Goal: Answer question/provide support: Share knowledge or assist other users

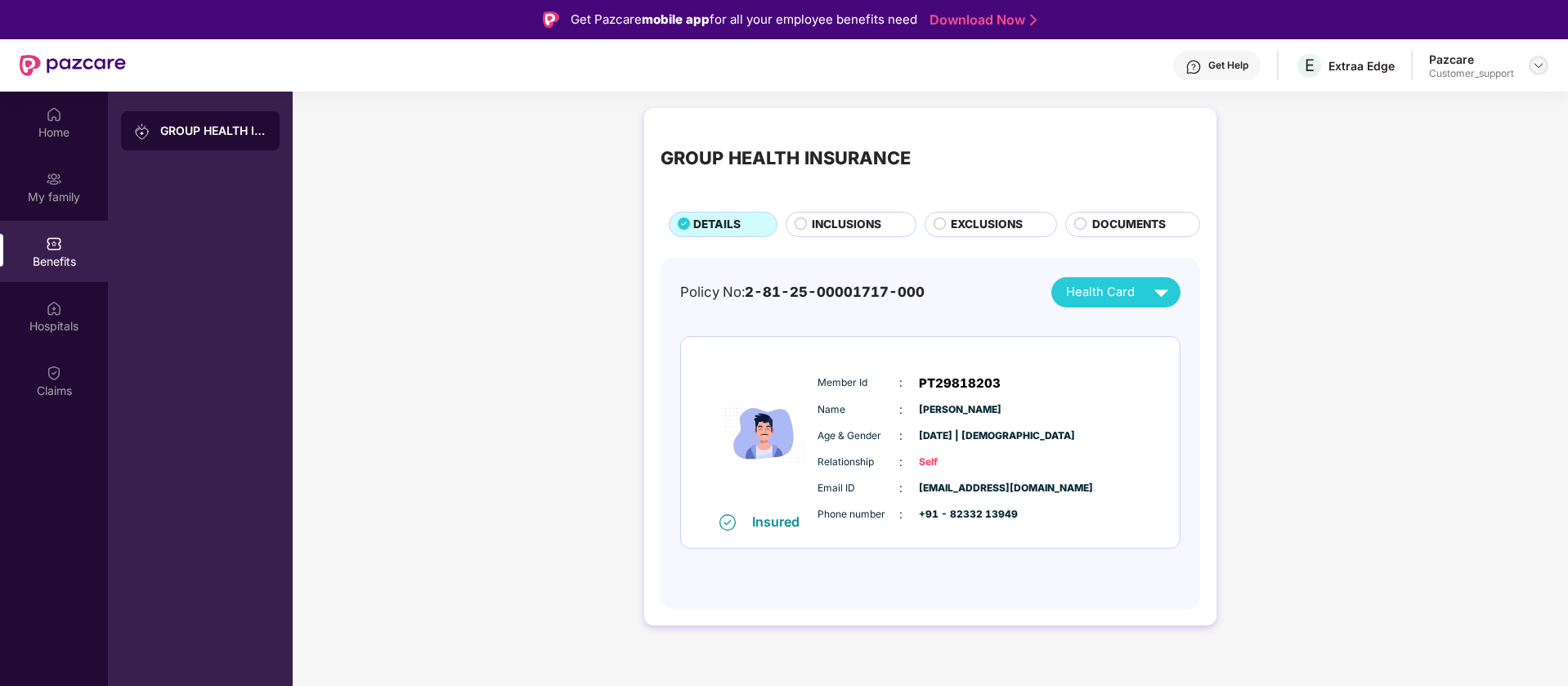
click at [1533, 63] on img at bounding box center [1538, 65] width 13 height 13
click at [1466, 100] on div "Switch to support view" at bounding box center [1462, 104] width 212 height 32
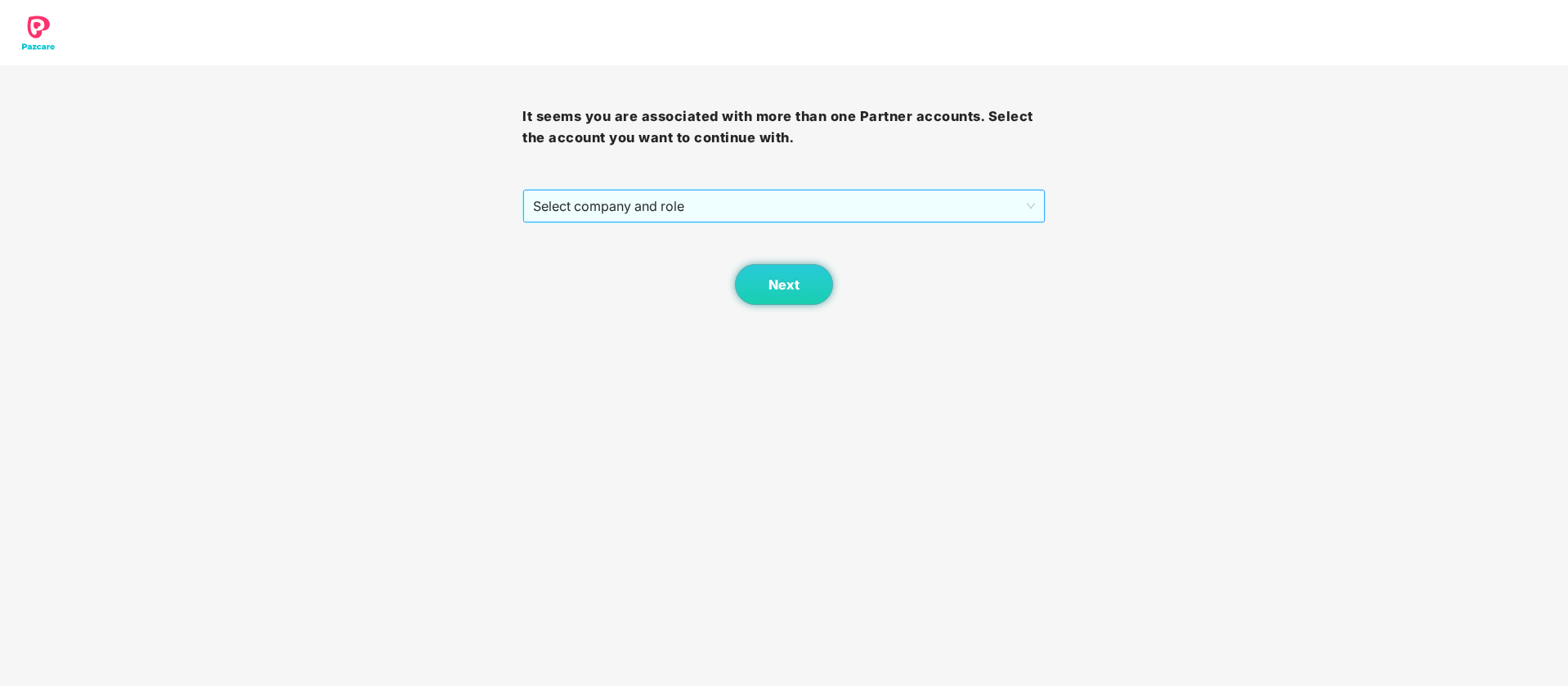
click at [994, 206] on span "Select company and role" at bounding box center [783, 205] width 501 height 31
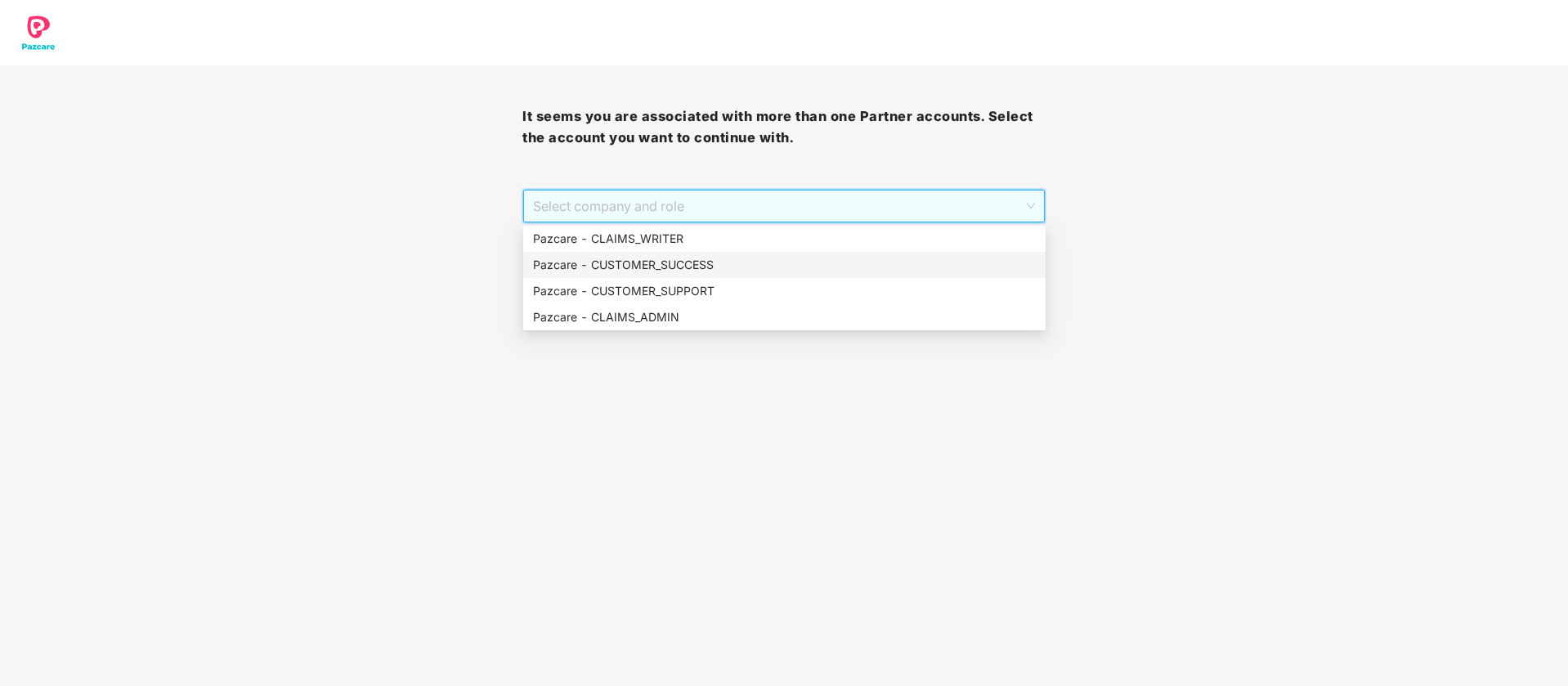
click at [784, 261] on div "Pazcare - CUSTOMER_SUCCESS" at bounding box center [784, 265] width 503 height 18
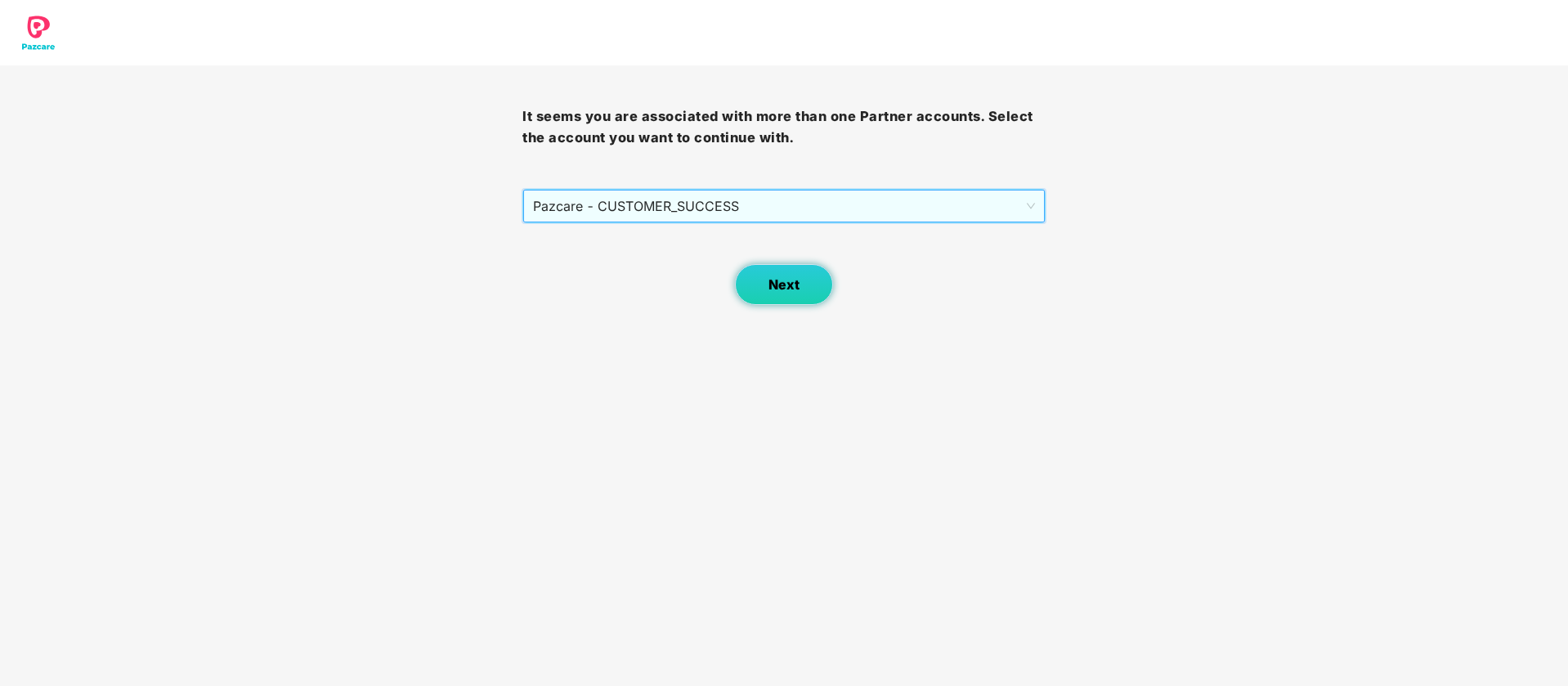
click at [784, 297] on button "Next" at bounding box center [784, 284] width 98 height 41
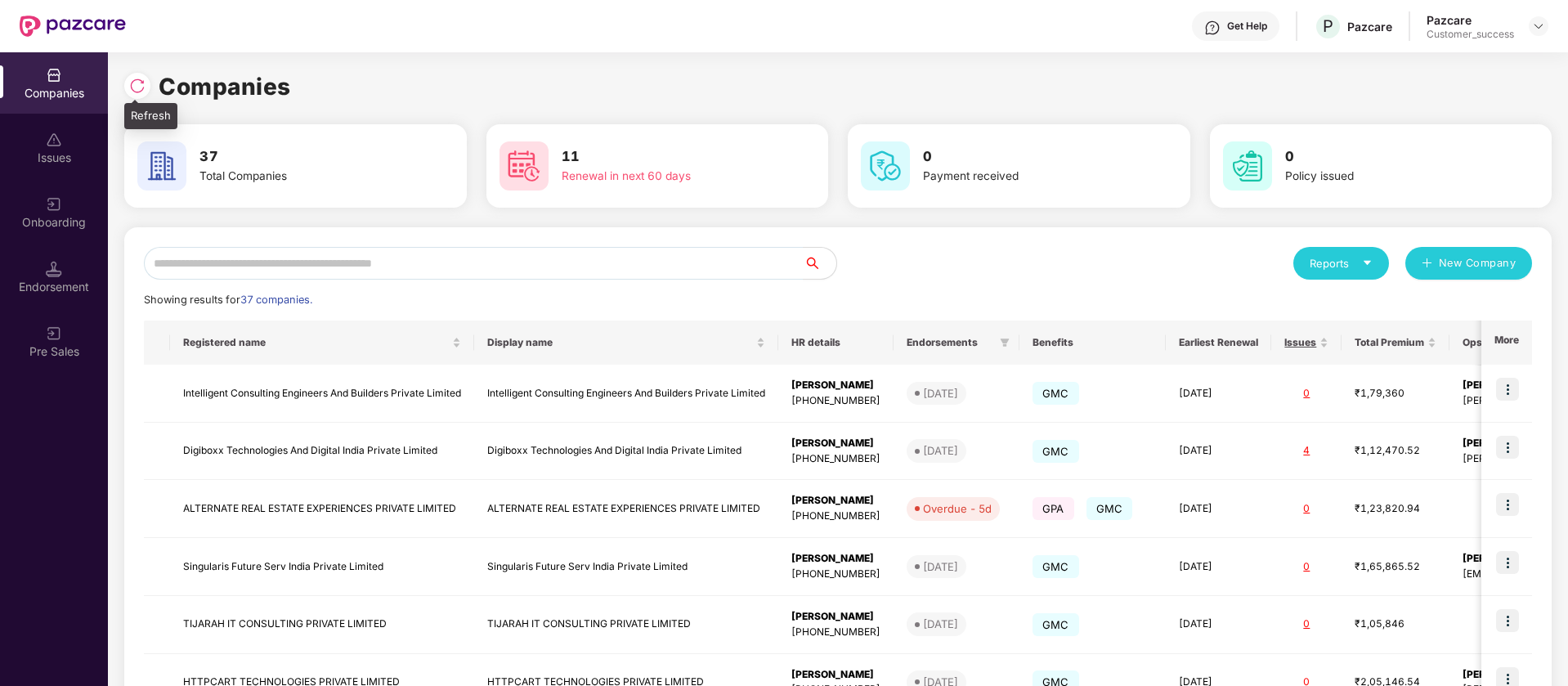
click at [147, 90] on div at bounding box center [138, 86] width 26 height 26
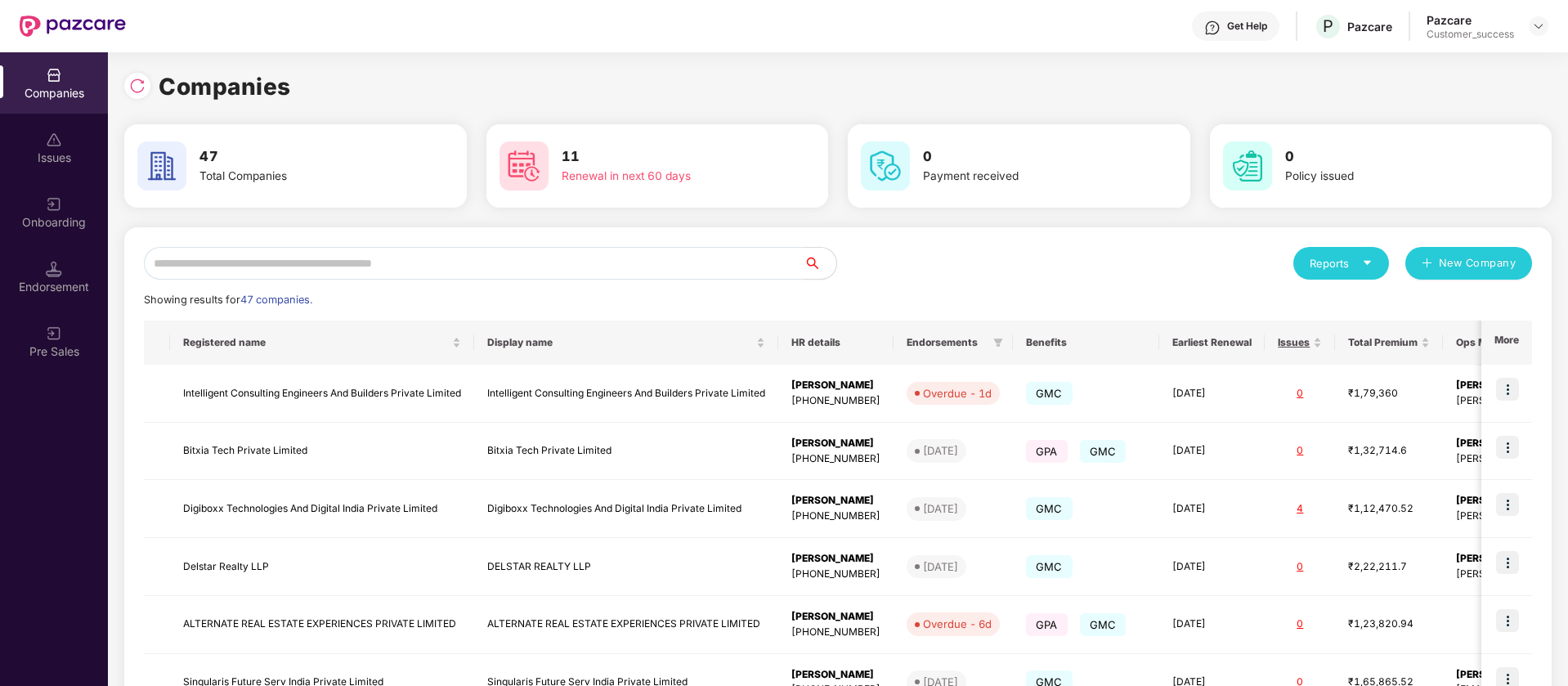
click at [362, 263] on input "text" at bounding box center [474, 262] width 660 height 32
paste input "**********"
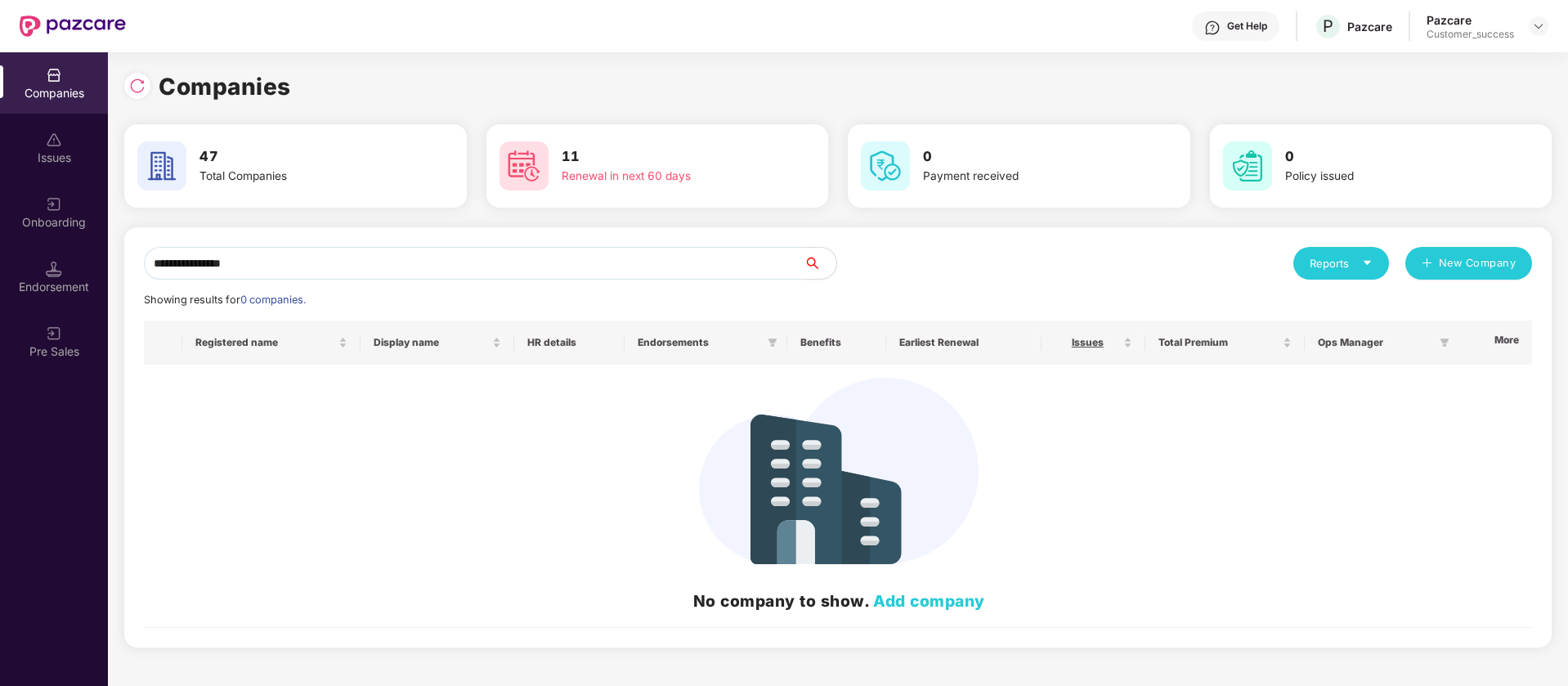
type input "**********"
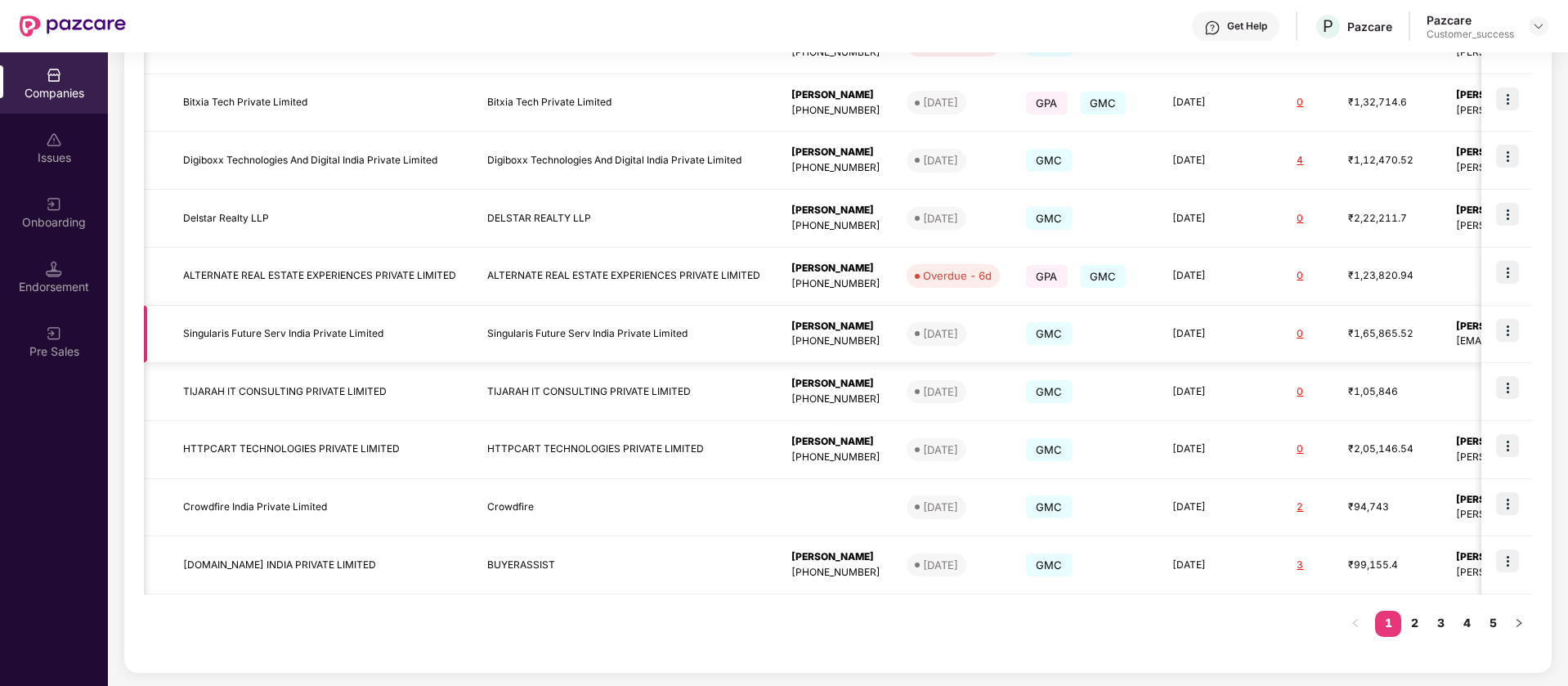
scroll to position [0, 183]
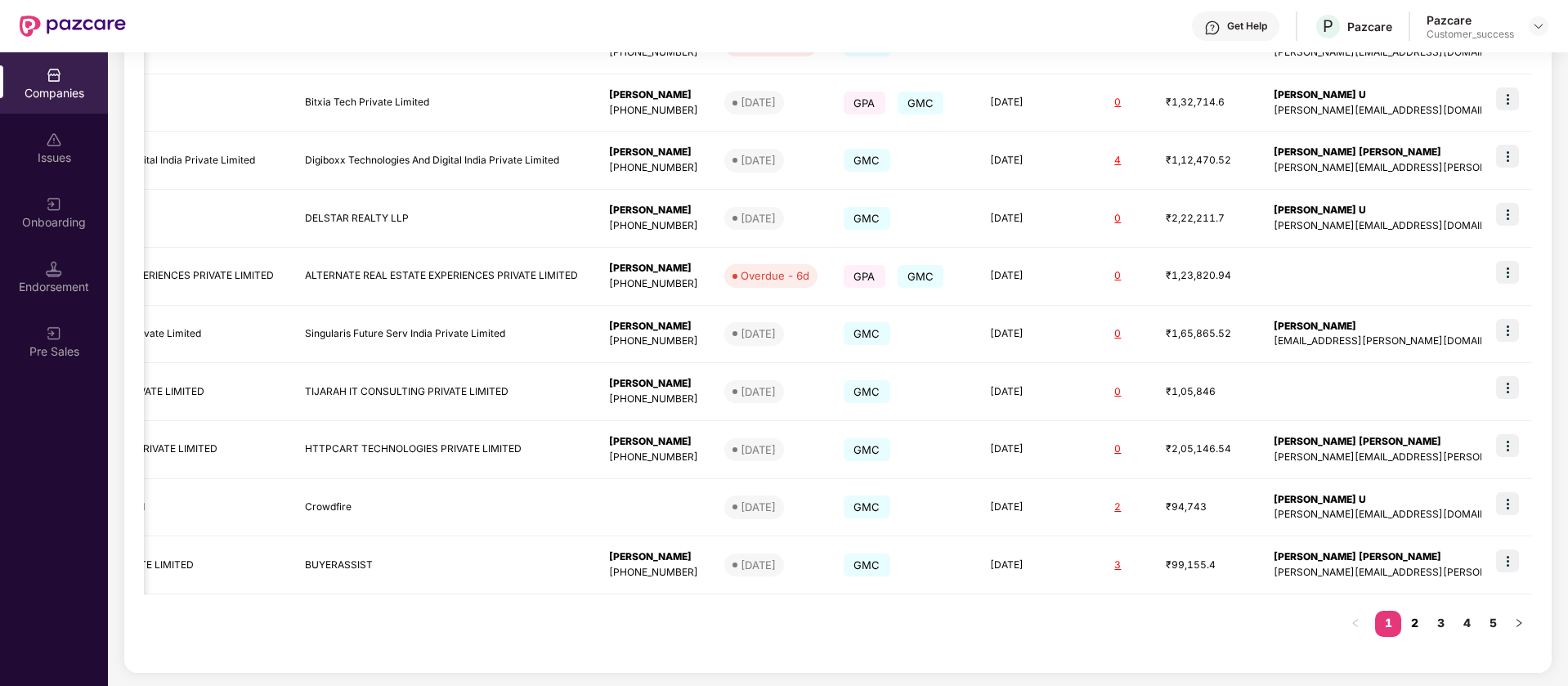
click at [1421, 626] on link "2" at bounding box center [1414, 623] width 26 height 25
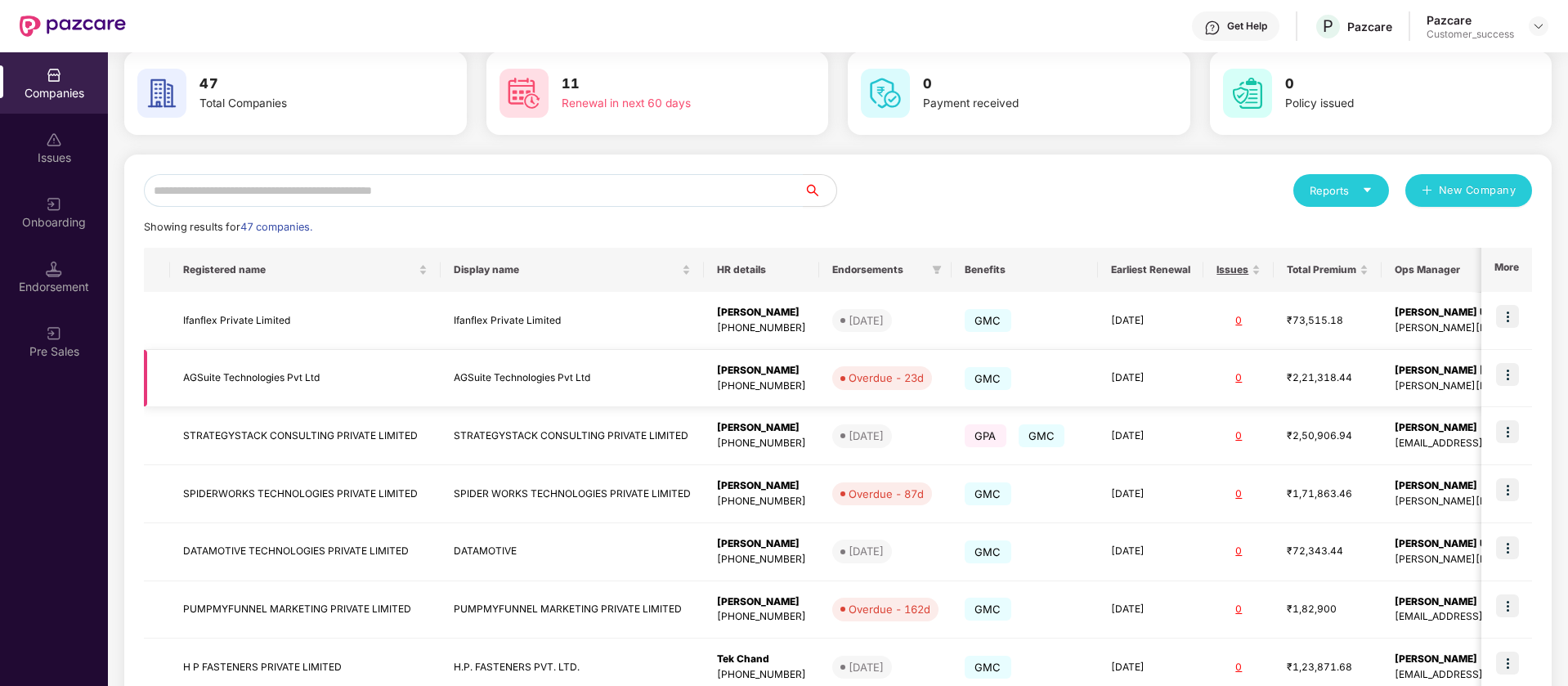
scroll to position [70, 0]
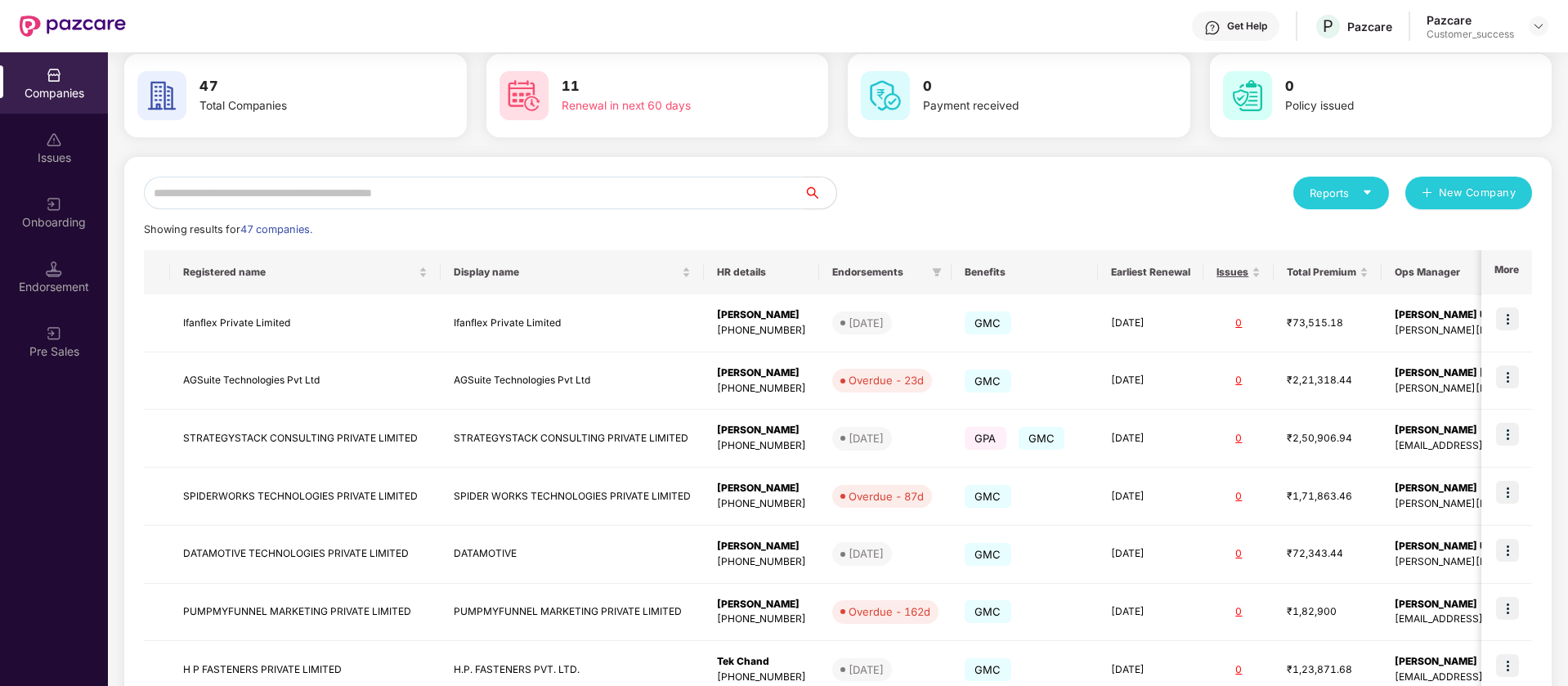
click at [387, 193] on input "text" at bounding box center [474, 192] width 660 height 32
paste input "**********"
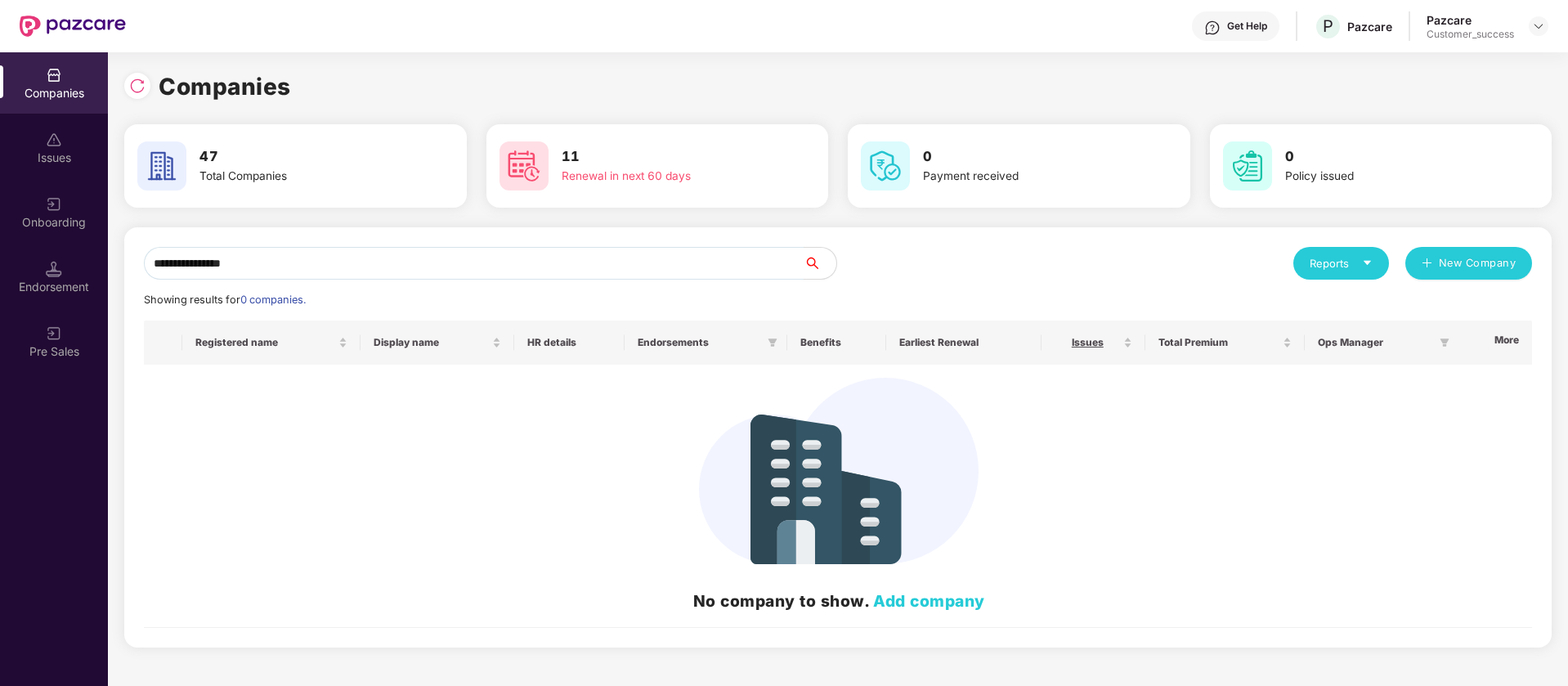
scroll to position [0, 0]
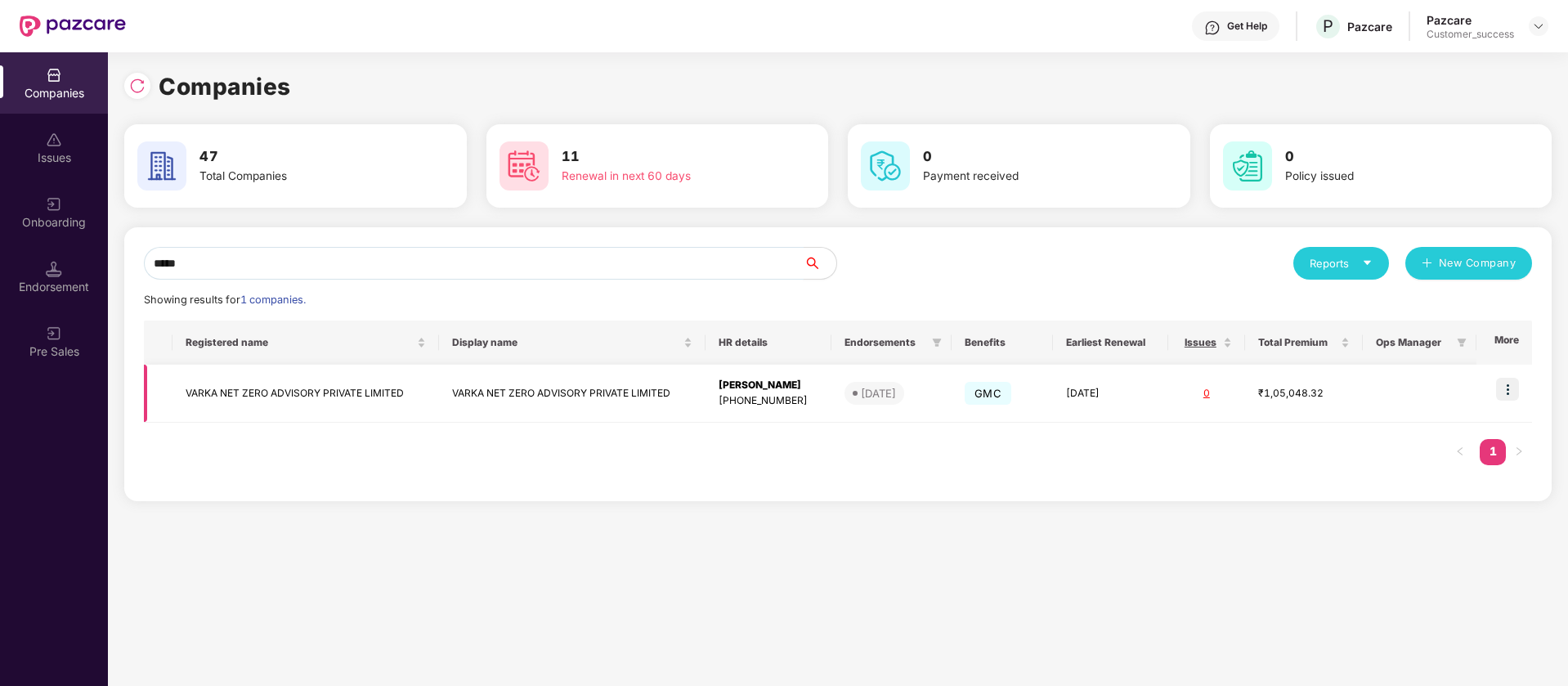
type input "*****"
click at [1511, 385] on img at bounding box center [1507, 389] width 23 height 23
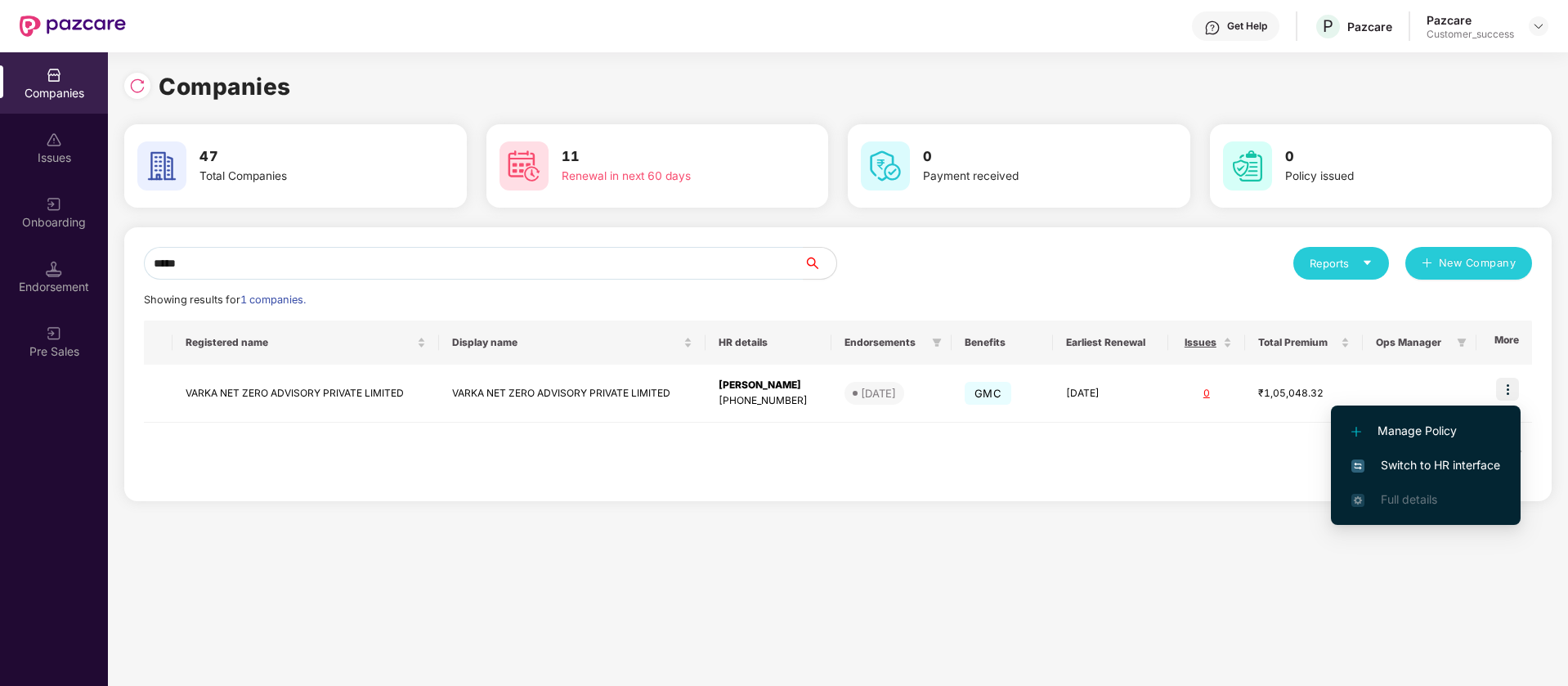
click at [1440, 465] on span "Switch to HR interface" at bounding box center [1426, 465] width 149 height 18
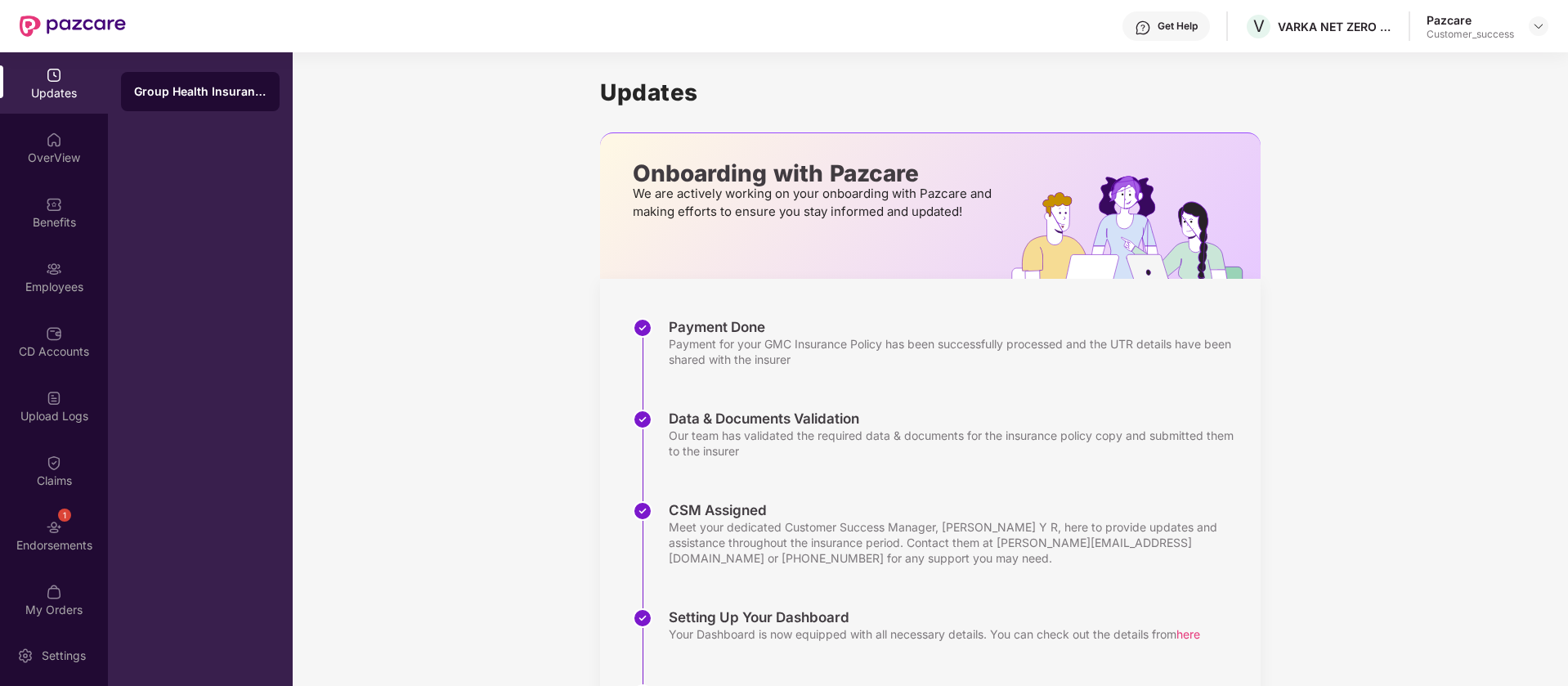
scroll to position [183, 0]
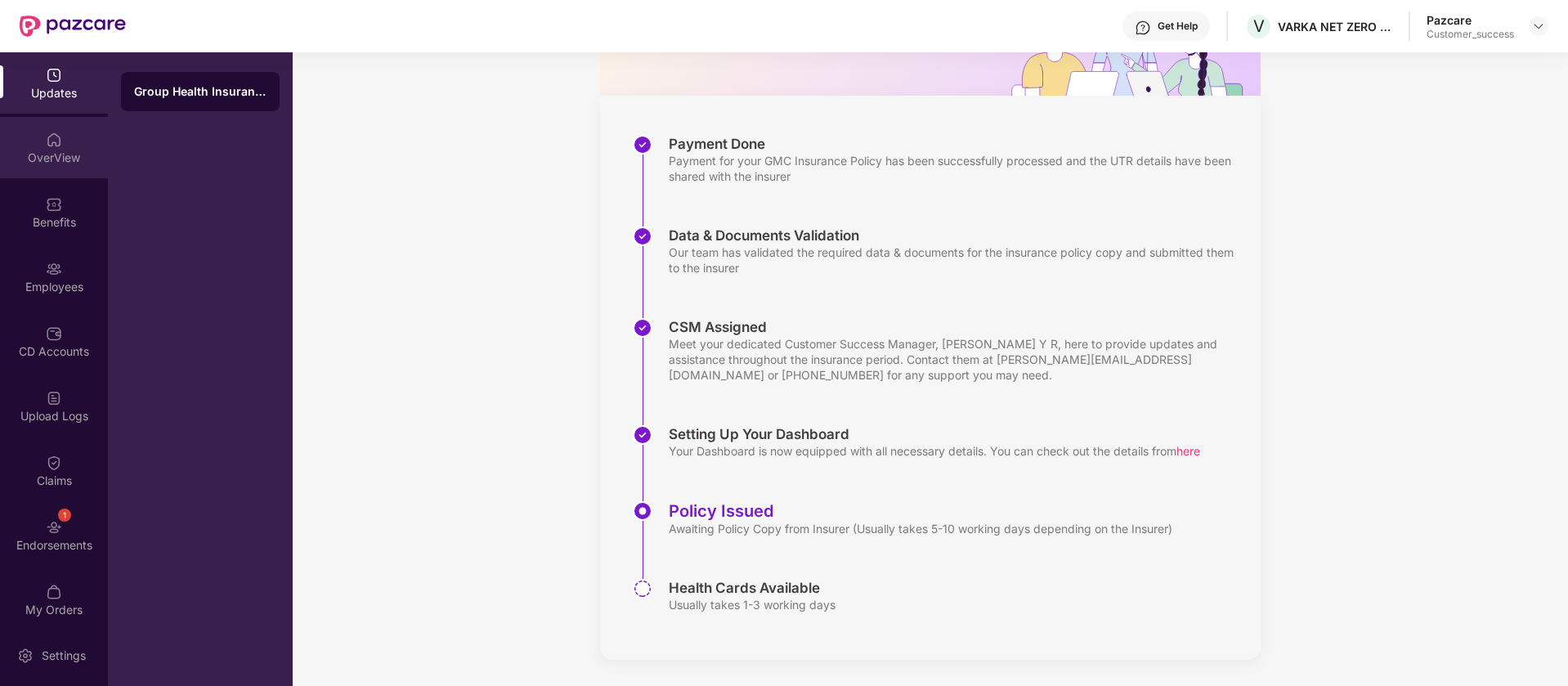
click at [68, 152] on div "OverView" at bounding box center [54, 157] width 108 height 17
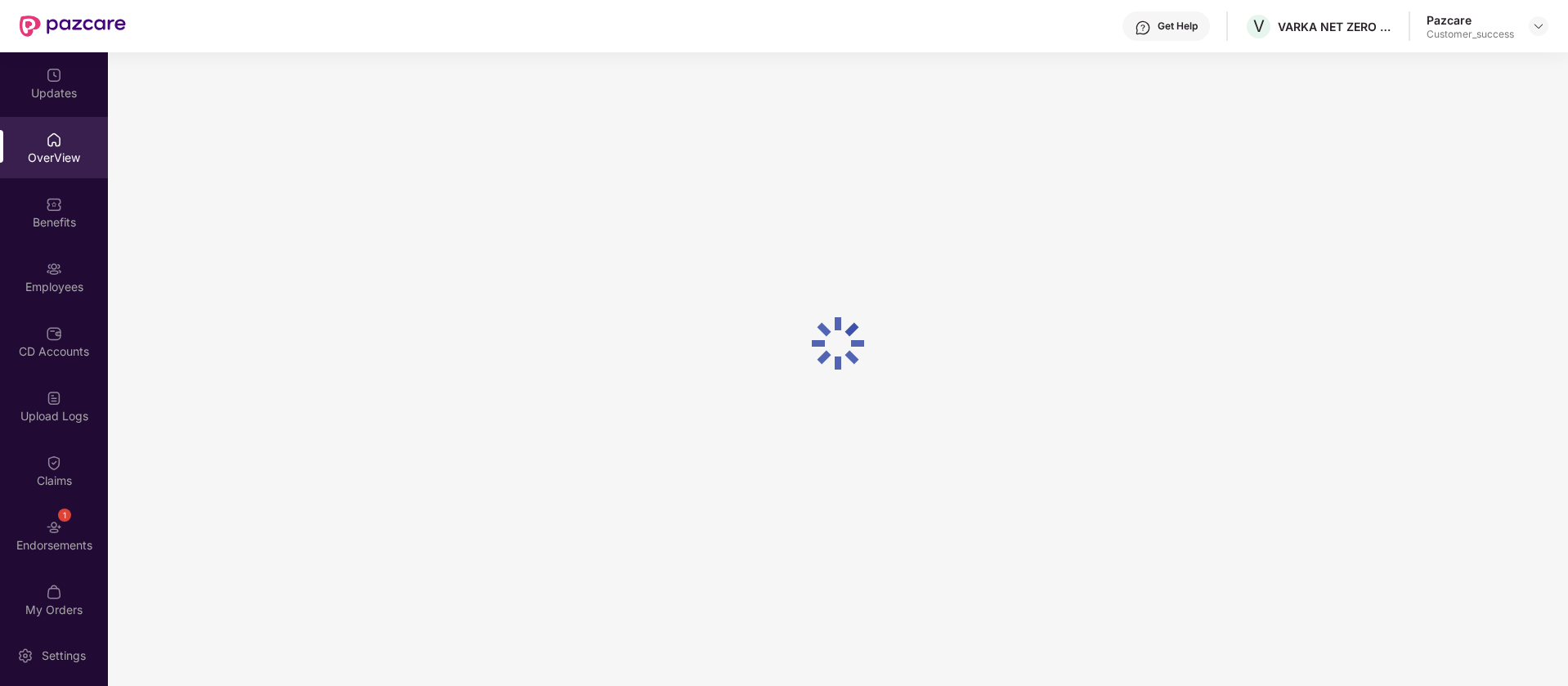
scroll to position [53, 0]
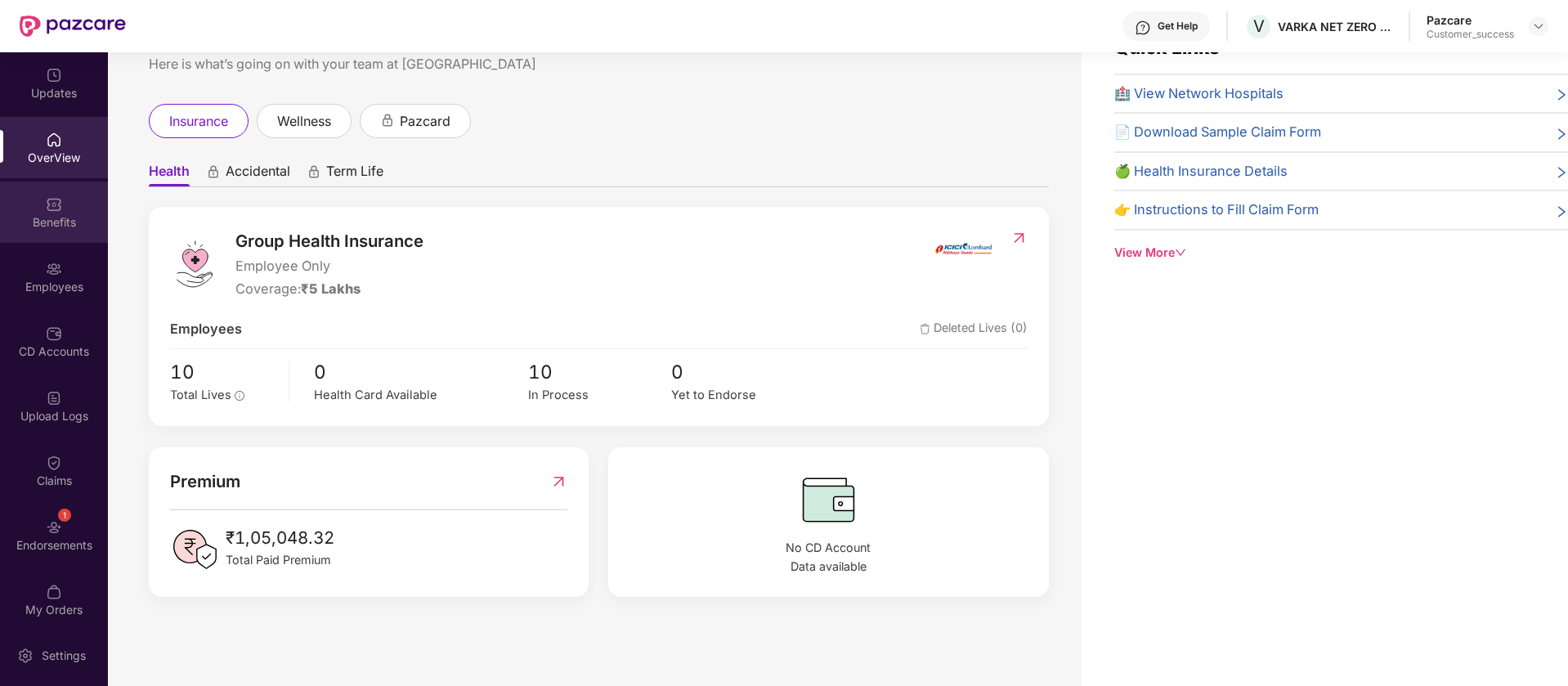
click at [57, 215] on div "Benefits" at bounding box center [54, 222] width 108 height 17
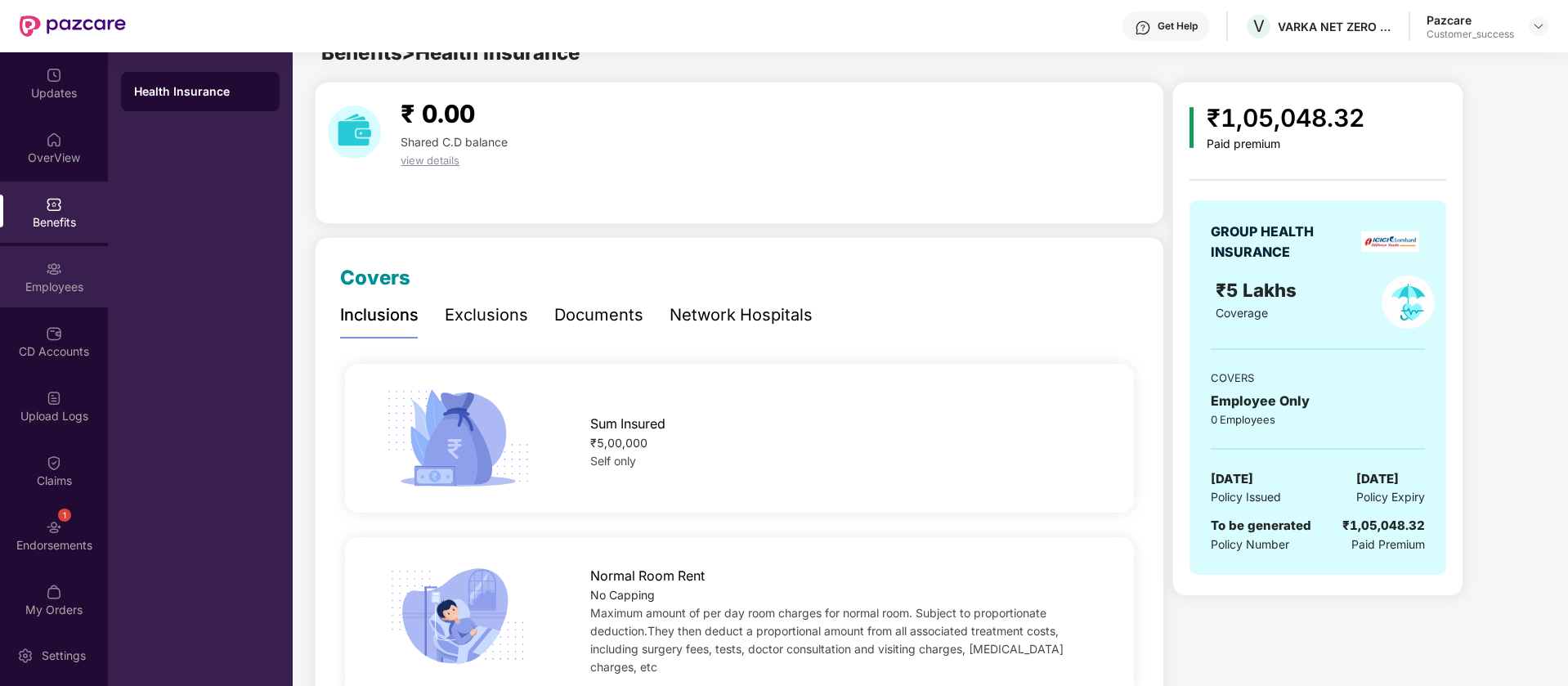
scroll to position [0, 0]
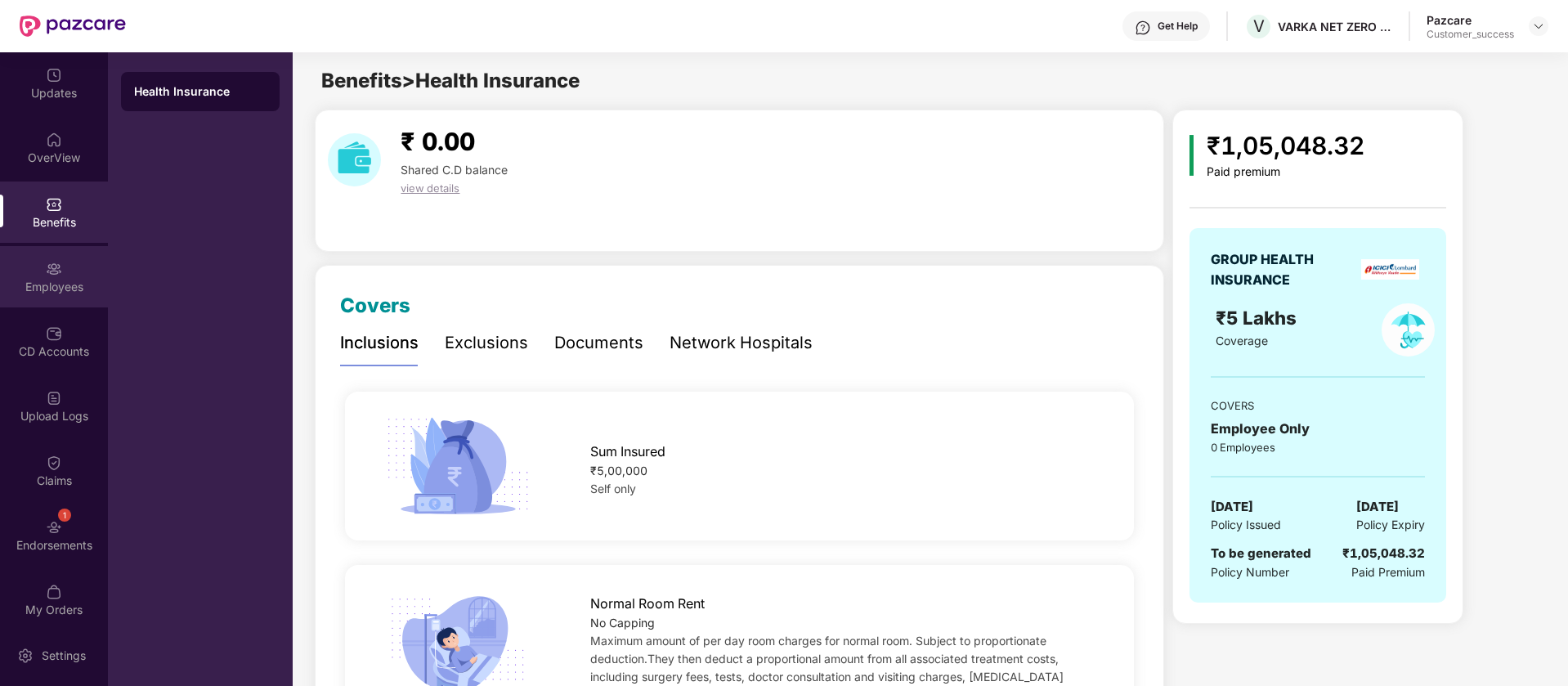
click at [36, 268] on div "Employees" at bounding box center [54, 276] width 108 height 61
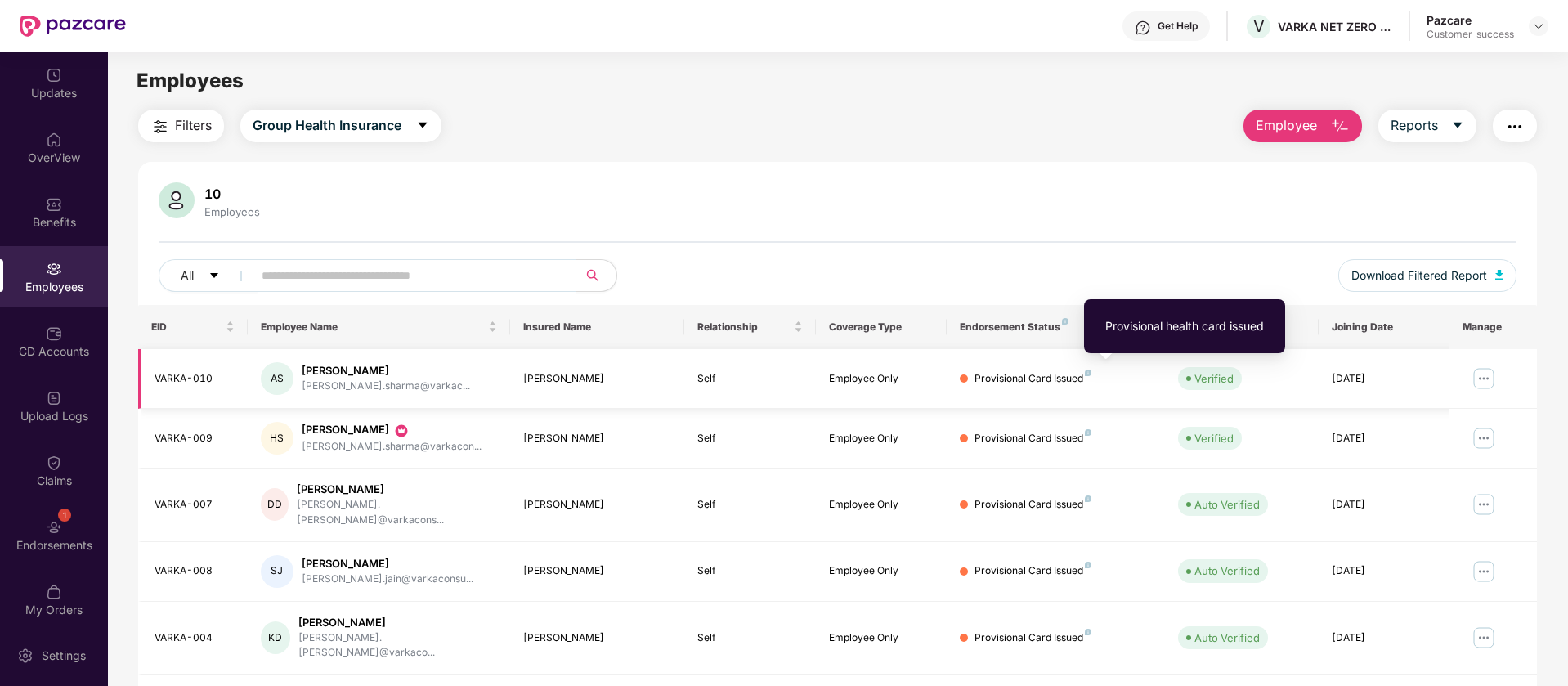
click at [1088, 371] on img at bounding box center [1087, 372] width 6 height 6
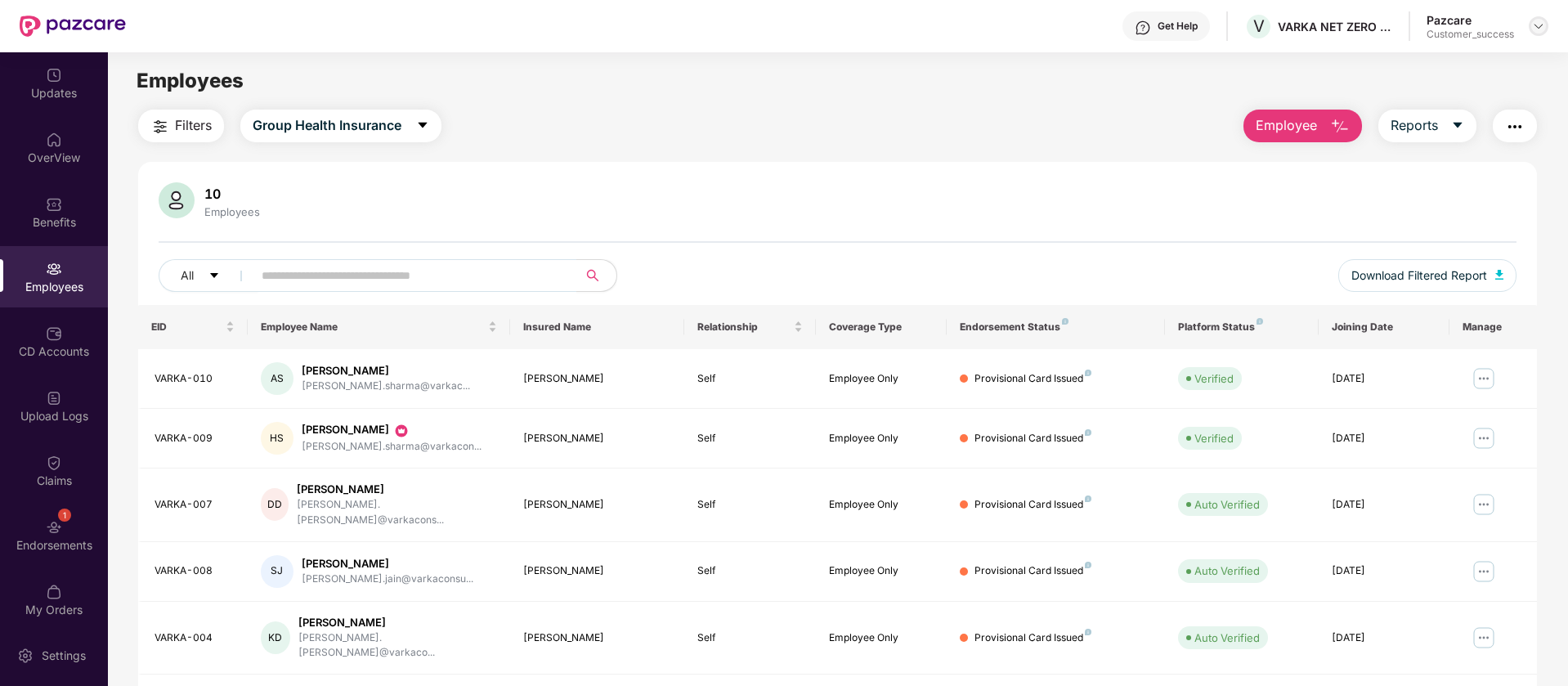
click at [1539, 26] on img at bounding box center [1538, 25] width 13 height 13
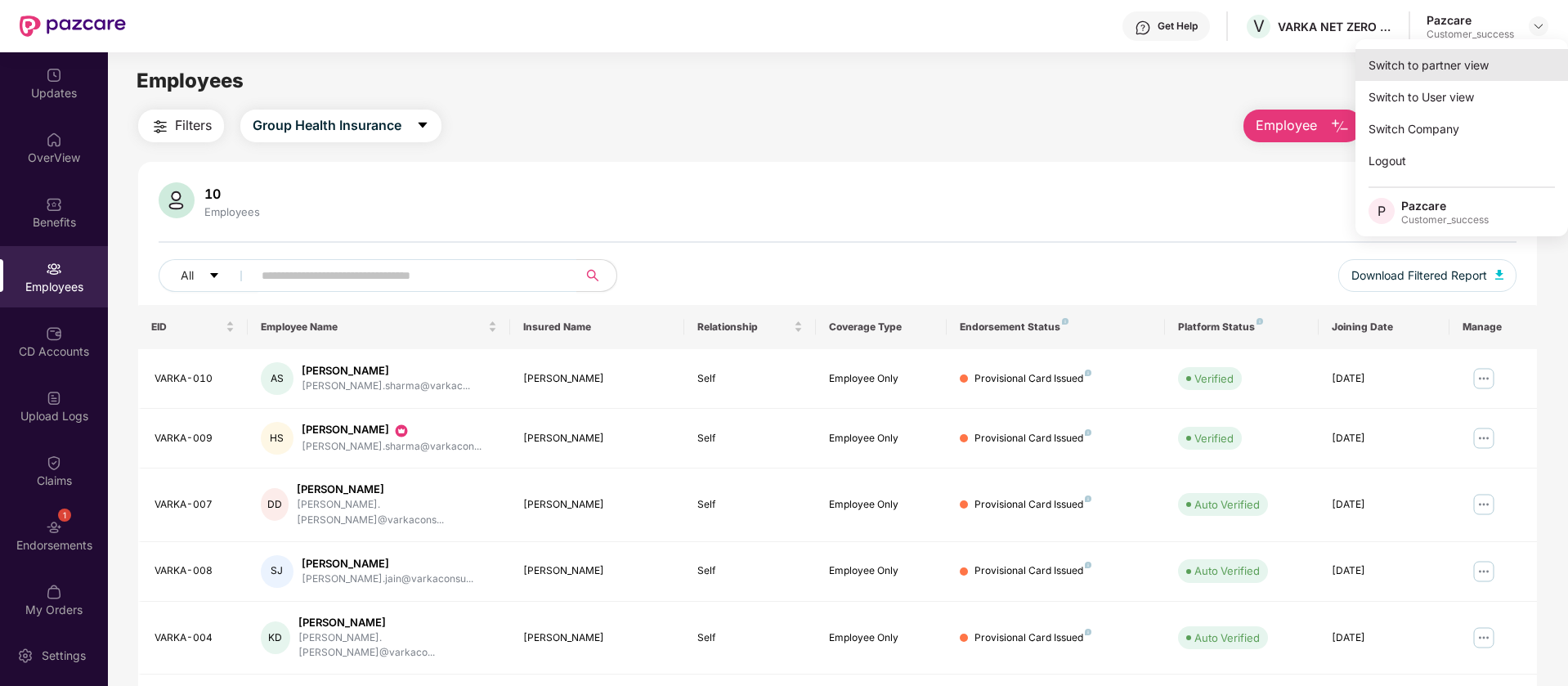
click at [1458, 69] on div "Switch to partner view" at bounding box center [1462, 65] width 212 height 32
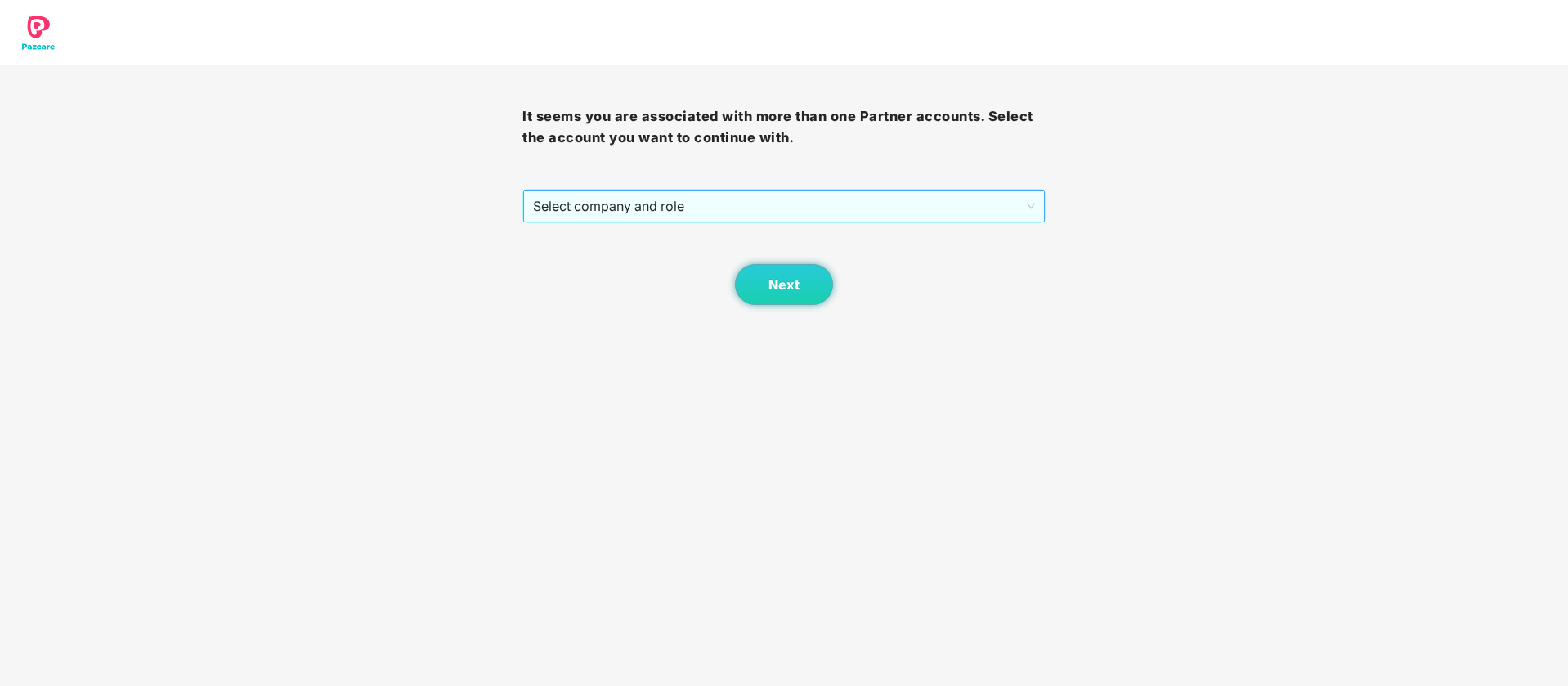
click at [920, 197] on span "Select company and role" at bounding box center [783, 205] width 501 height 31
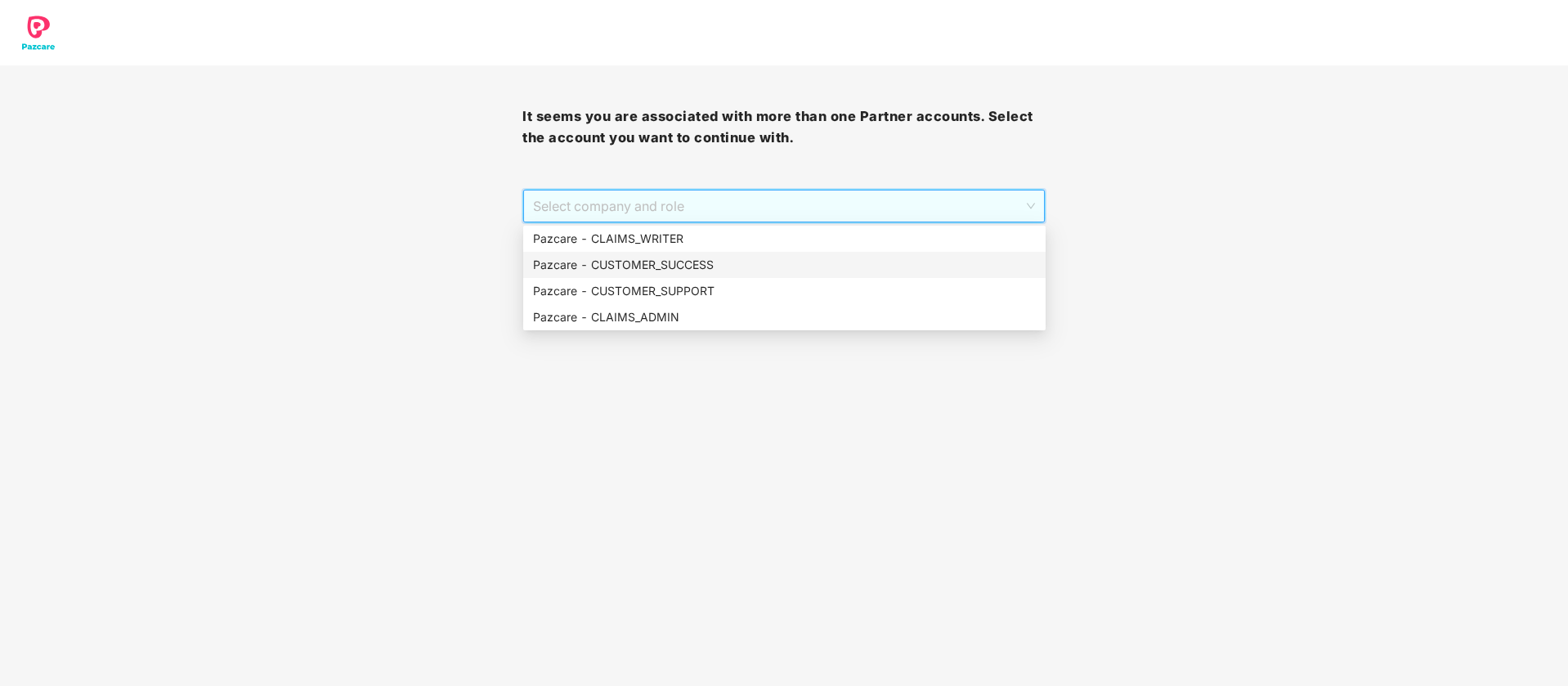
click at [819, 273] on div "Pazcare - CUSTOMER_SUCCESS" at bounding box center [784, 265] width 503 height 18
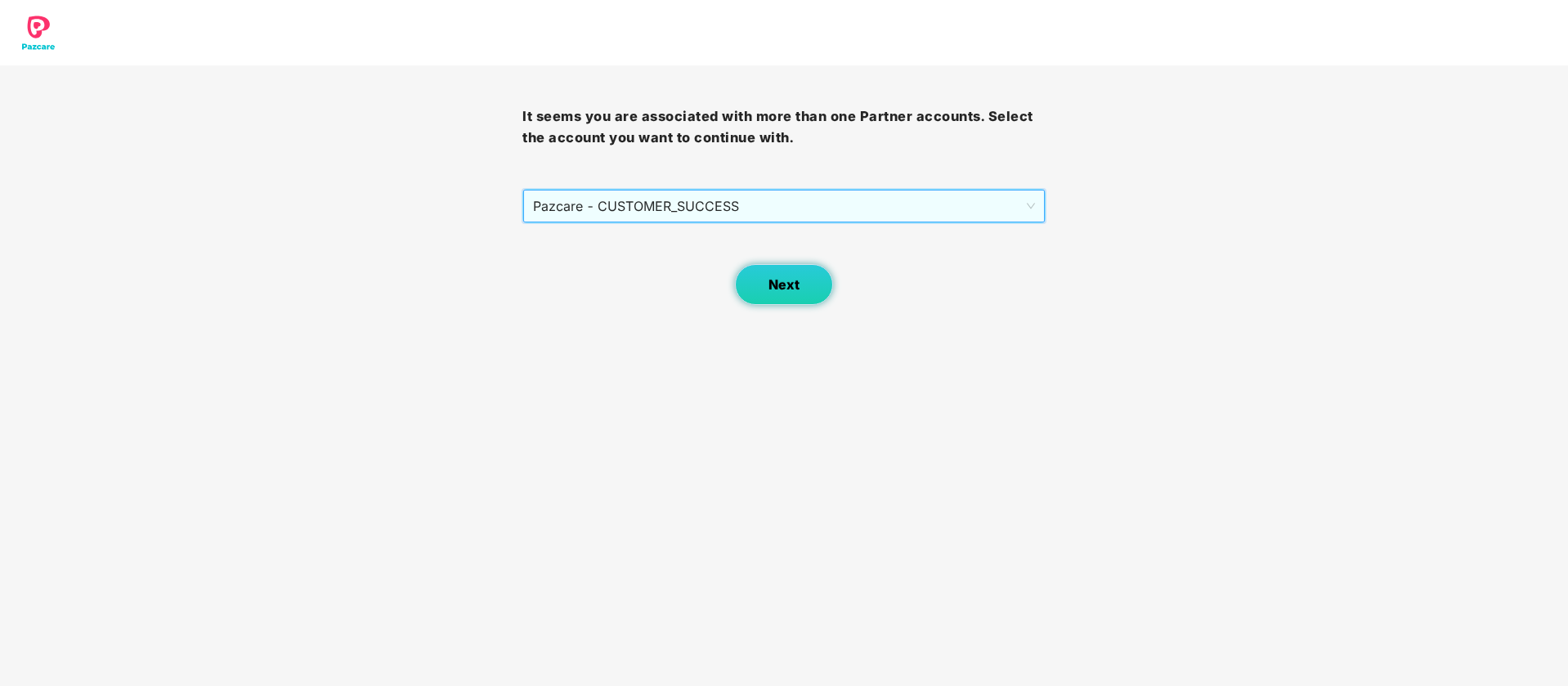
click at [799, 285] on button "Next" at bounding box center [784, 284] width 98 height 41
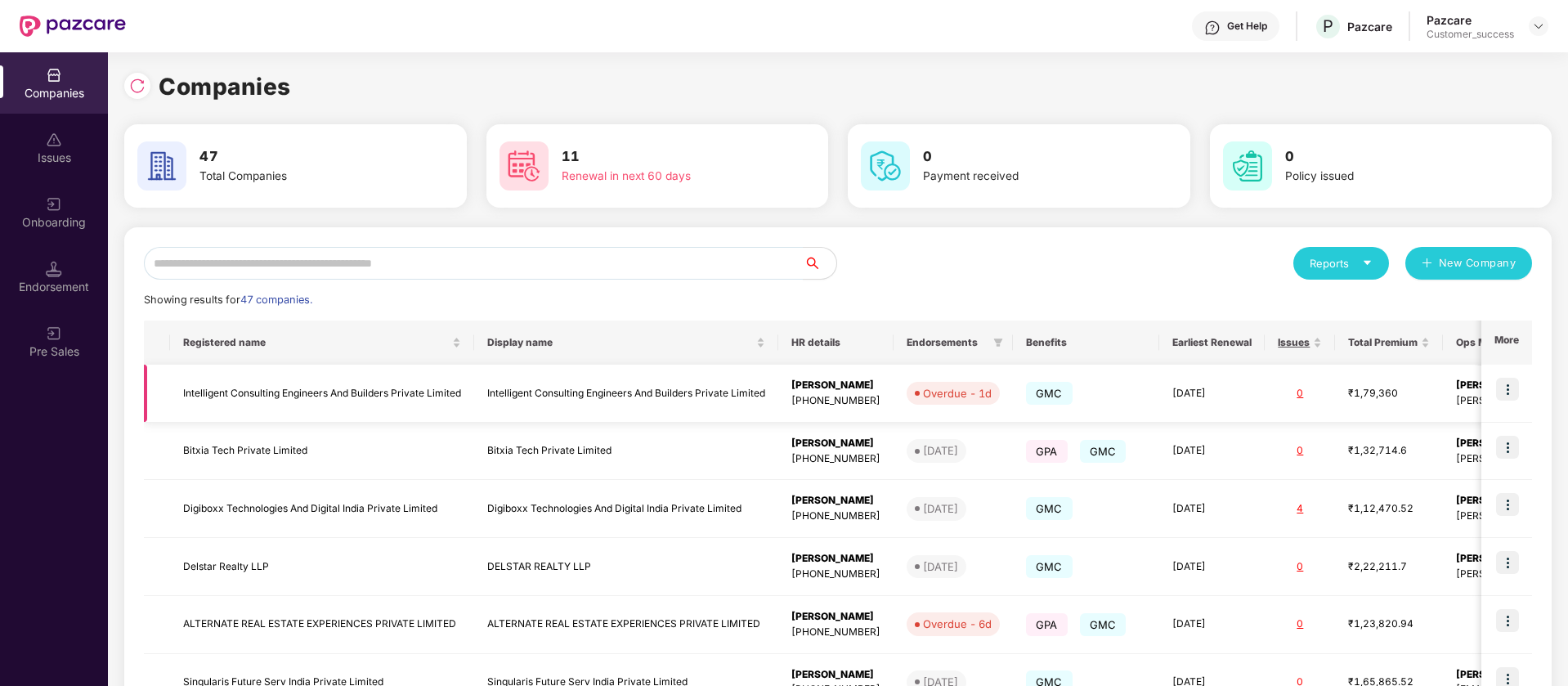
click at [987, 402] on span "Overdue - 1d" at bounding box center [953, 393] width 93 height 23
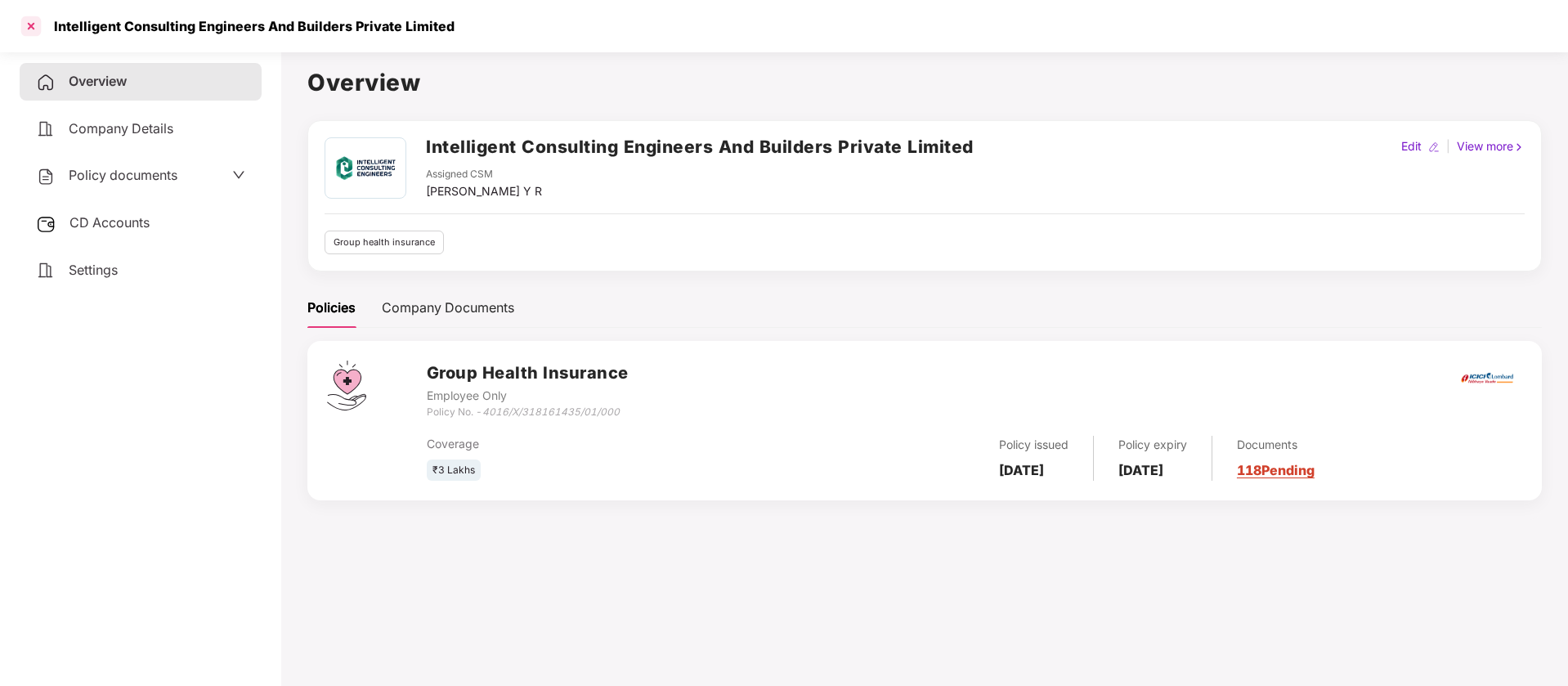
click at [29, 27] on div at bounding box center [31, 26] width 26 height 26
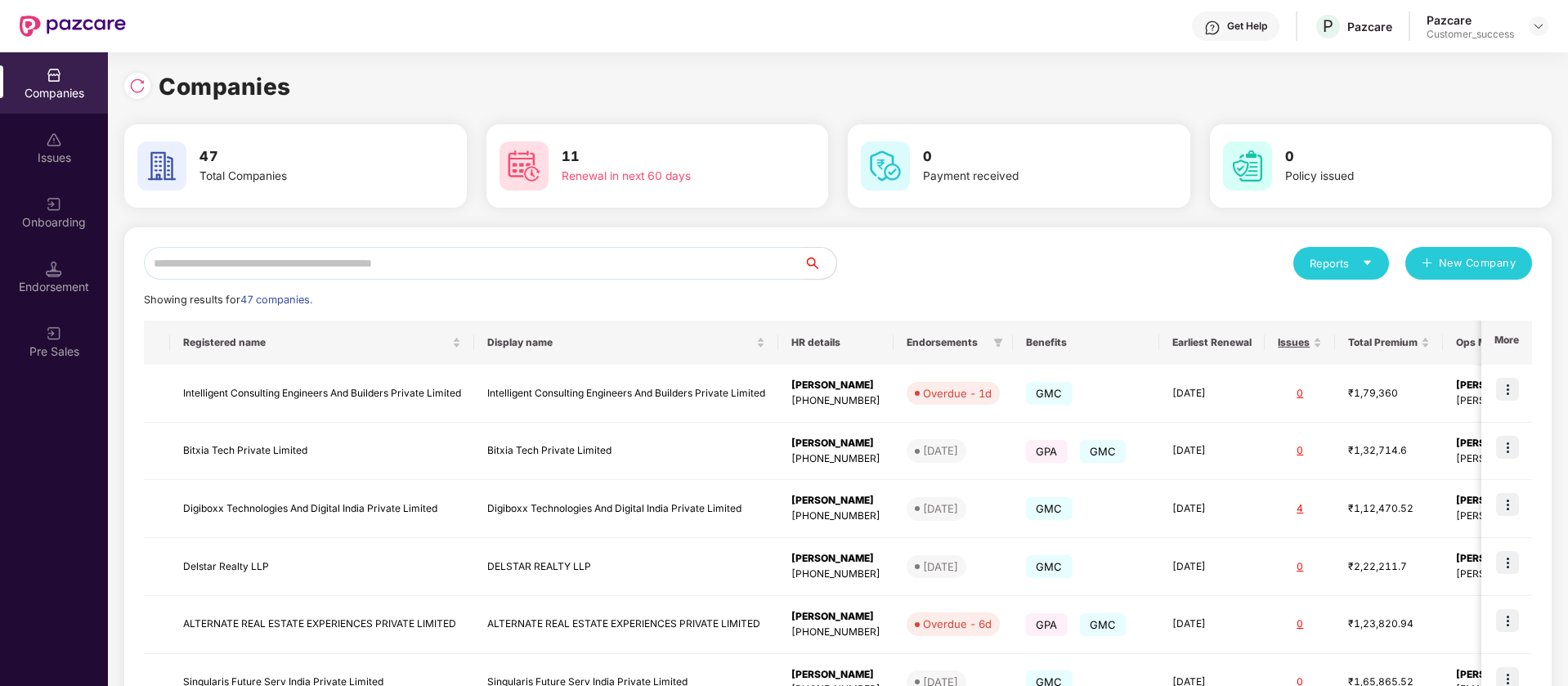
click at [668, 186] on div "11 Renewal in next 60 days" at bounding box center [657, 166] width 329 height 57
click at [672, 168] on div "Renewal in next 60 days" at bounding box center [664, 176] width 206 height 18
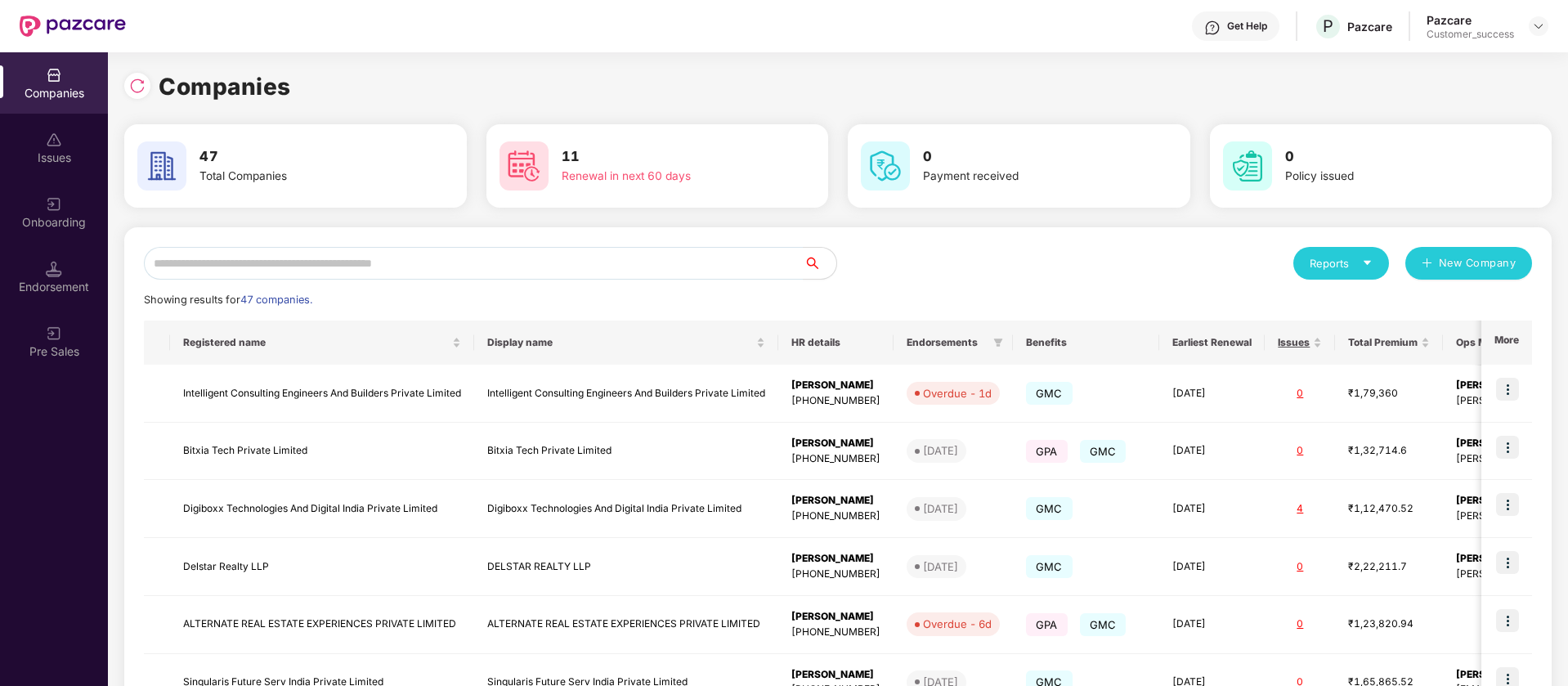
click at [710, 154] on h3 "11" at bounding box center [664, 157] width 206 height 21
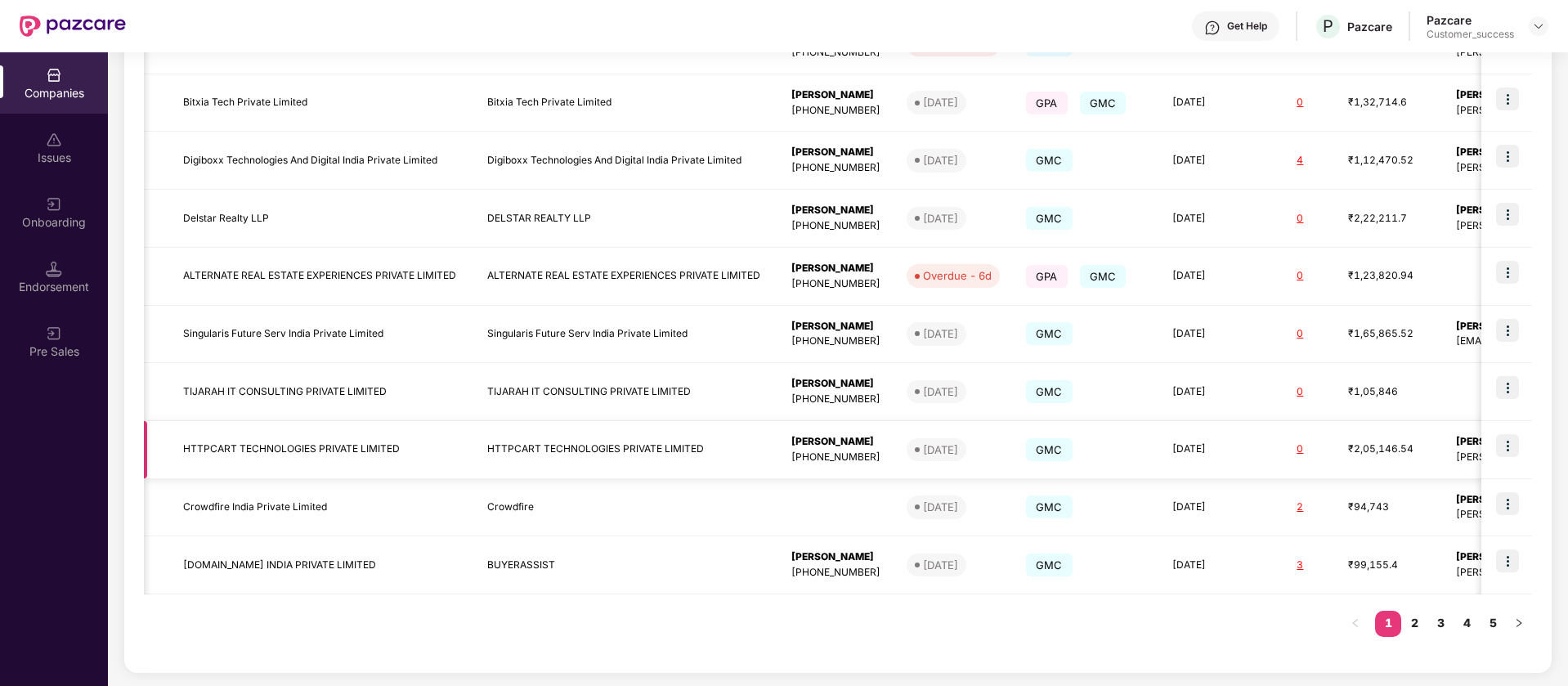
scroll to position [0, 2]
drag, startPoint x: 236, startPoint y: 272, endPoint x: 163, endPoint y: 278, distance: 73.2
click at [163, 278] on tr "ALTERNATE REAL ESTATE EXPERIENCES PRIVATE LIMITED ALTERNATE REAL ESTATE EXPERIE…" at bounding box center [995, 276] width 1707 height 58
copy tr "ALTERNATE"
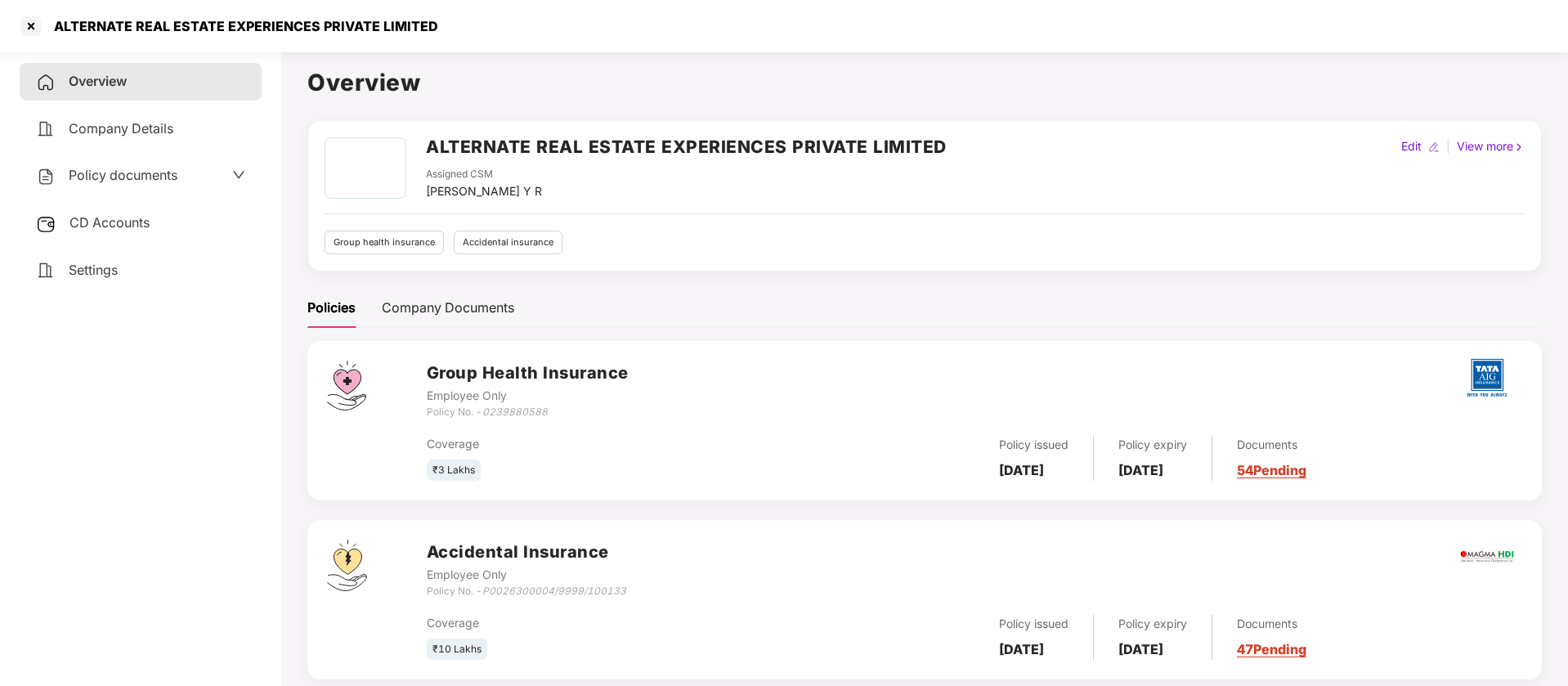
click at [165, 159] on div "Policy documents" at bounding box center [140, 175] width 242 height 38
click at [155, 174] on span "Policy documents" at bounding box center [123, 175] width 109 height 17
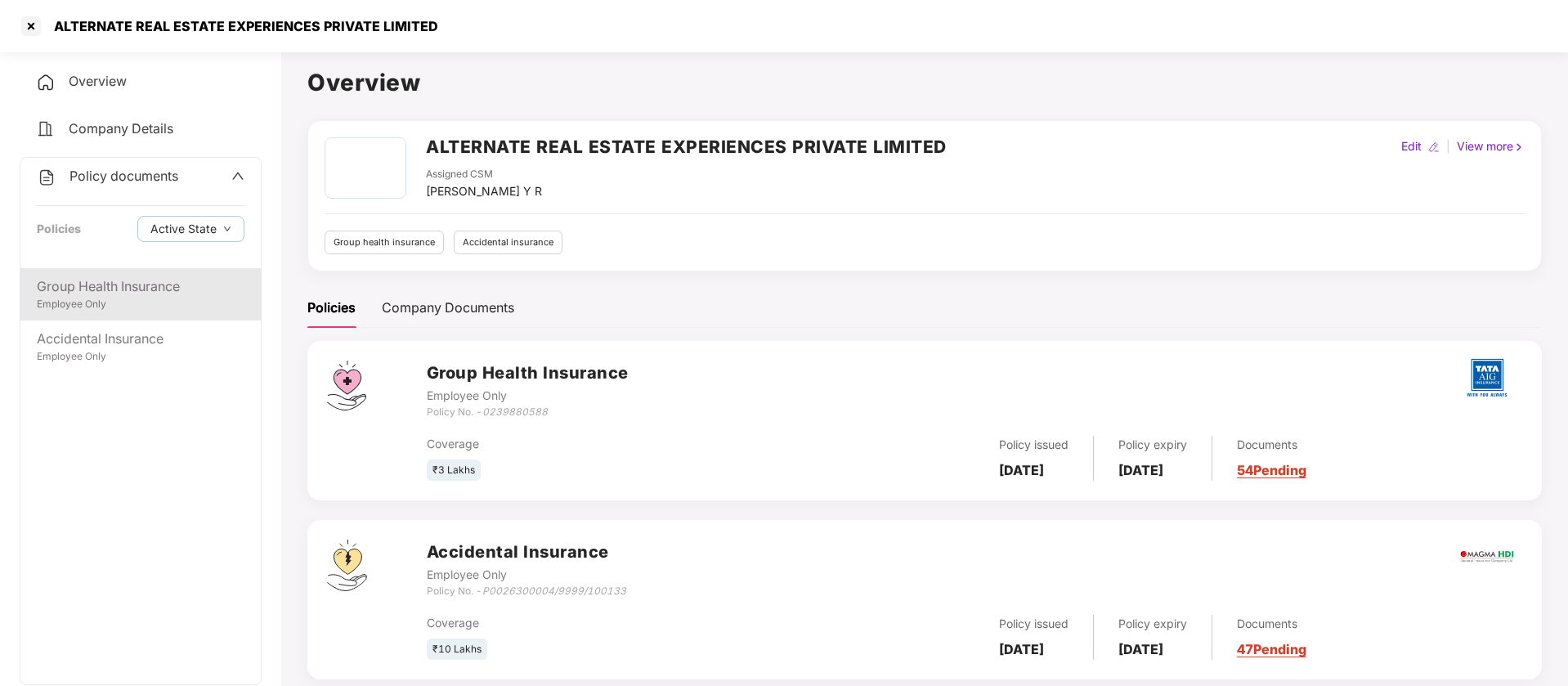
click at [95, 309] on div "Employee Only" at bounding box center [140, 304] width 208 height 16
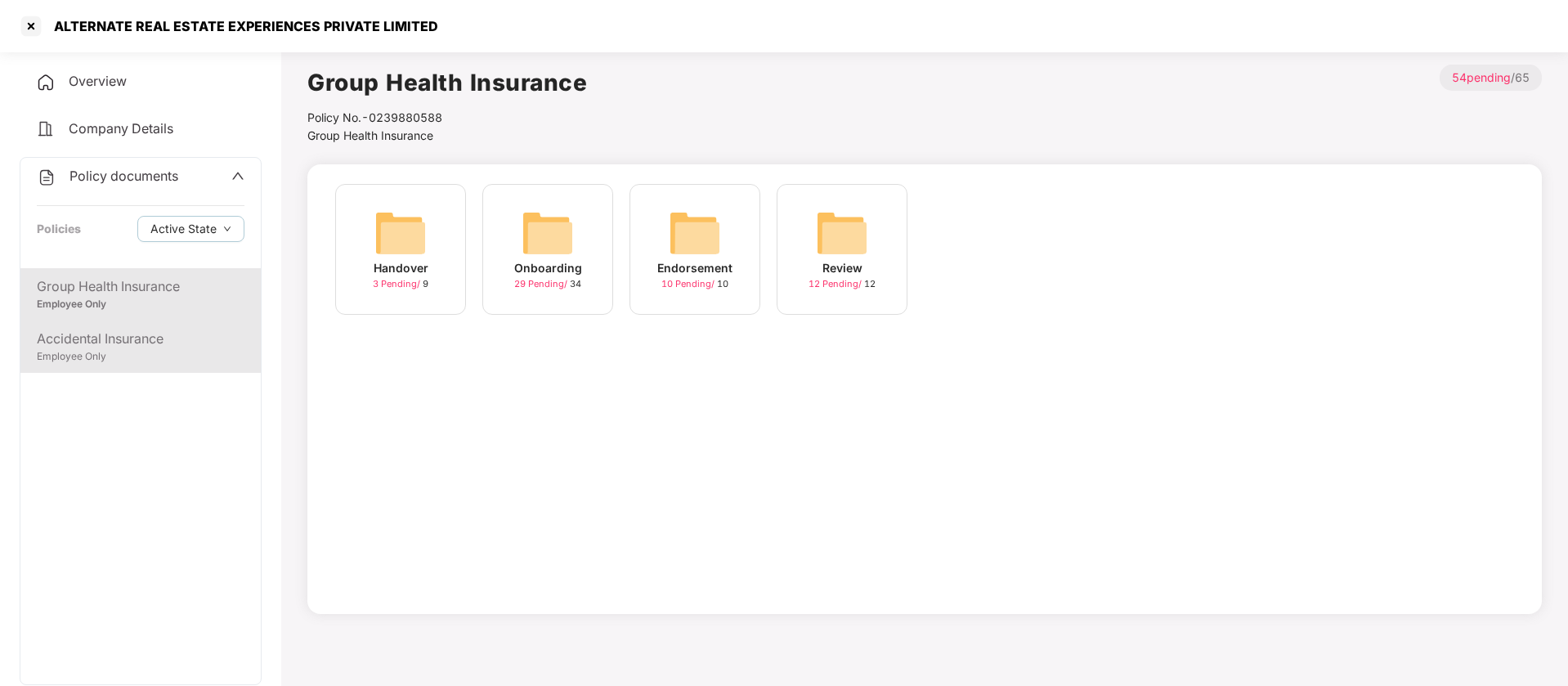
click at [91, 354] on div "Employee Only" at bounding box center [140, 357] width 208 height 16
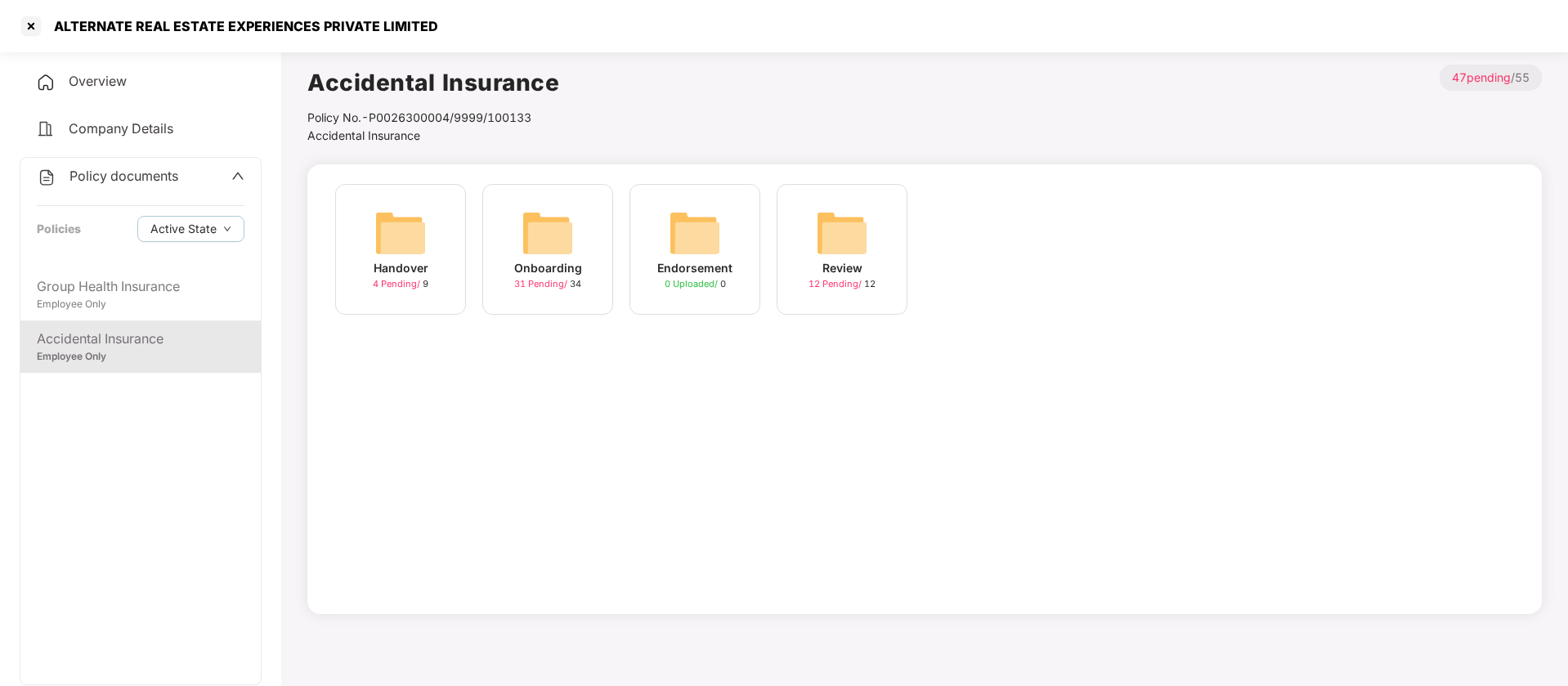
click at [123, 130] on span "Company Details" at bounding box center [120, 128] width 104 height 17
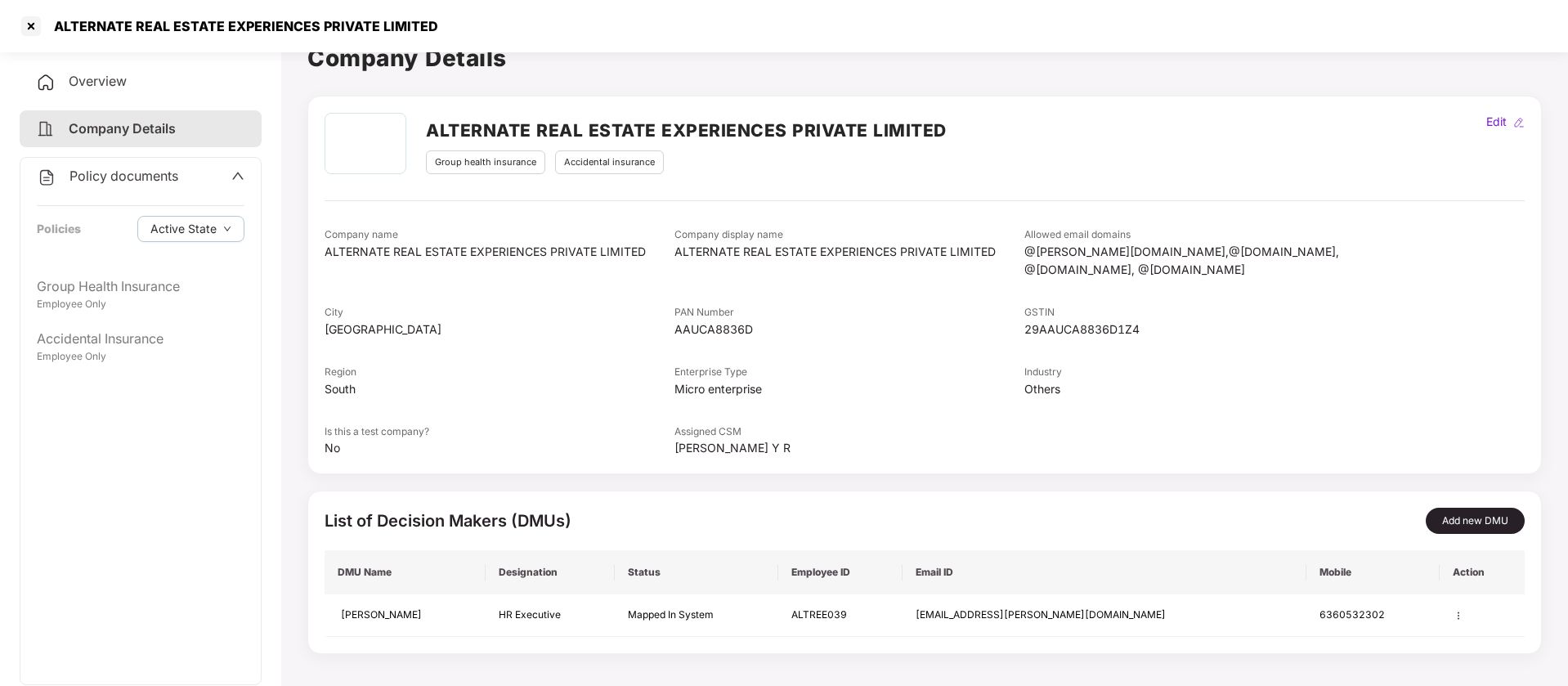
scroll to position [45, 0]
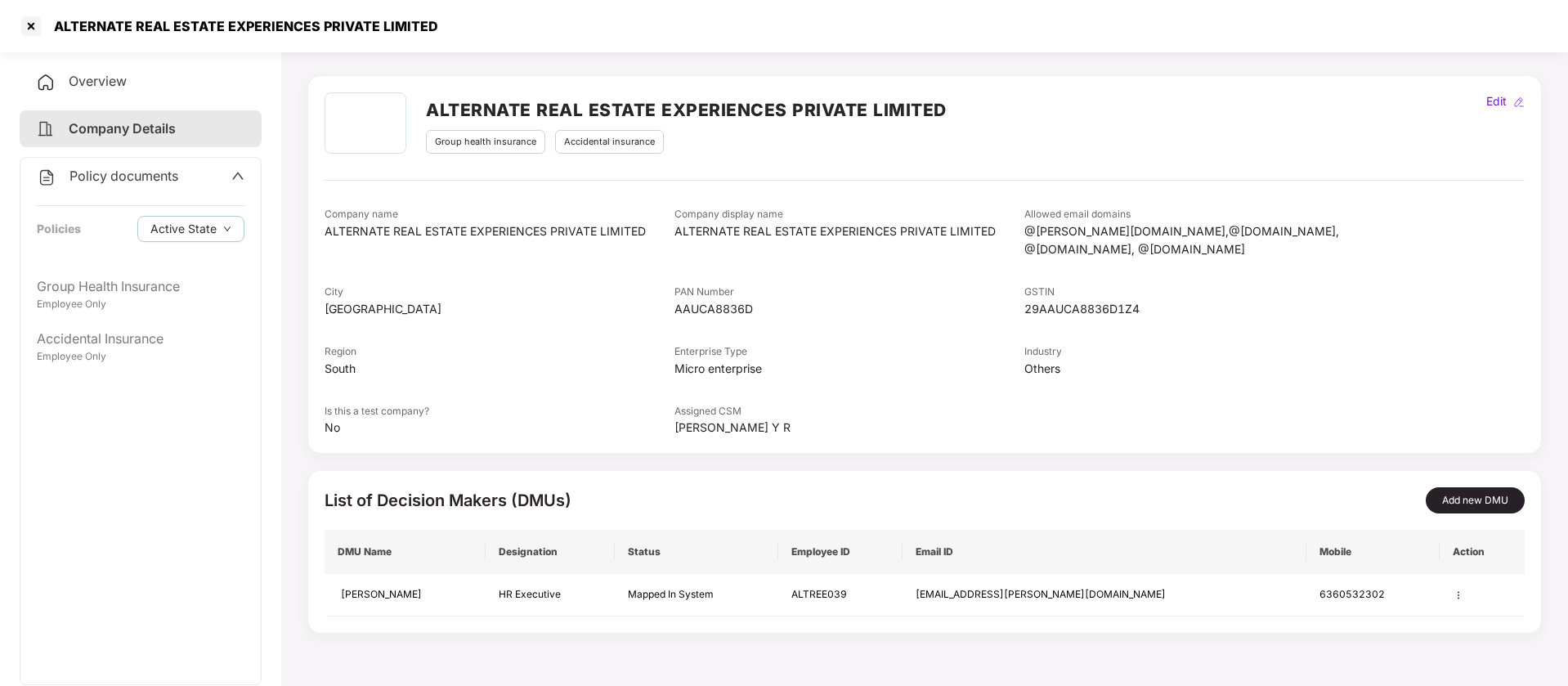
click at [156, 77] on div "Overview" at bounding box center [140, 82] width 242 height 38
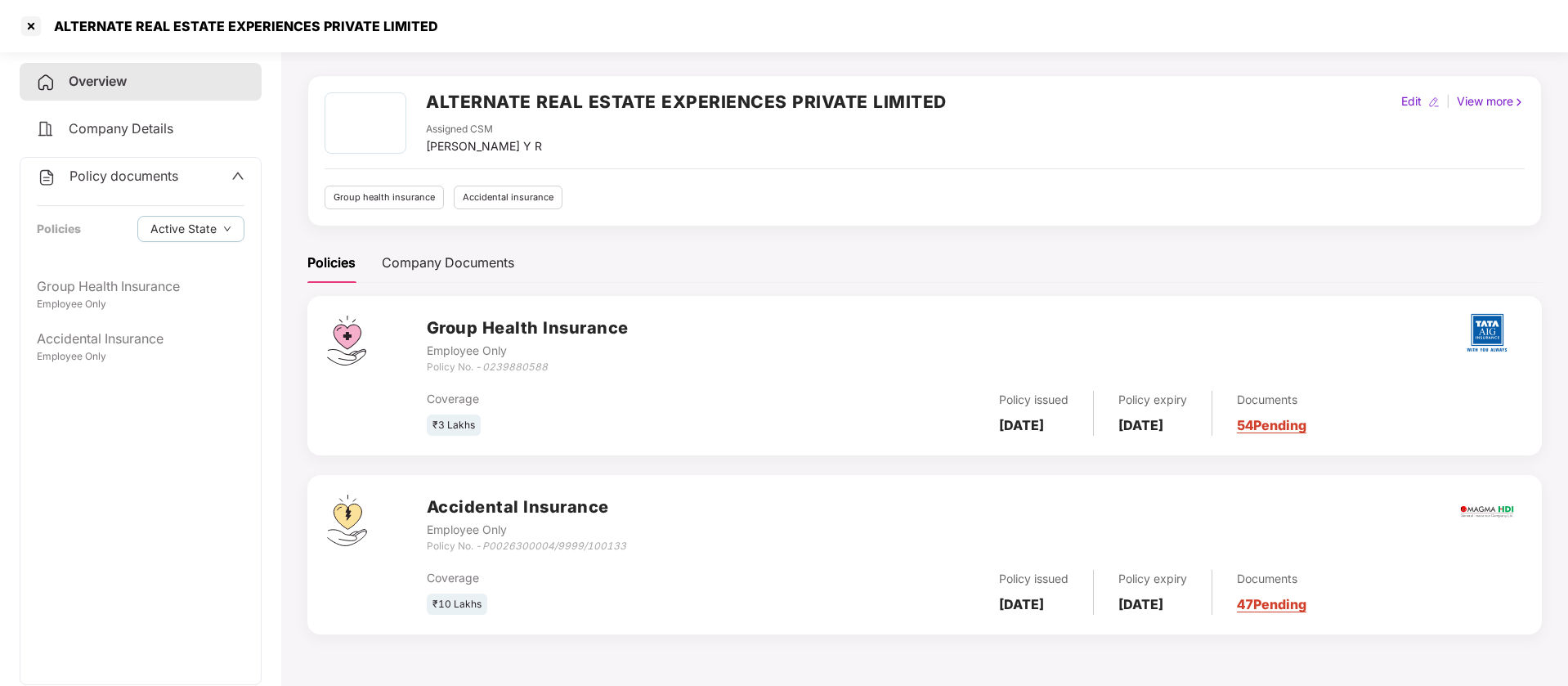
click at [392, 202] on div "Group health insurance" at bounding box center [384, 197] width 119 height 24
click at [30, 28] on div at bounding box center [31, 26] width 26 height 26
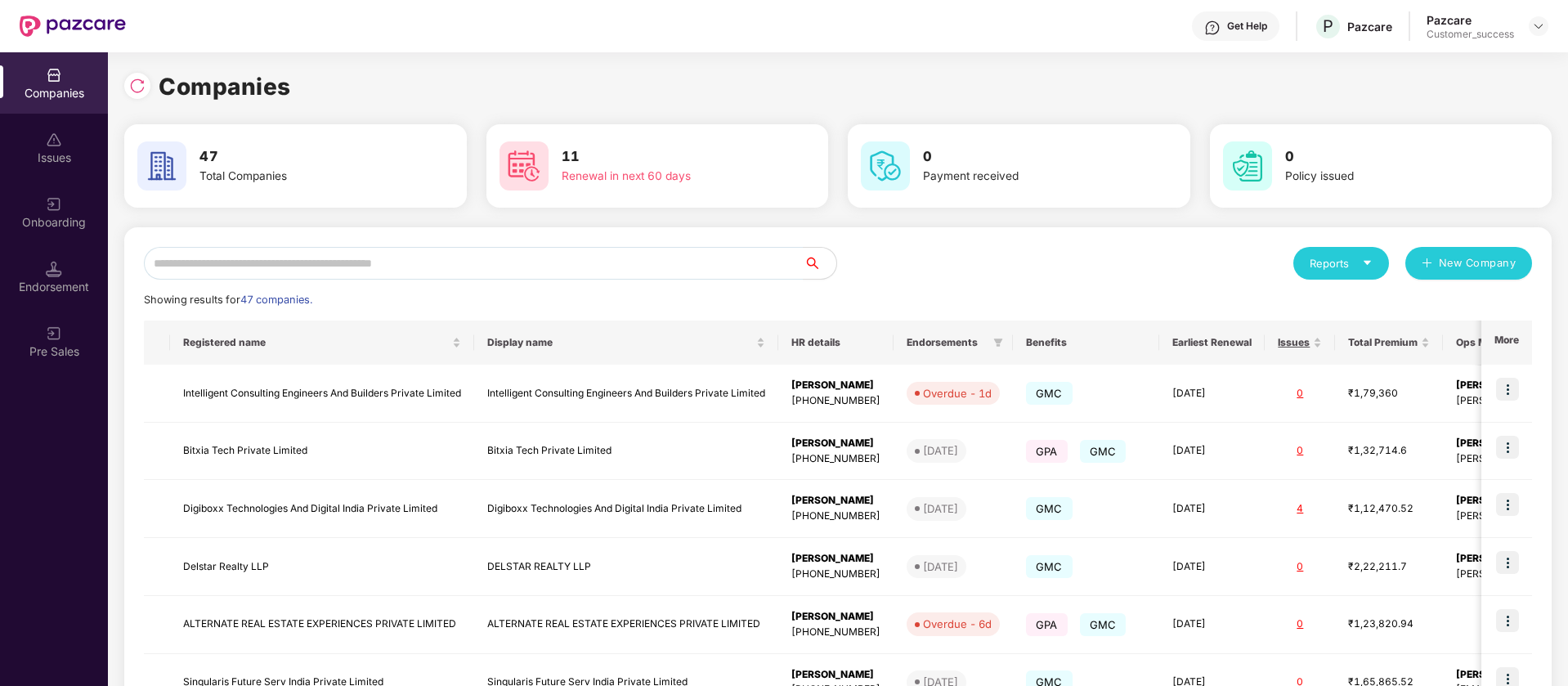
scroll to position [0, 0]
click at [75, 207] on div "Onboarding" at bounding box center [54, 212] width 108 height 61
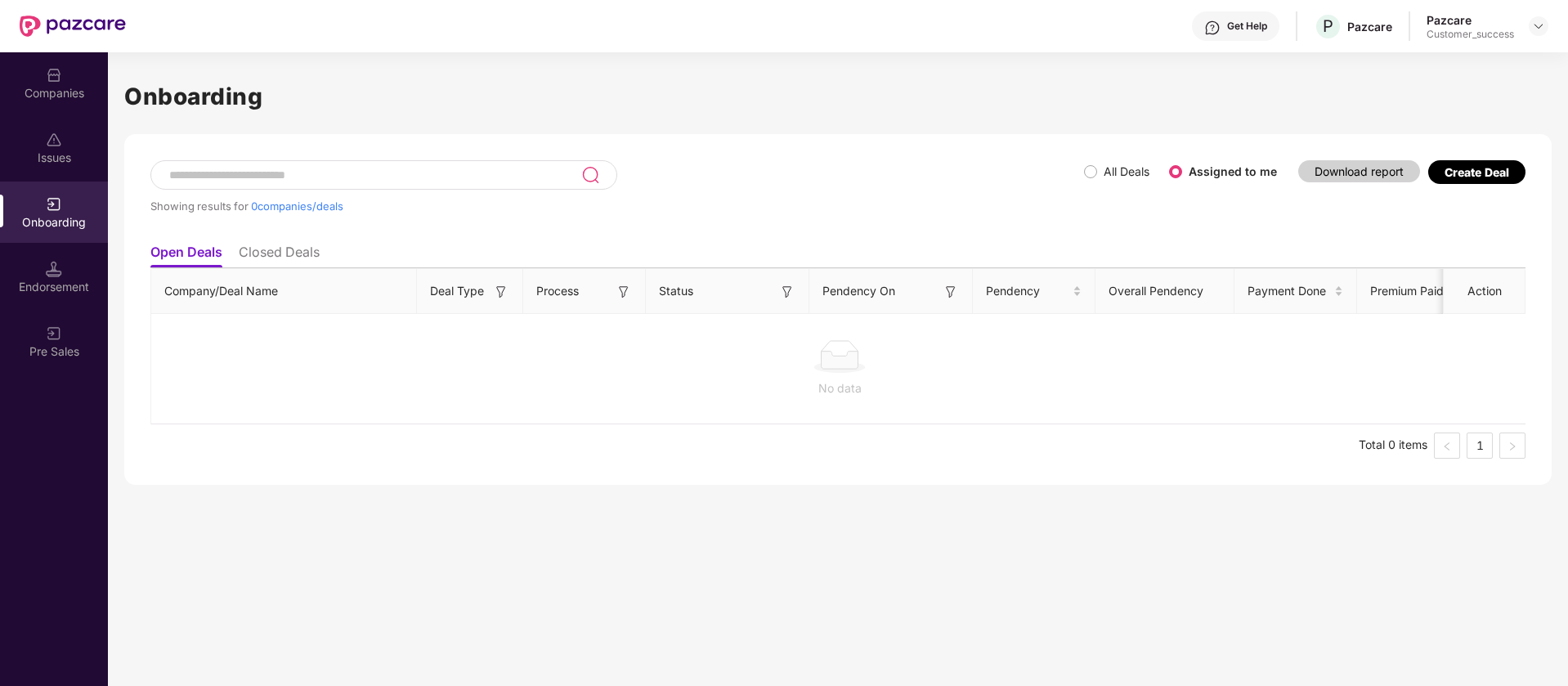
click at [1119, 173] on label "All Deals" at bounding box center [1127, 171] width 46 height 14
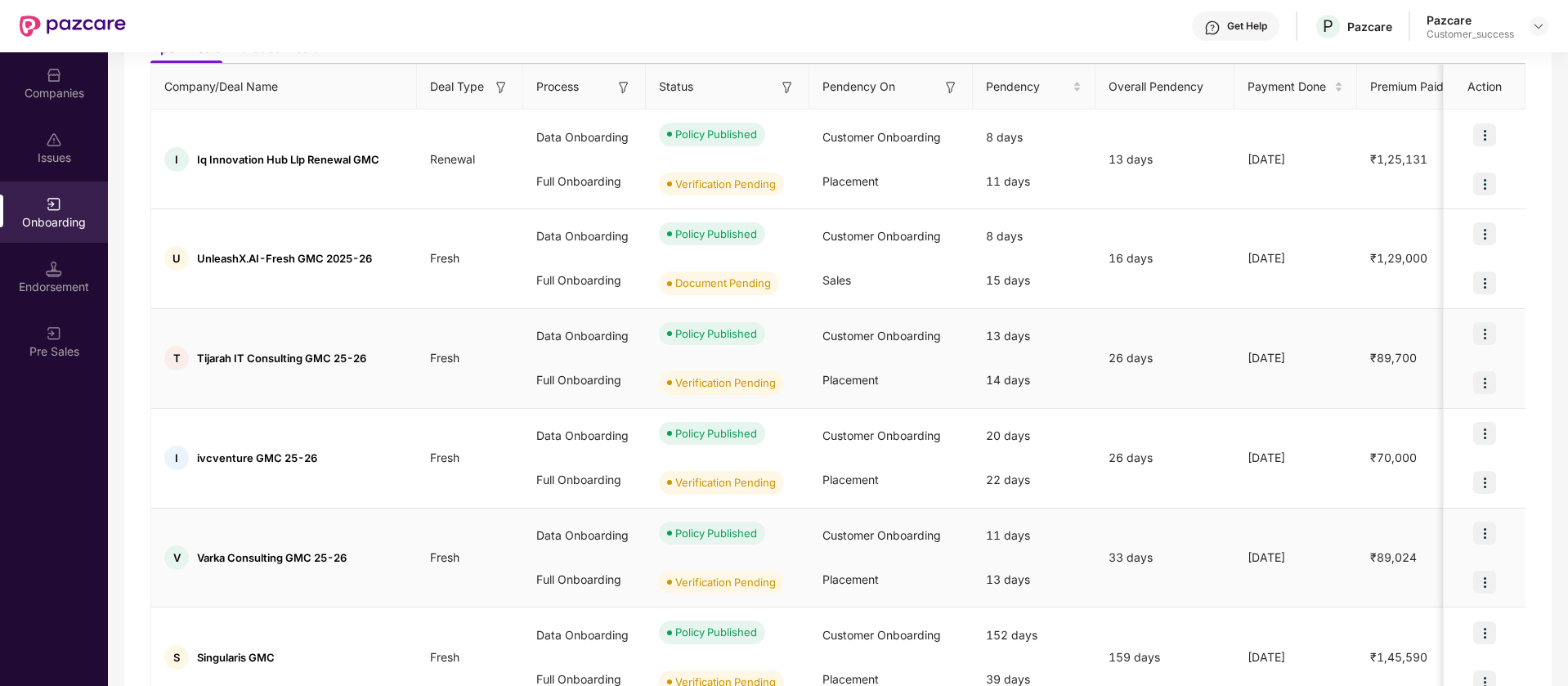
scroll to position [286, 0]
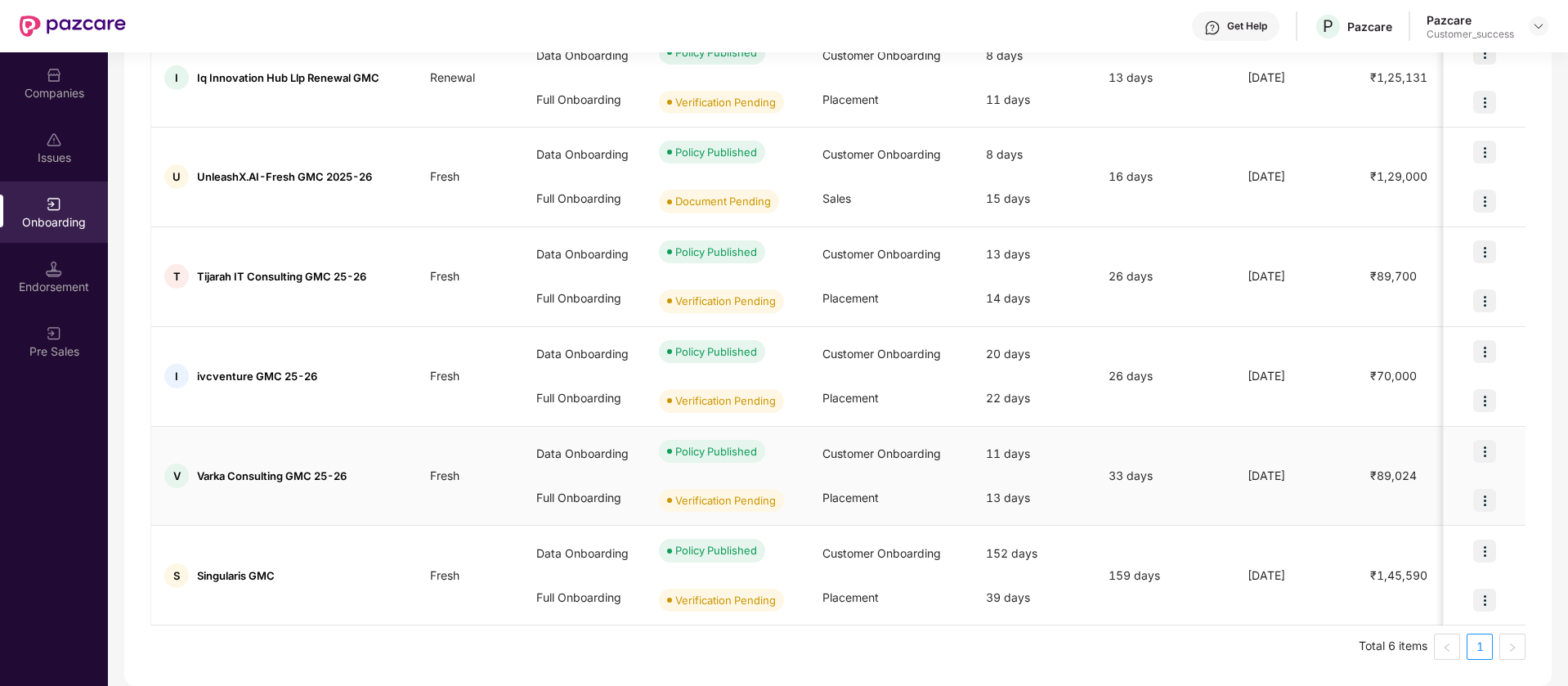
click at [1486, 449] on img at bounding box center [1485, 451] width 23 height 23
click at [1458, 494] on span "View Document" at bounding box center [1416, 493] width 117 height 18
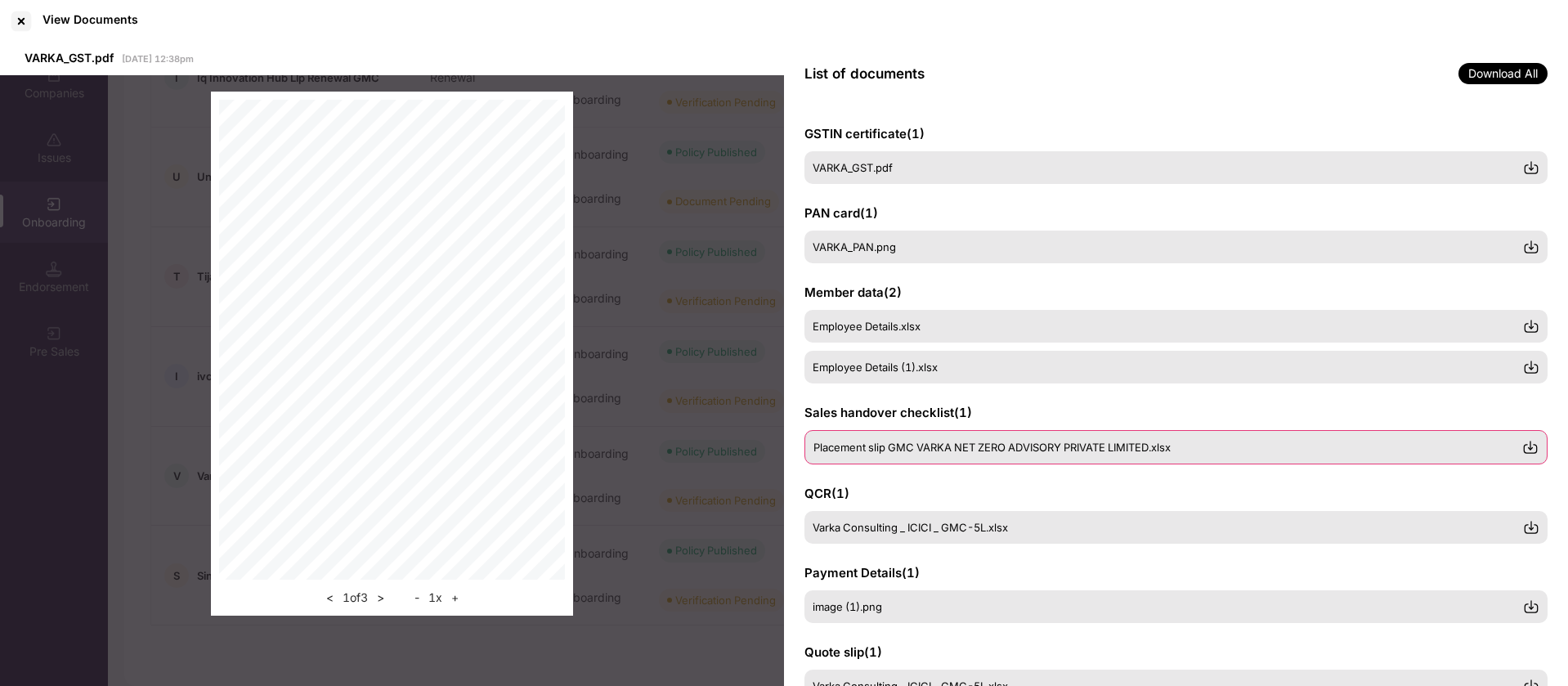
click at [1013, 447] on span "Placement slip GMC VARKA NET ZERO ADVISORY PRIVATE LIMITED.xlsx" at bounding box center [992, 447] width 357 height 13
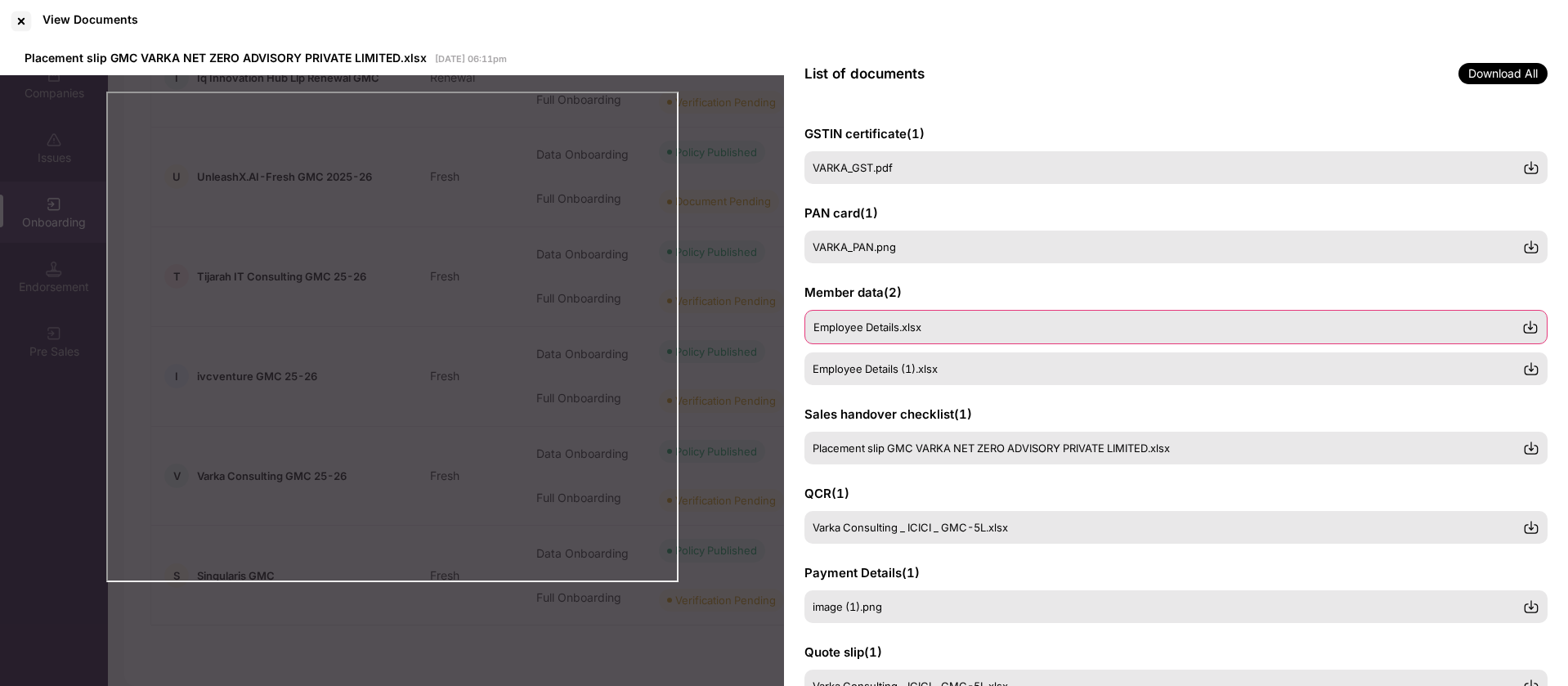
click at [911, 326] on span "Employee Details.xlsx" at bounding box center [867, 326] width 108 height 13
click at [885, 372] on span "Employee Details (1).xlsx" at bounding box center [876, 368] width 125 height 13
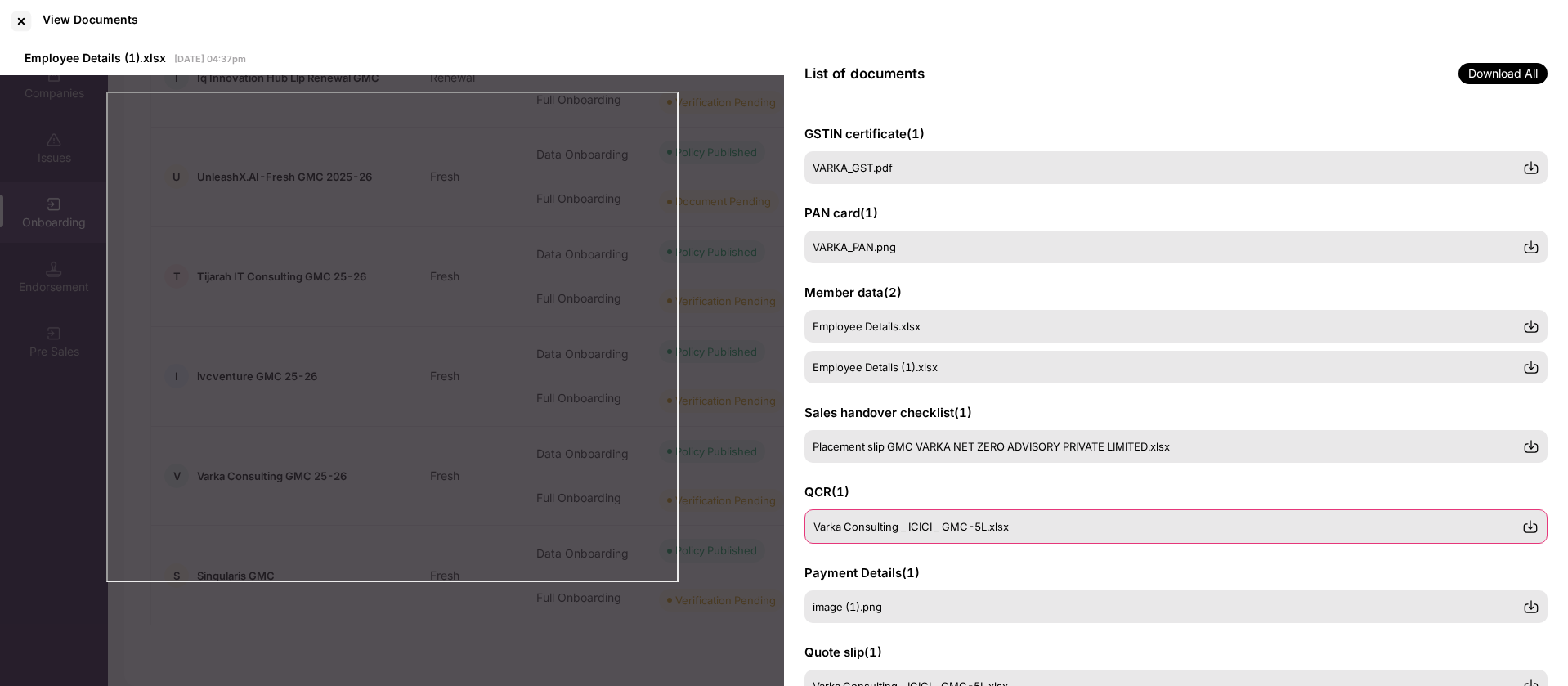
click at [906, 532] on span "Varka Consulting _ ICICI _ GMC-5L.xlsx" at bounding box center [911, 526] width 196 height 13
click at [949, 599] on div "image (1).png" at bounding box center [1168, 605] width 709 height 13
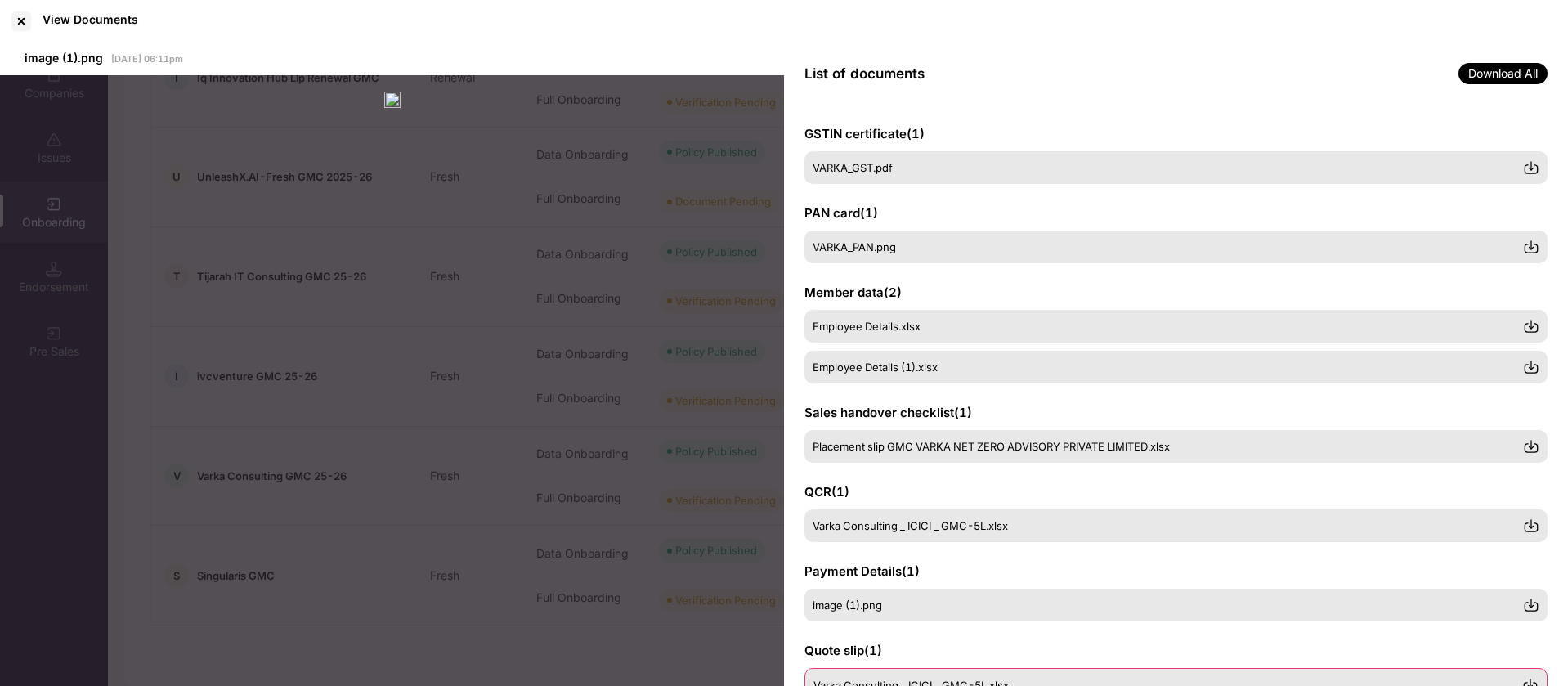
click at [975, 672] on div "Varka Consulting _ ICICI _ GMC-5L.xlsx" at bounding box center [1176, 684] width 743 height 34
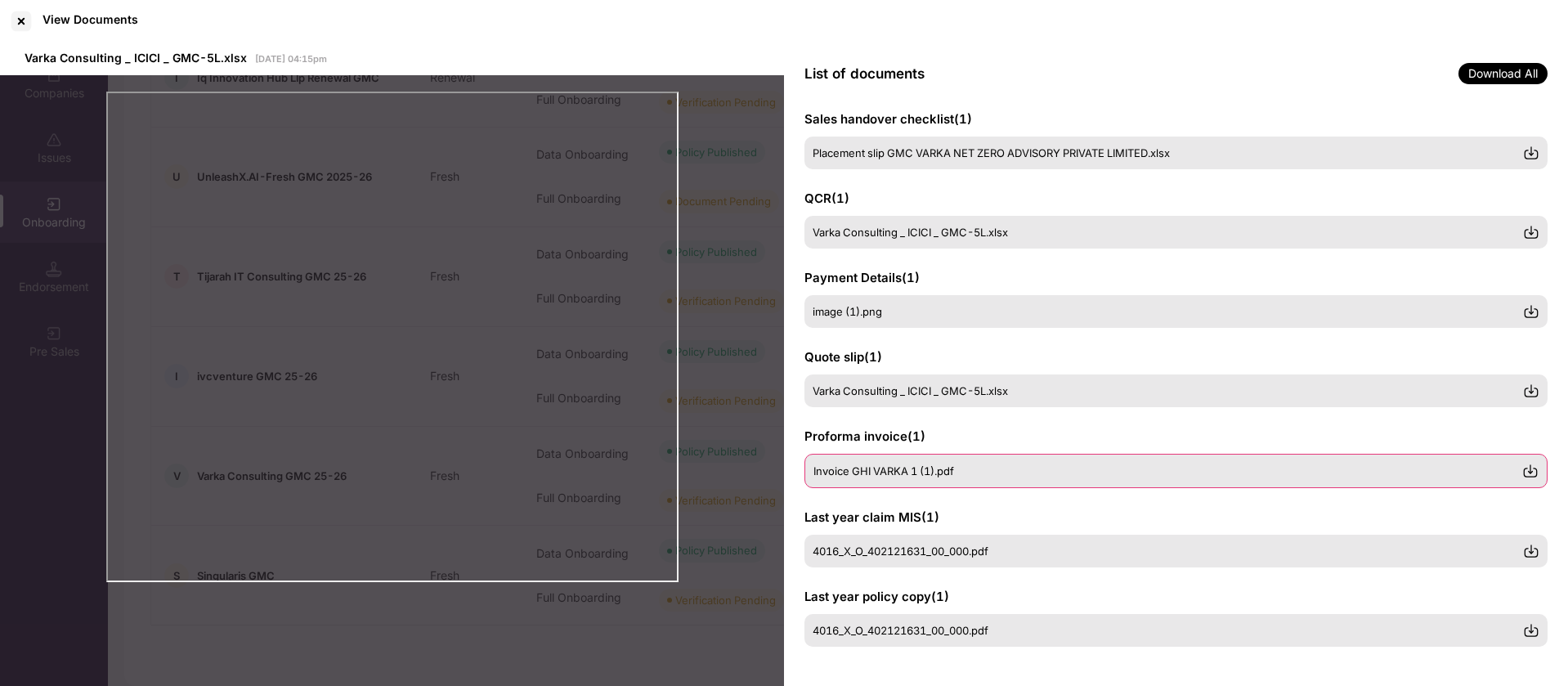
click at [933, 479] on div "Invoice GHI VARKA 1 (1).pdf" at bounding box center [1176, 470] width 743 height 34
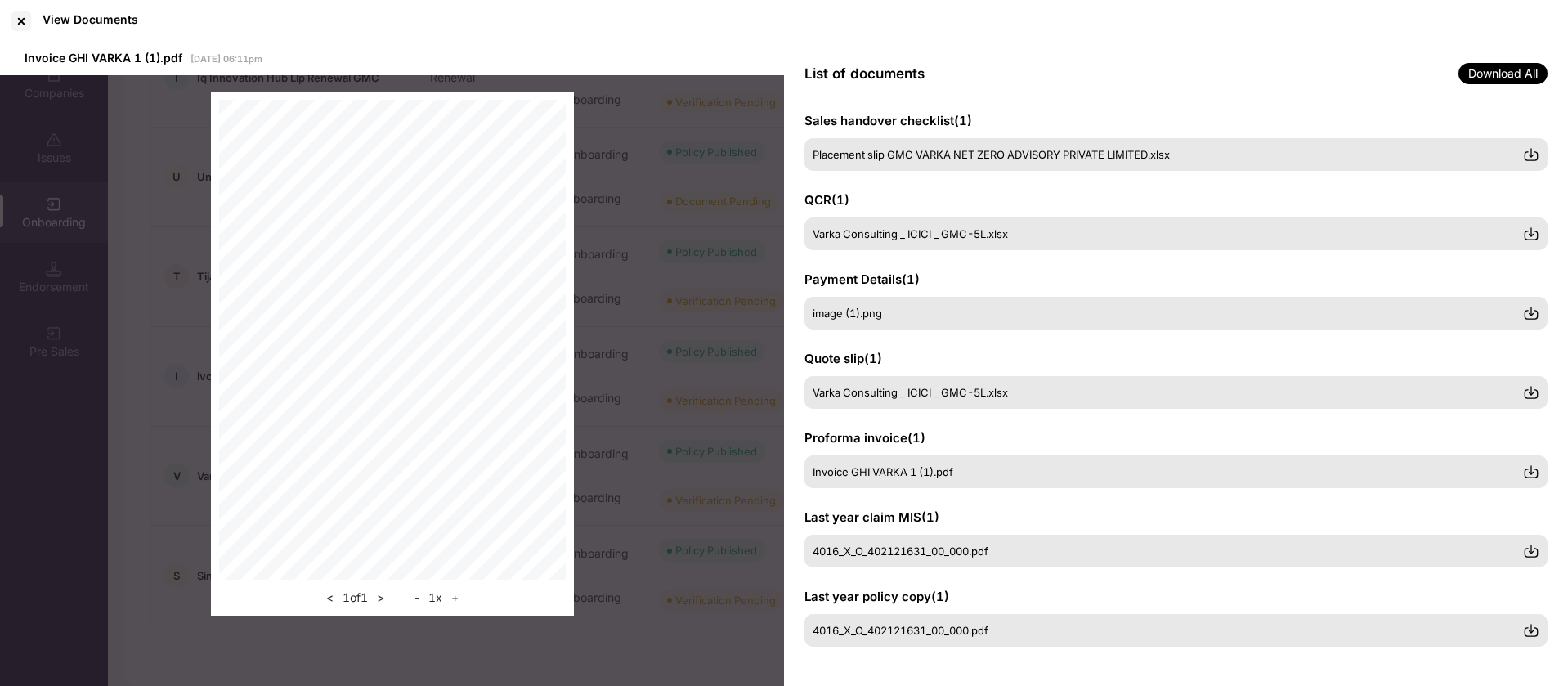
scroll to position [0, 0]
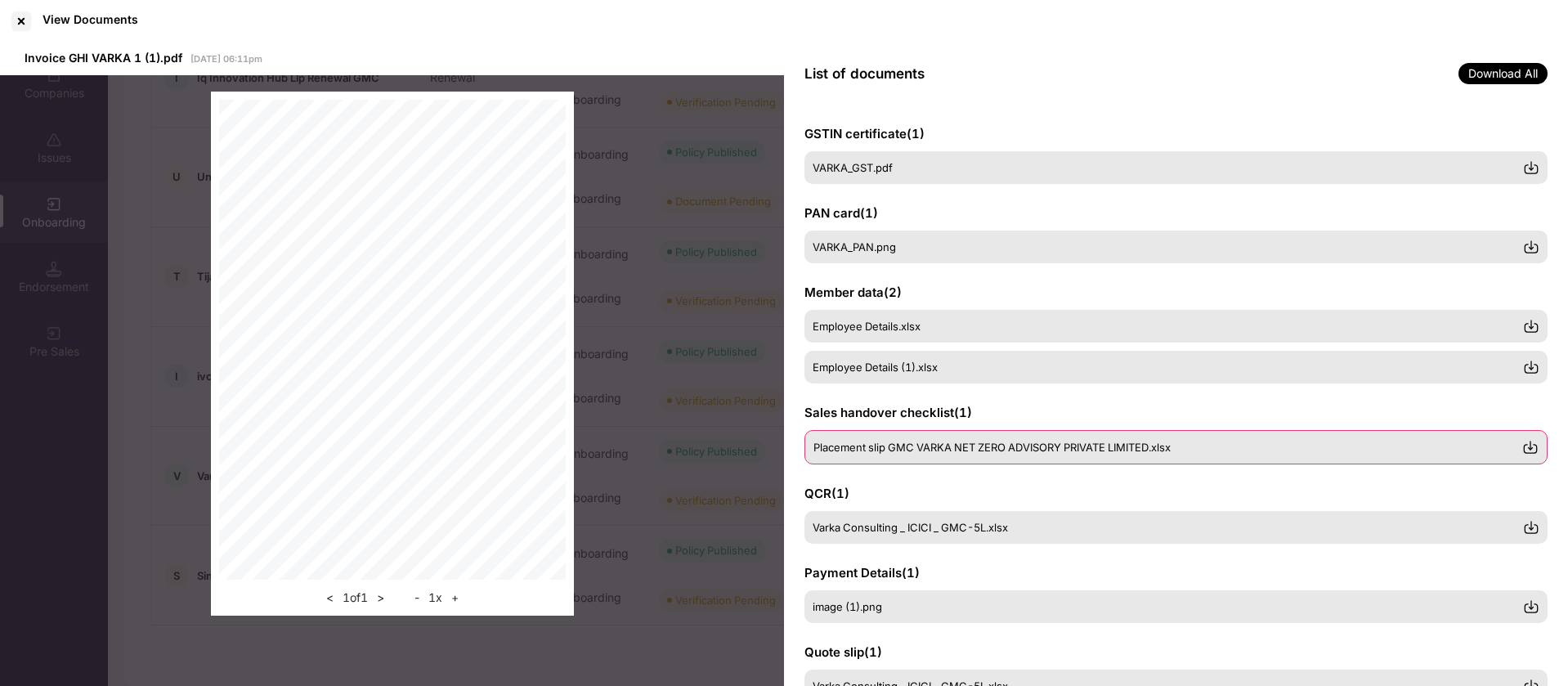
click at [900, 438] on div "Placement slip GMC VARKA NET ZERO ADVISORY PRIVATE LIMITED.xlsx" at bounding box center [1176, 447] width 743 height 34
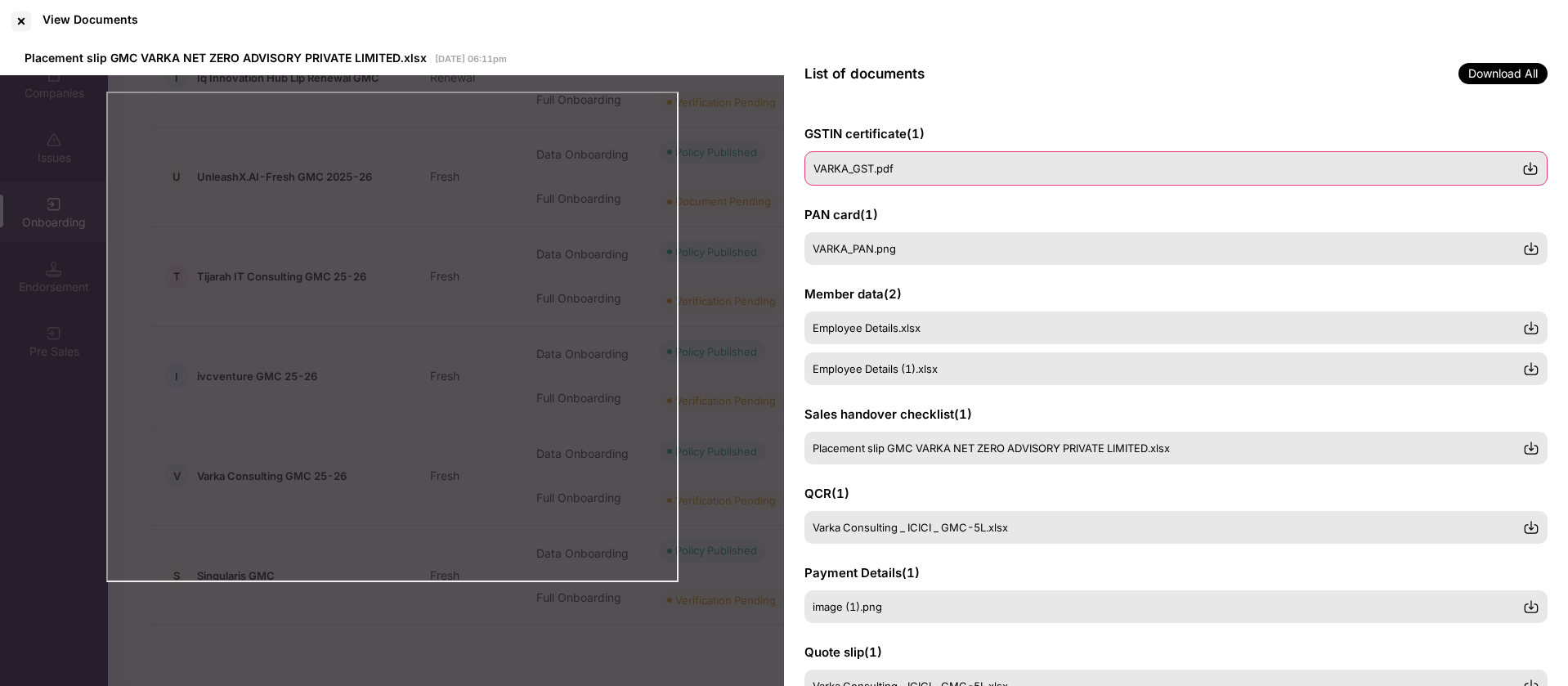
click at [1010, 167] on div "VARKA_GST.pdf" at bounding box center [1168, 168] width 709 height 13
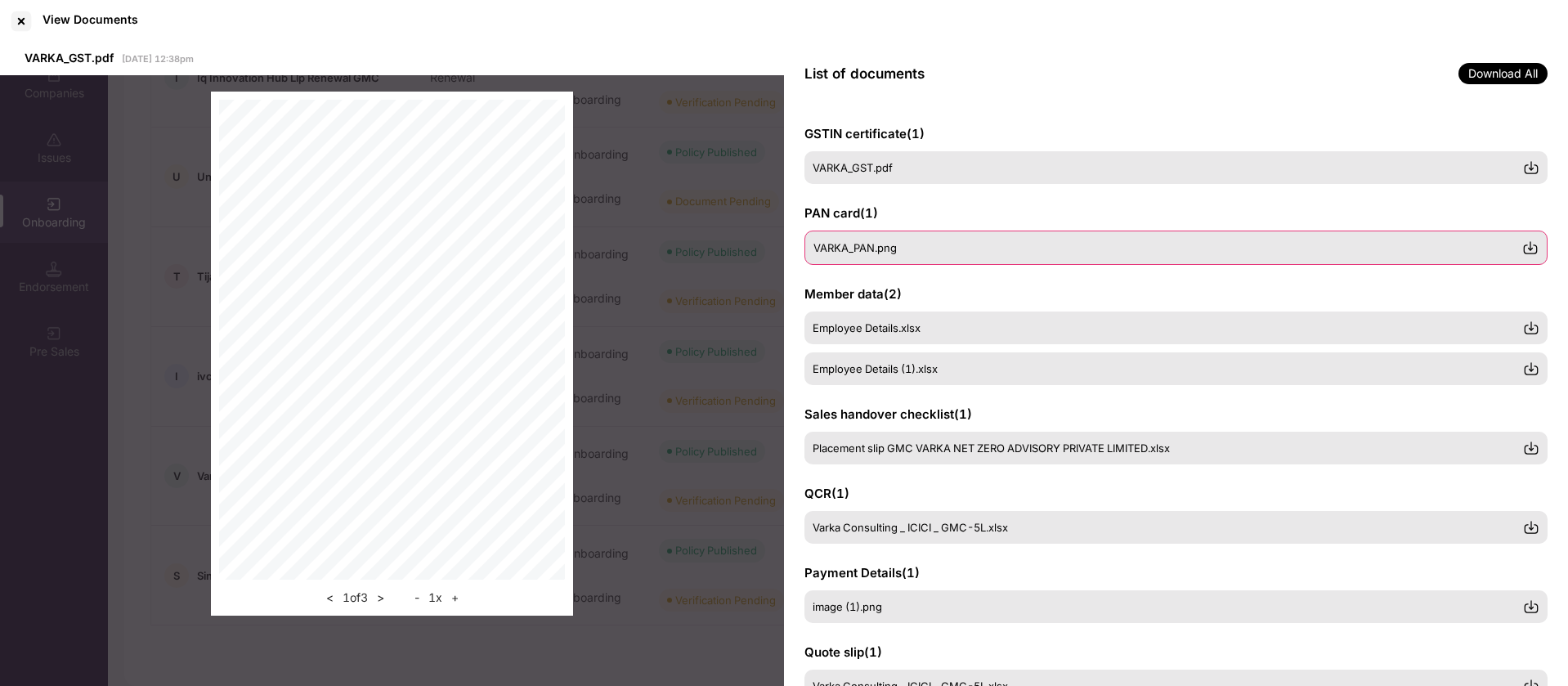
click at [915, 243] on div "VARKA_PAN.png" at bounding box center [1168, 247] width 709 height 13
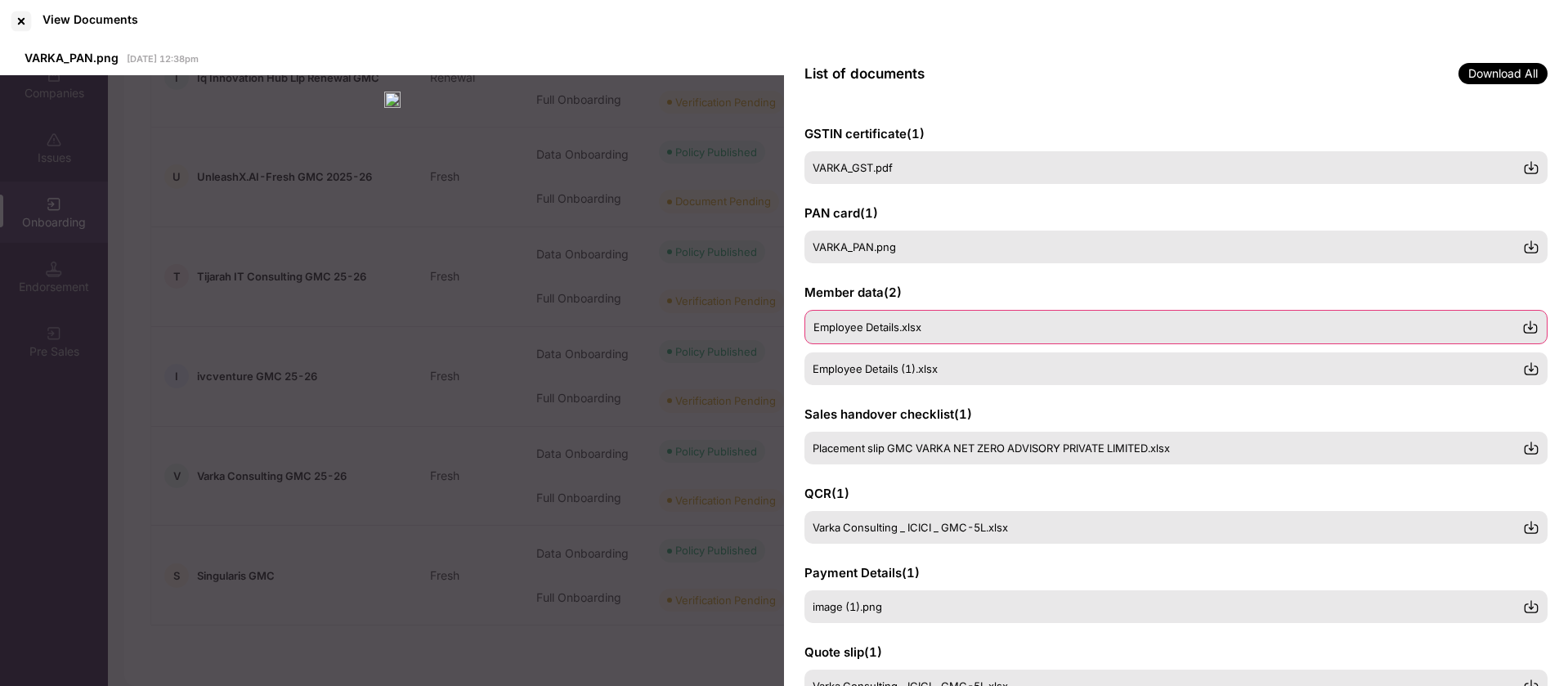
click at [883, 320] on span "Employee Details.xlsx" at bounding box center [867, 326] width 108 height 13
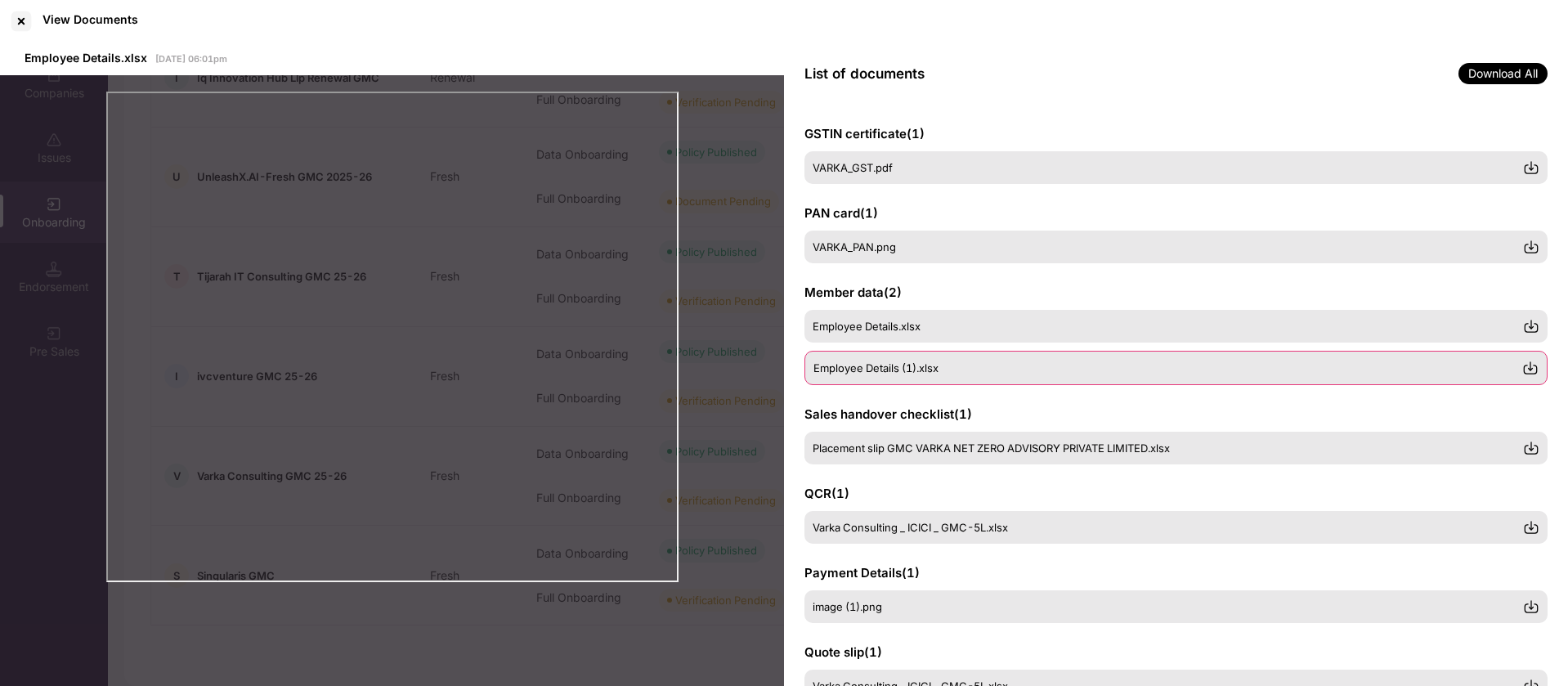
click at [886, 356] on div "Employee Details (1).xlsx" at bounding box center [1176, 368] width 743 height 34
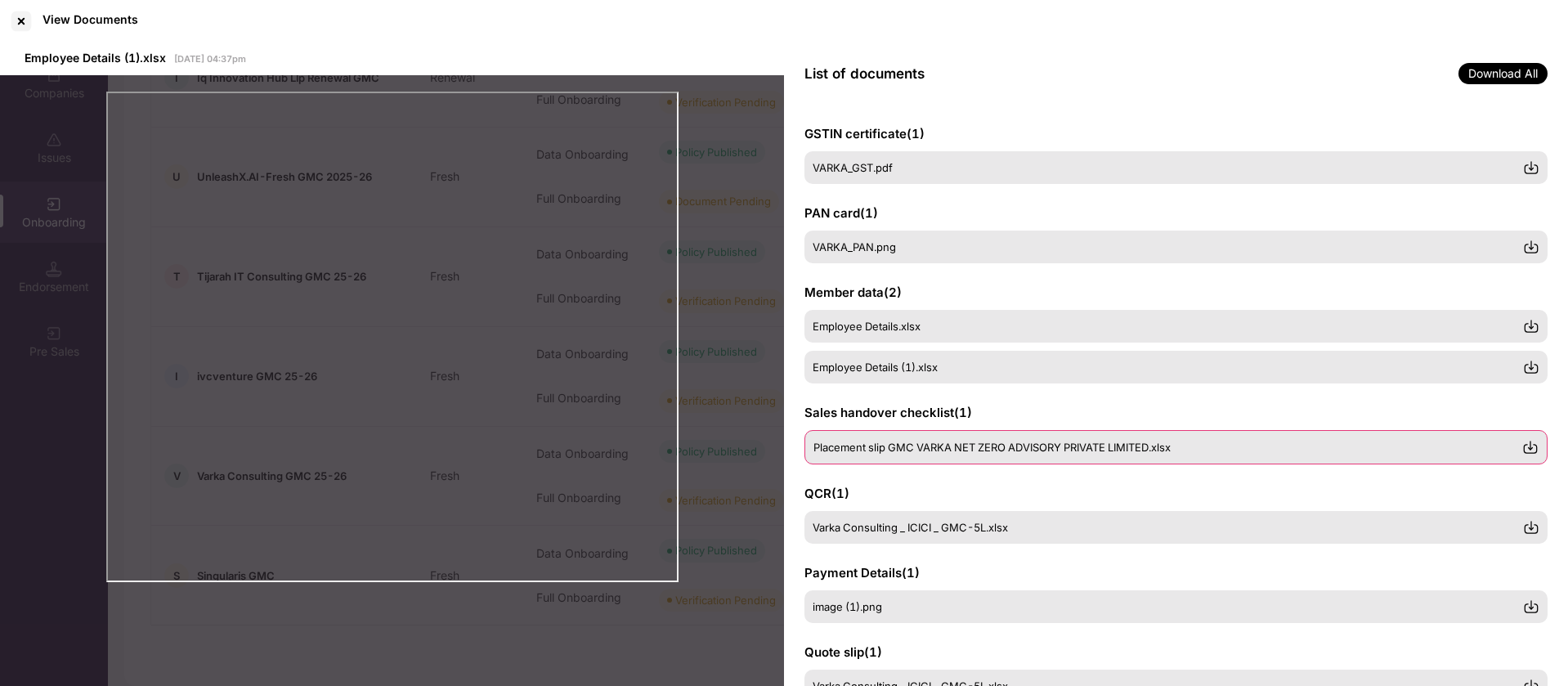
click at [867, 443] on span "Placement slip GMC VARKA NET ZERO ADVISORY PRIVATE LIMITED.xlsx" at bounding box center [992, 447] width 357 height 13
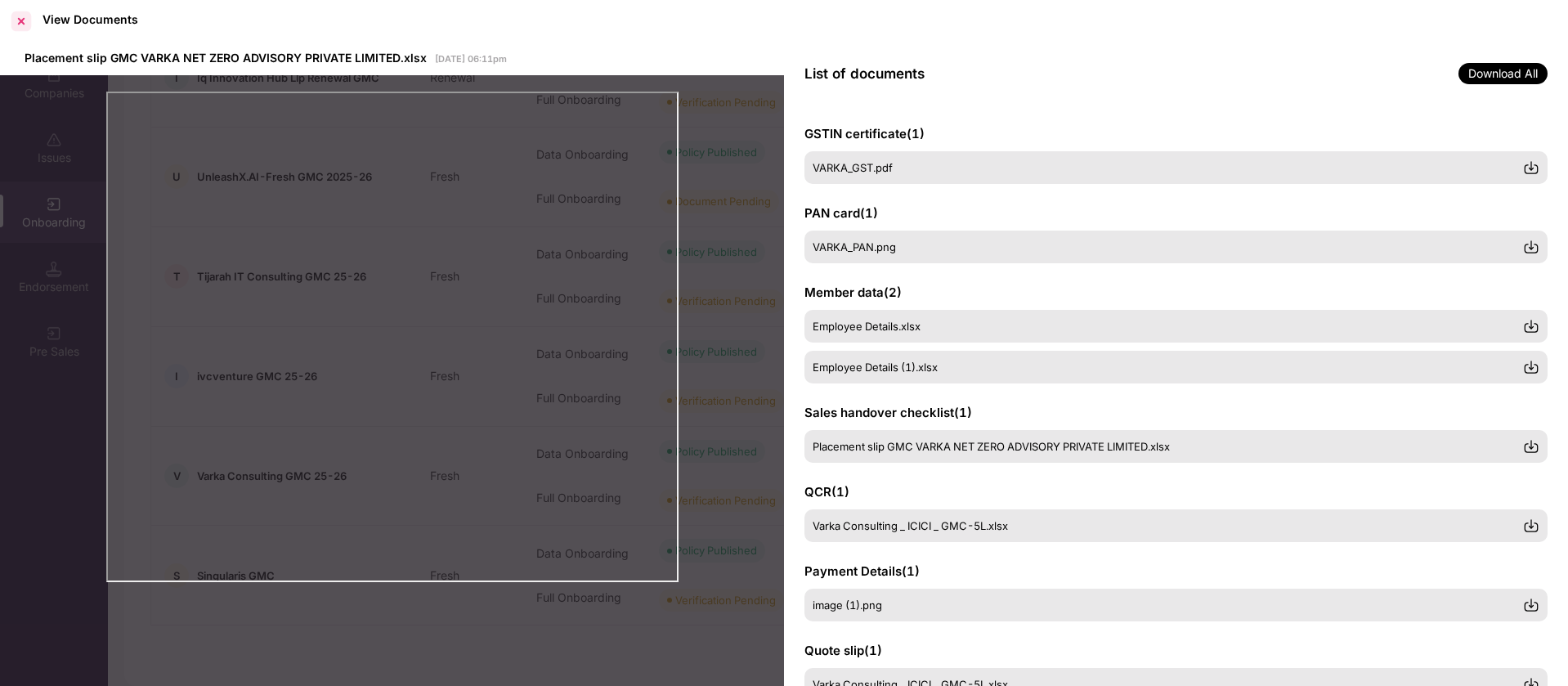
click at [25, 24] on div at bounding box center [21, 21] width 26 height 26
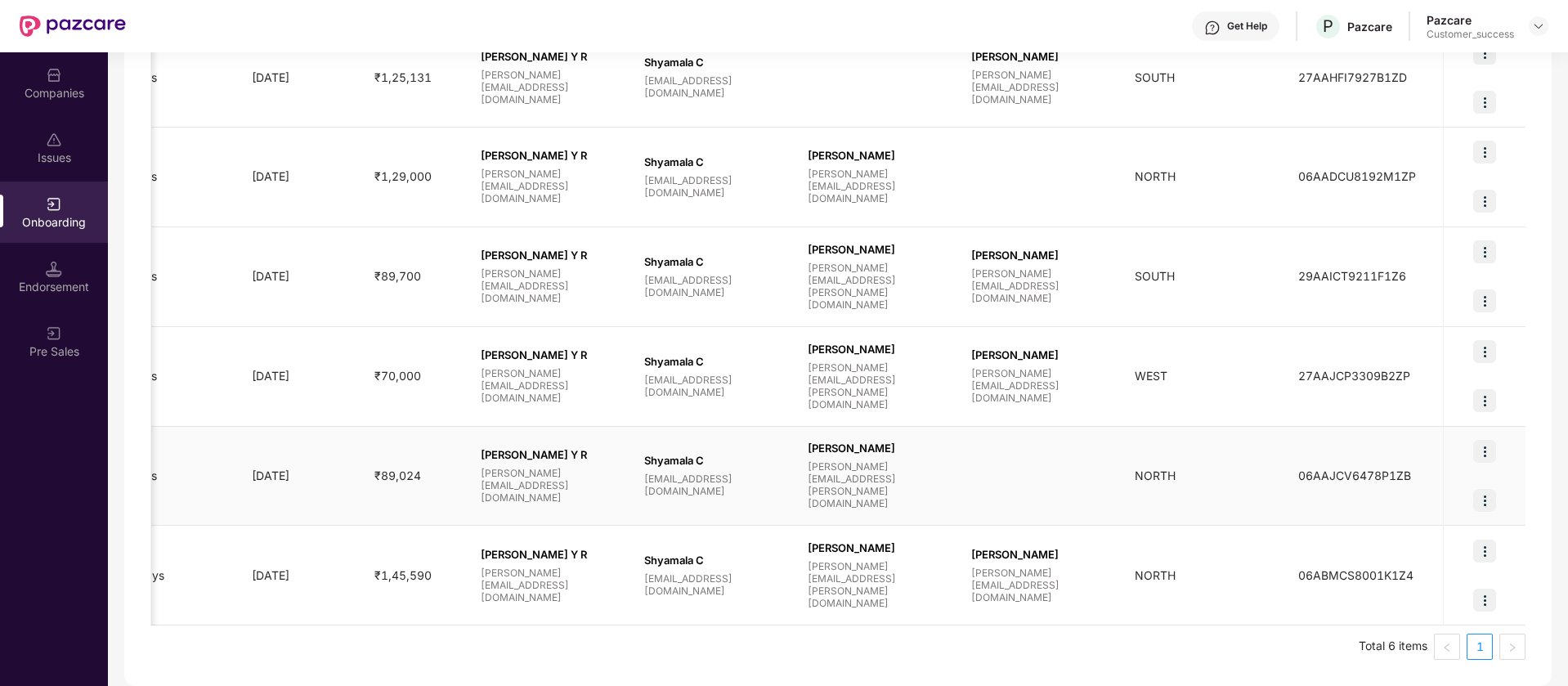
scroll to position [0, 1017]
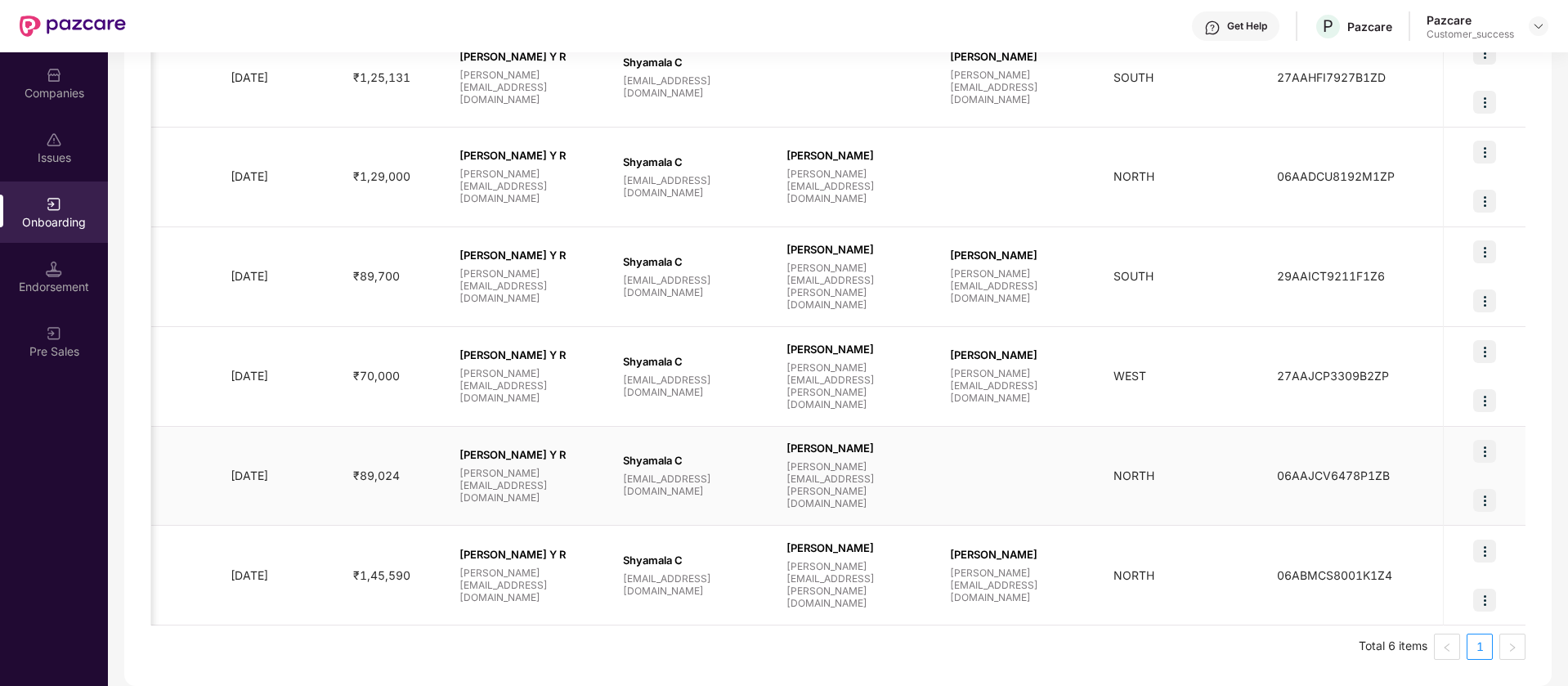
click at [976, 484] on td at bounding box center [1019, 476] width 163 height 100
click at [988, 475] on div at bounding box center [1019, 475] width 138 height 6
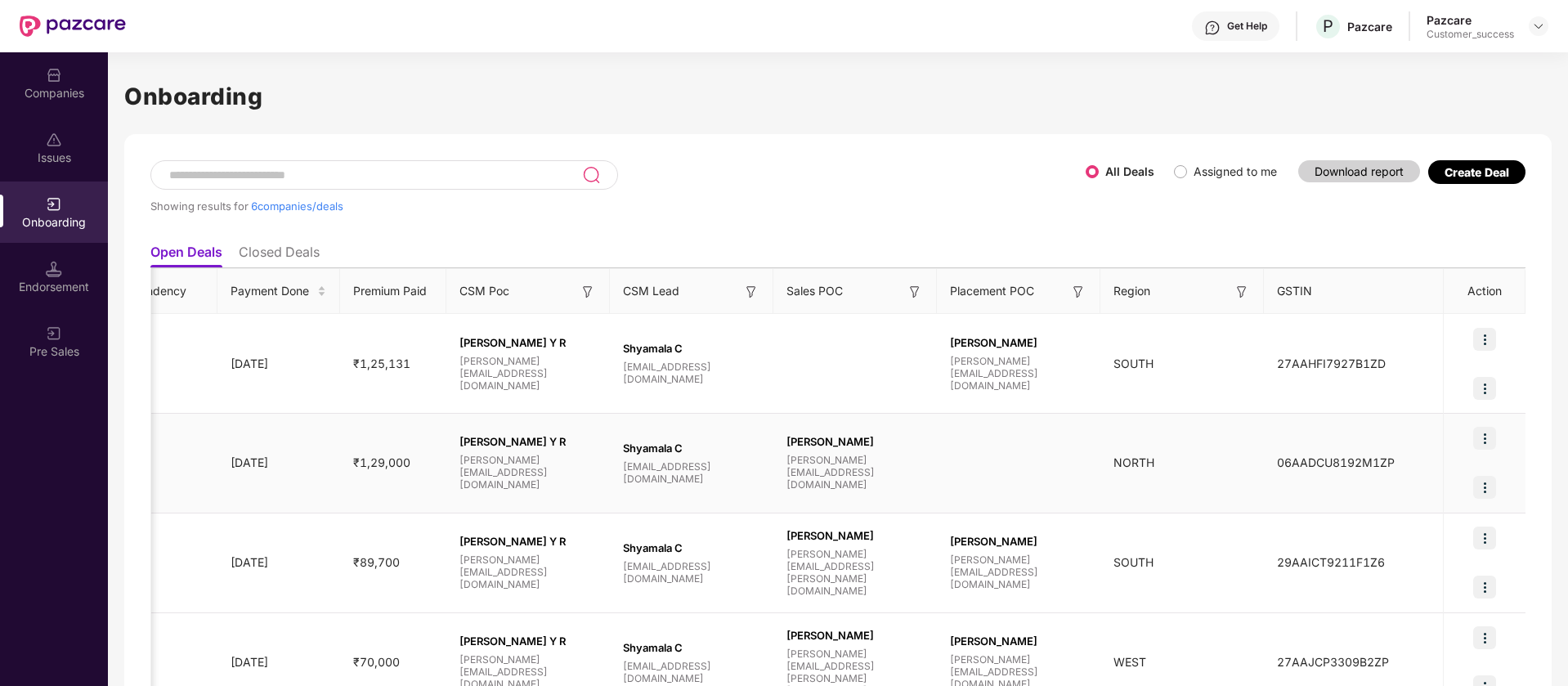
scroll to position [286, 0]
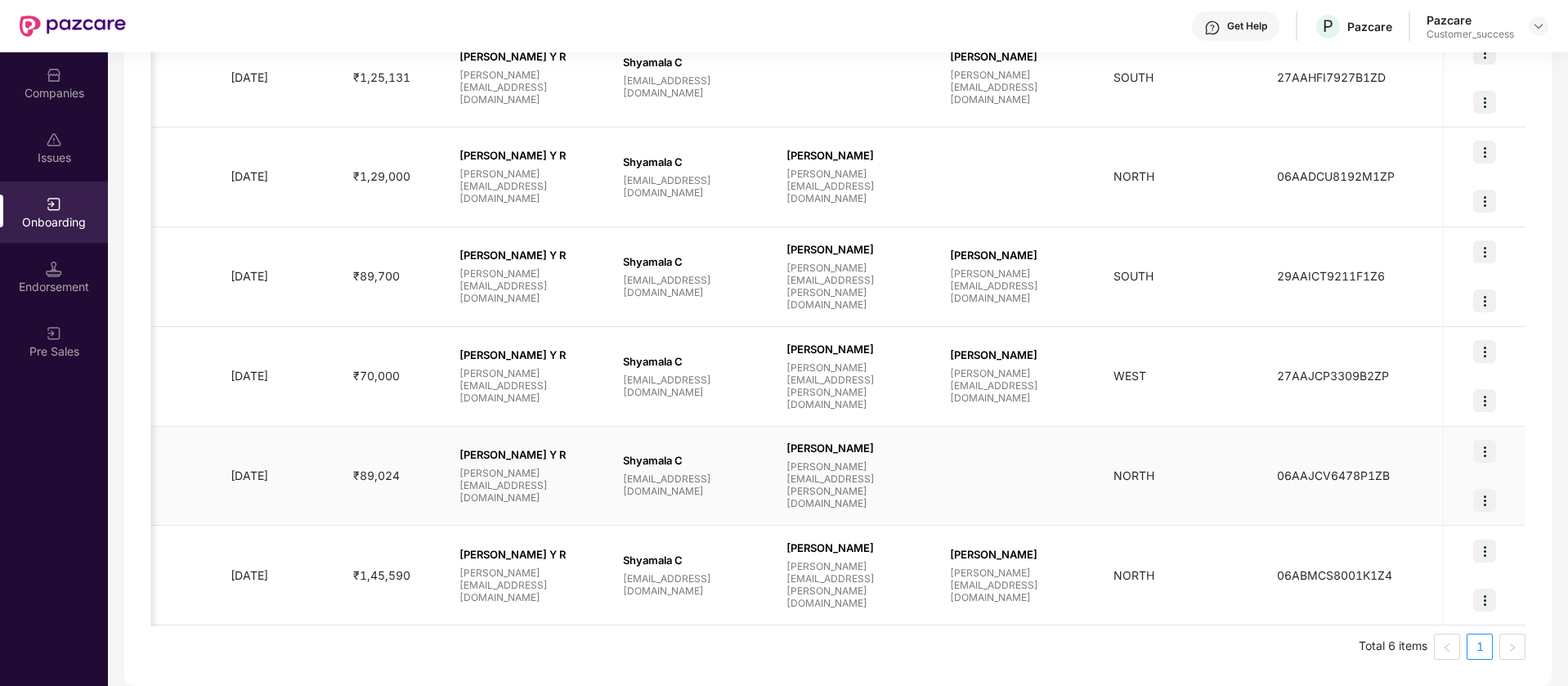
click at [768, 463] on div "Shyamala C shyamala@pazcare.com" at bounding box center [691, 475] width 163 height 43
click at [846, 454] on span "Mohd Irfan" at bounding box center [855, 447] width 138 height 13
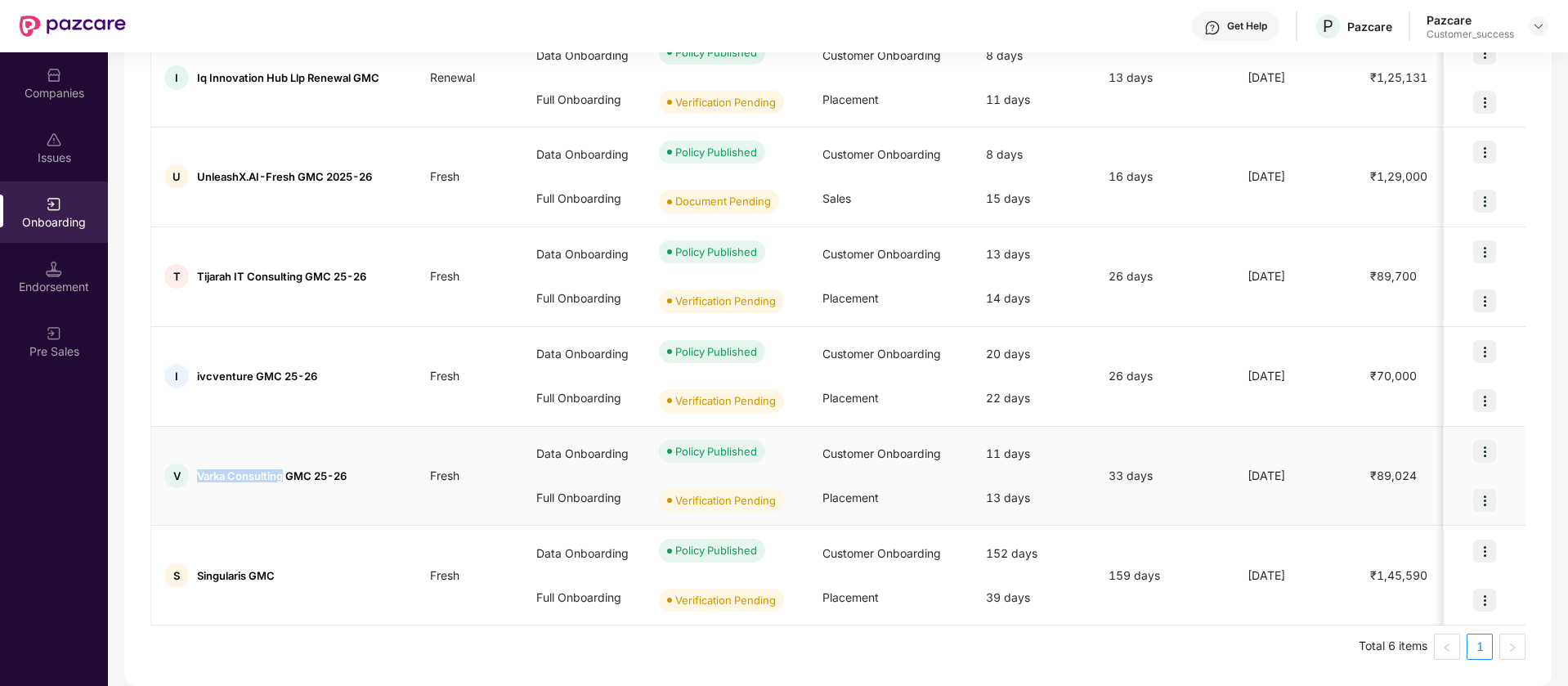
drag, startPoint x: 283, startPoint y: 479, endPoint x: 197, endPoint y: 481, distance: 86.0
click at [197, 481] on span "Varka Consulting GMC 25-26" at bounding box center [272, 475] width 149 height 13
copy span "Varka Consulting"
click at [1488, 447] on img at bounding box center [1485, 451] width 23 height 23
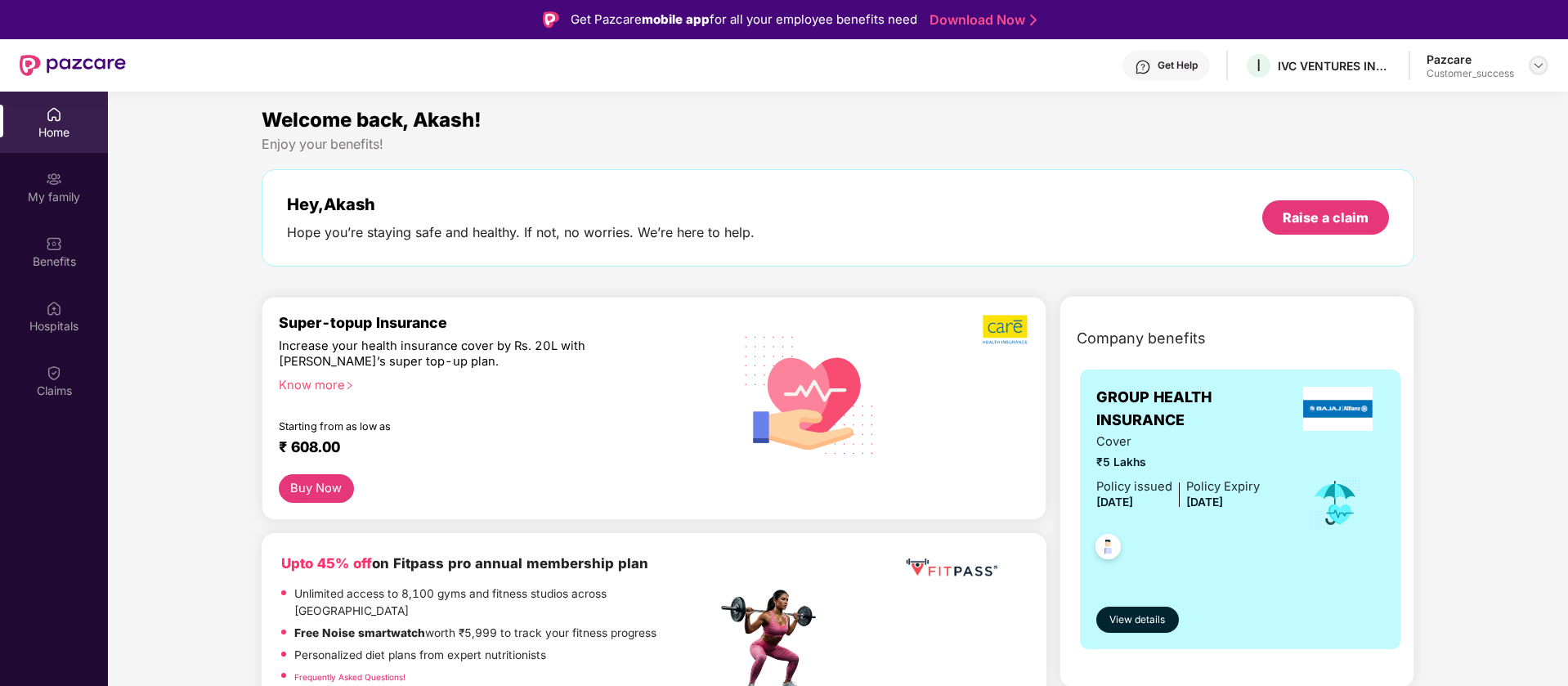
click at [1536, 64] on img at bounding box center [1538, 65] width 13 height 13
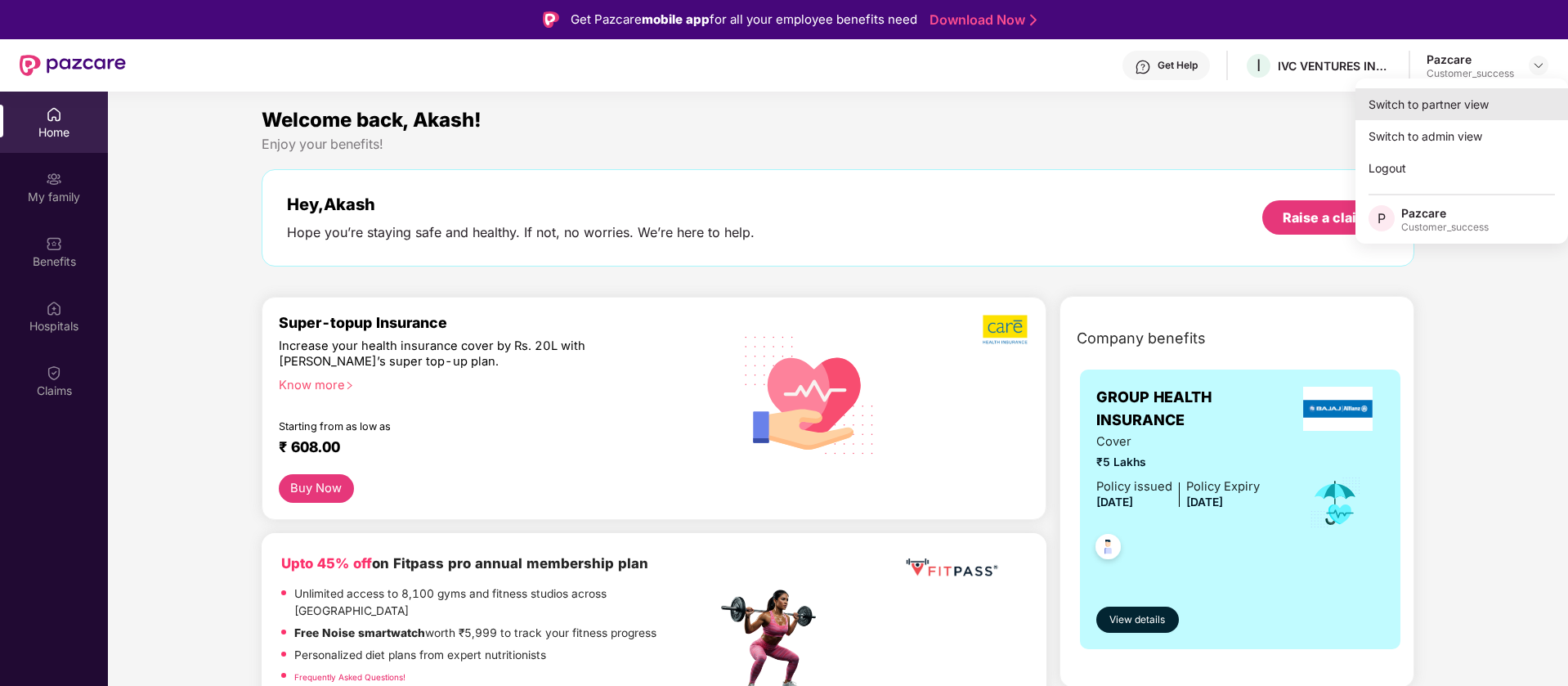
click at [1457, 105] on div "Switch to partner view" at bounding box center [1462, 104] width 212 height 32
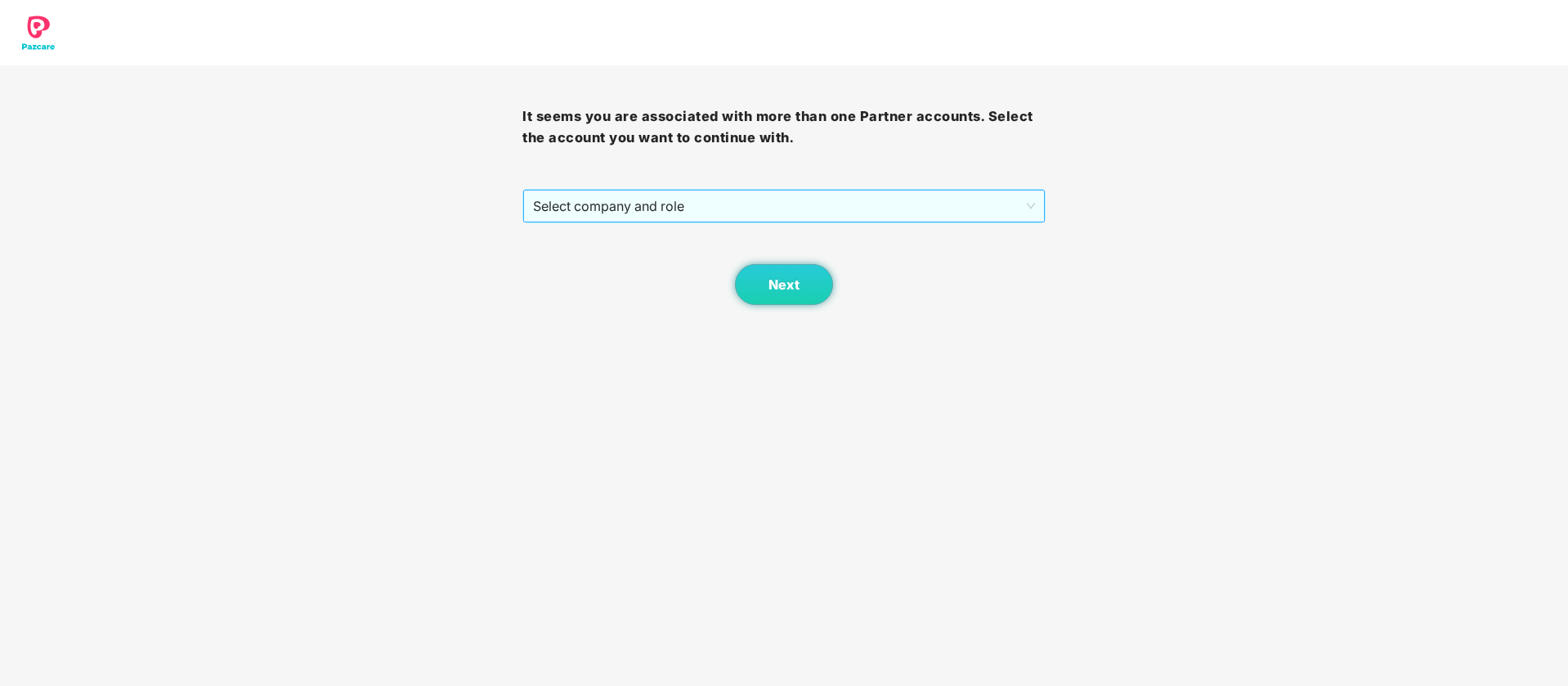
click at [945, 197] on span "Select company and role" at bounding box center [783, 205] width 501 height 31
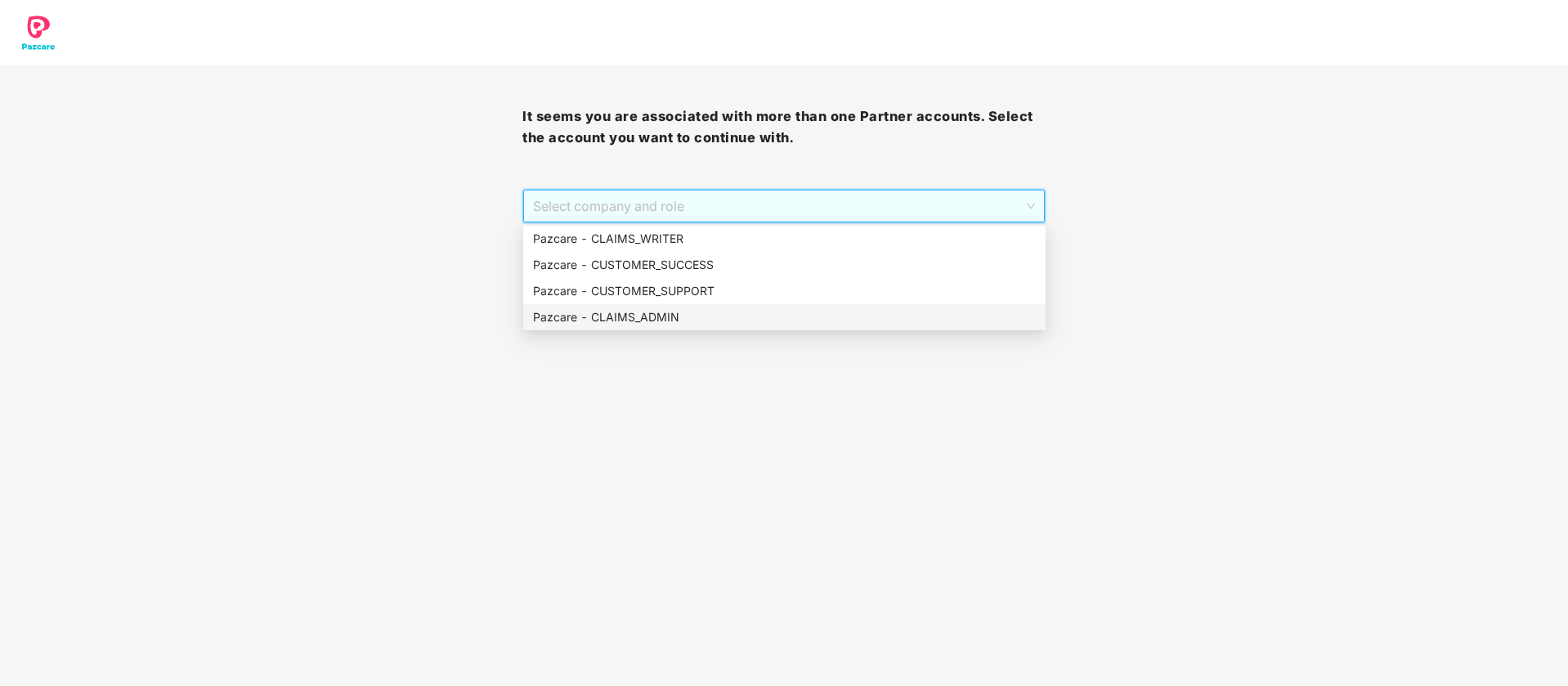
click at [702, 317] on div "Pazcare - CLAIMS_ADMIN" at bounding box center [784, 317] width 503 height 18
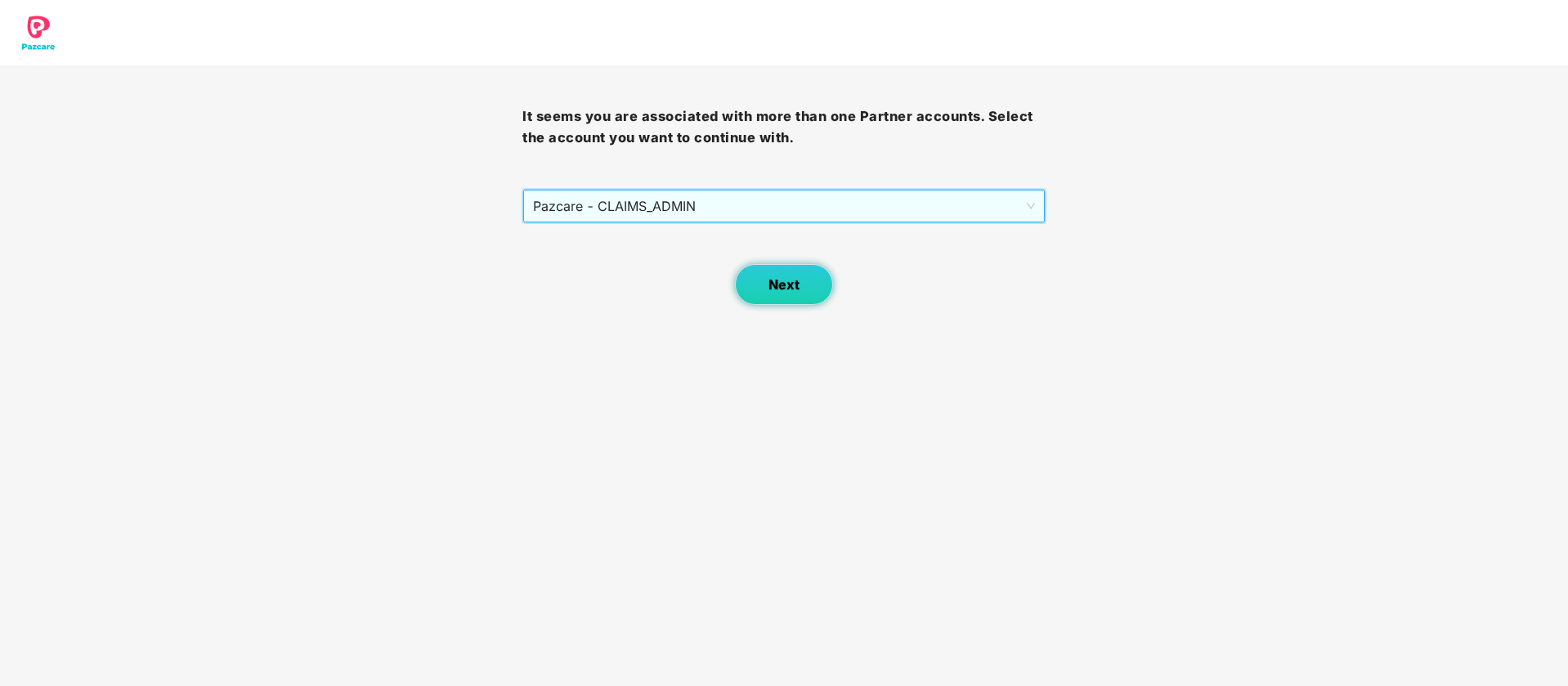
click at [772, 286] on span "Next" at bounding box center [784, 285] width 31 height 16
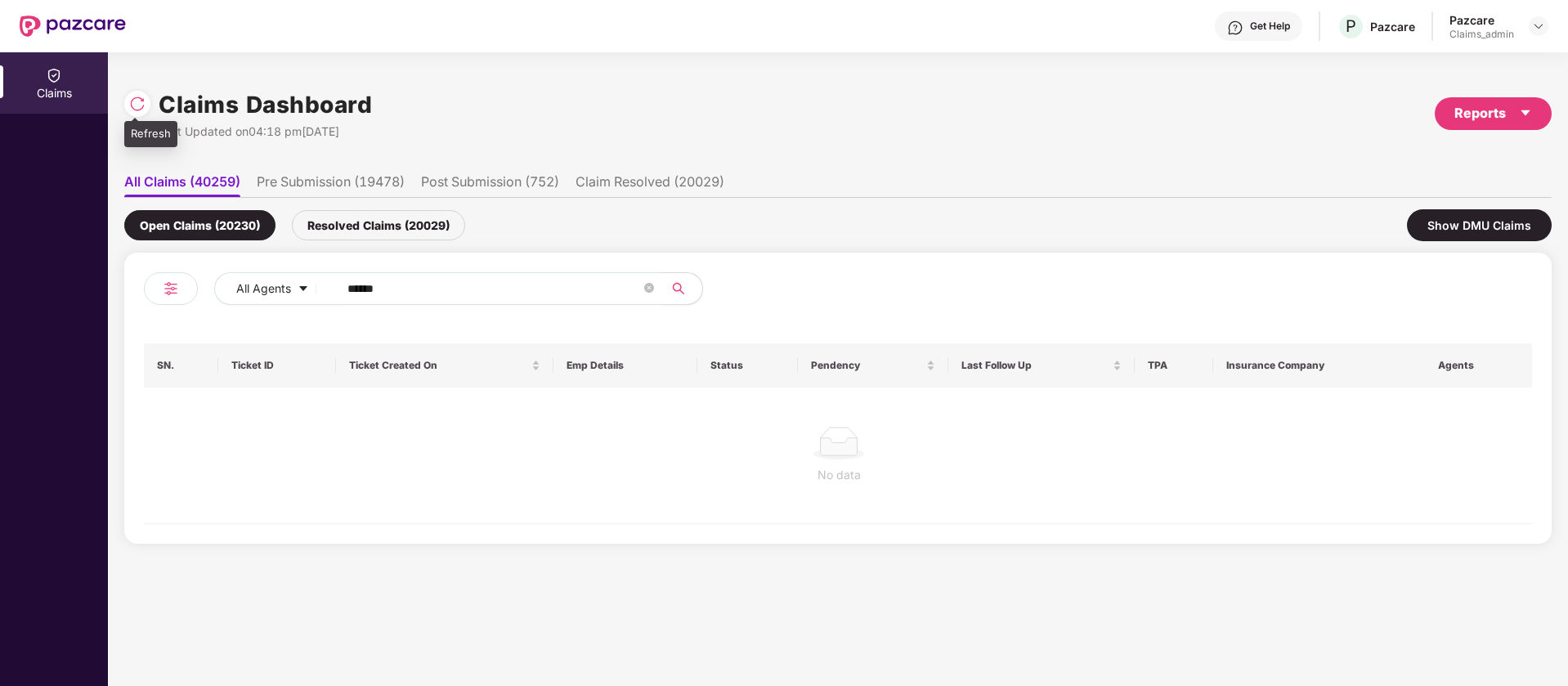
click at [138, 106] on img at bounding box center [137, 104] width 17 height 17
click at [434, 291] on input "******" at bounding box center [494, 289] width 293 height 25
click at [426, 218] on div "Resolved Claims (20099)" at bounding box center [379, 225] width 174 height 30
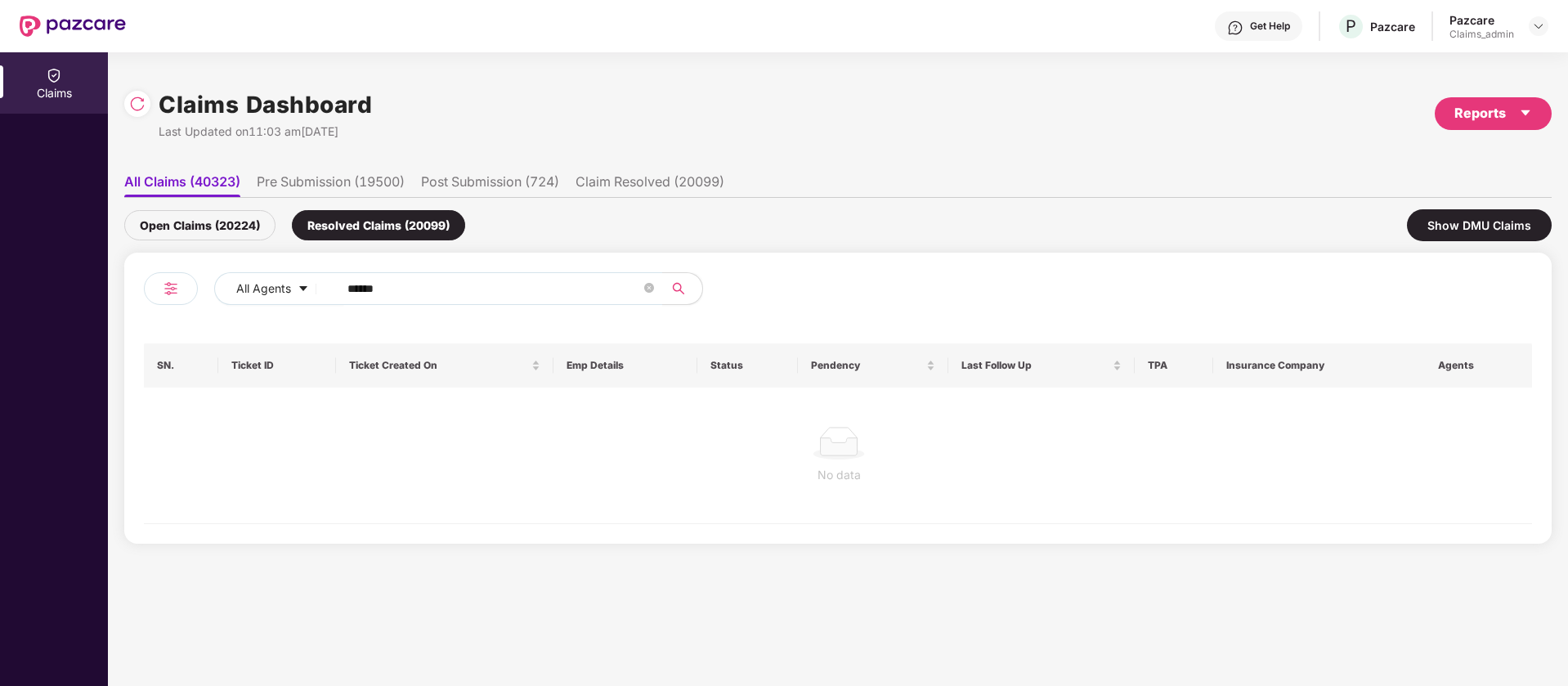
click at [226, 225] on div "Open Claims (20224)" at bounding box center [200, 225] width 151 height 30
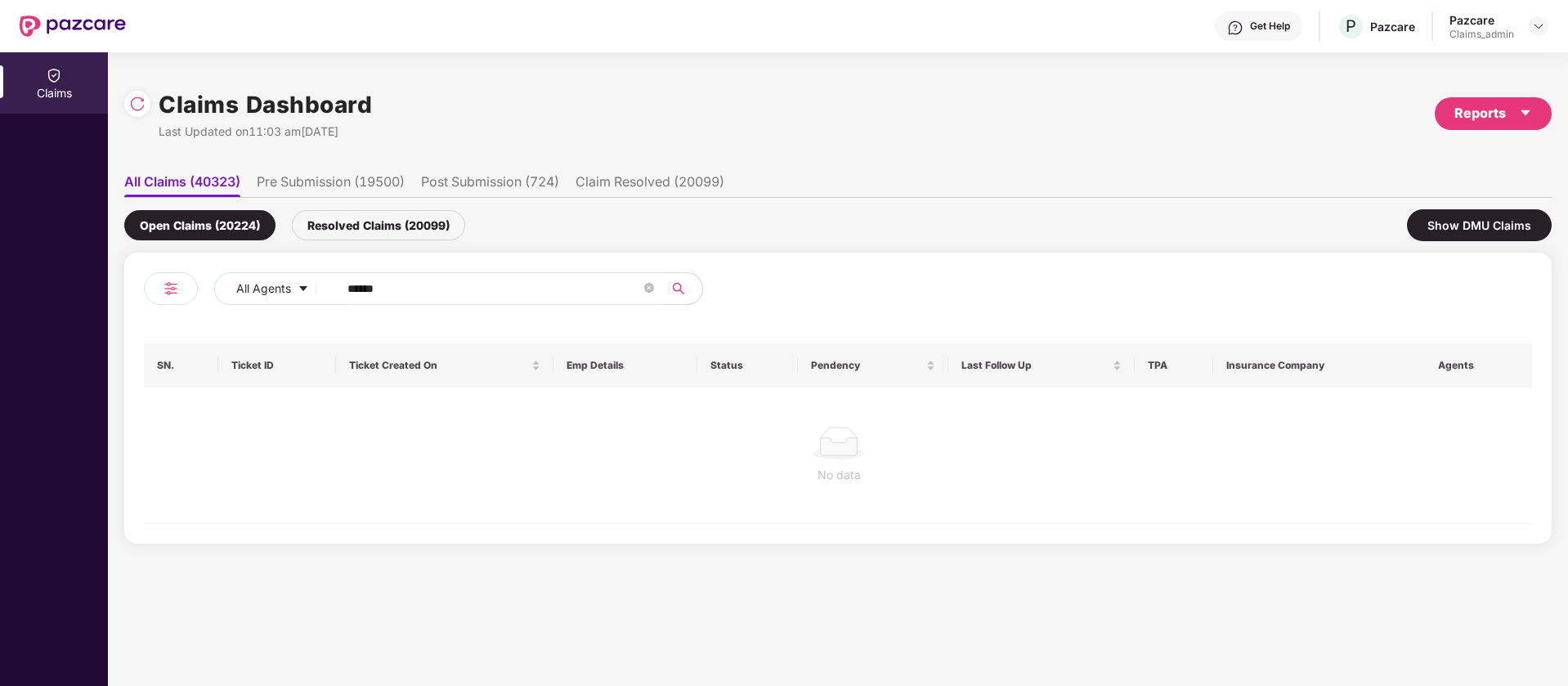
click at [508, 297] on input "******" at bounding box center [494, 289] width 293 height 25
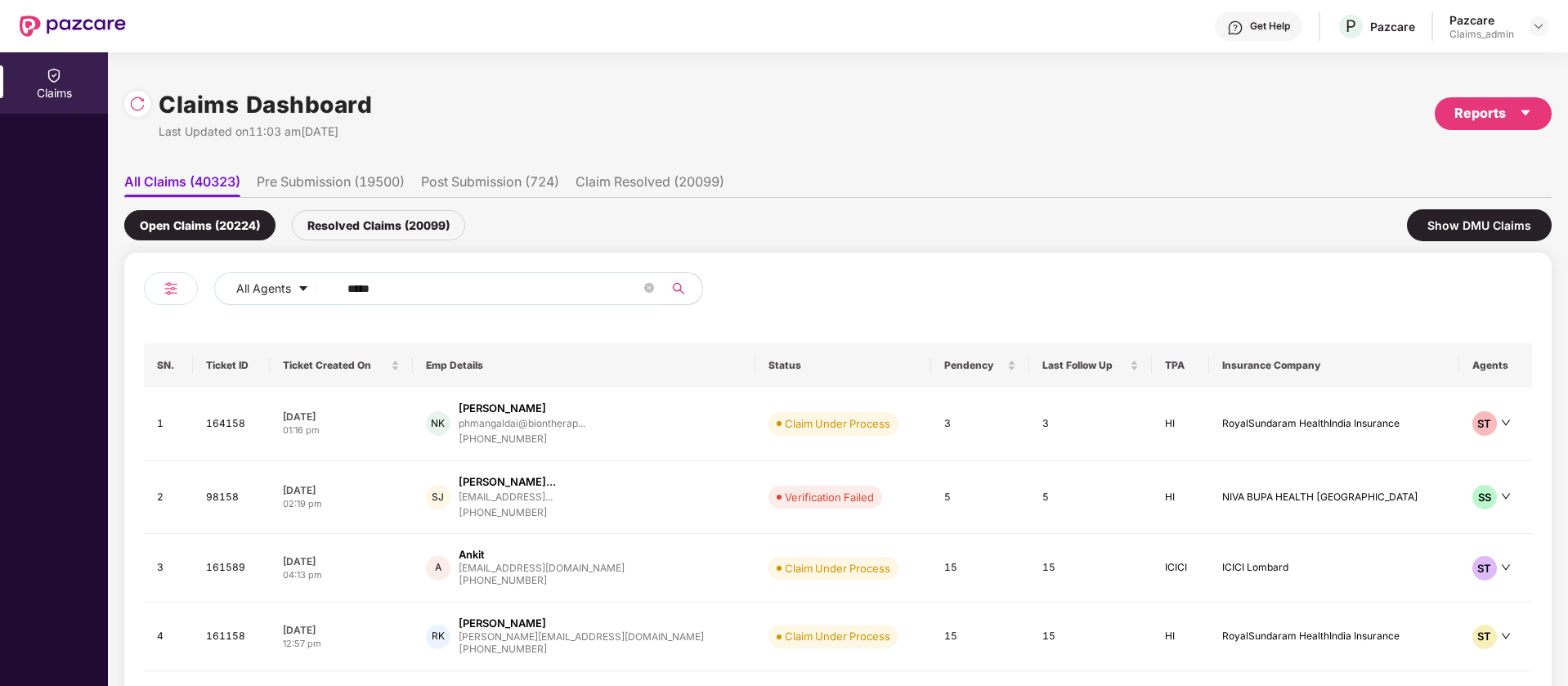
type input "******"
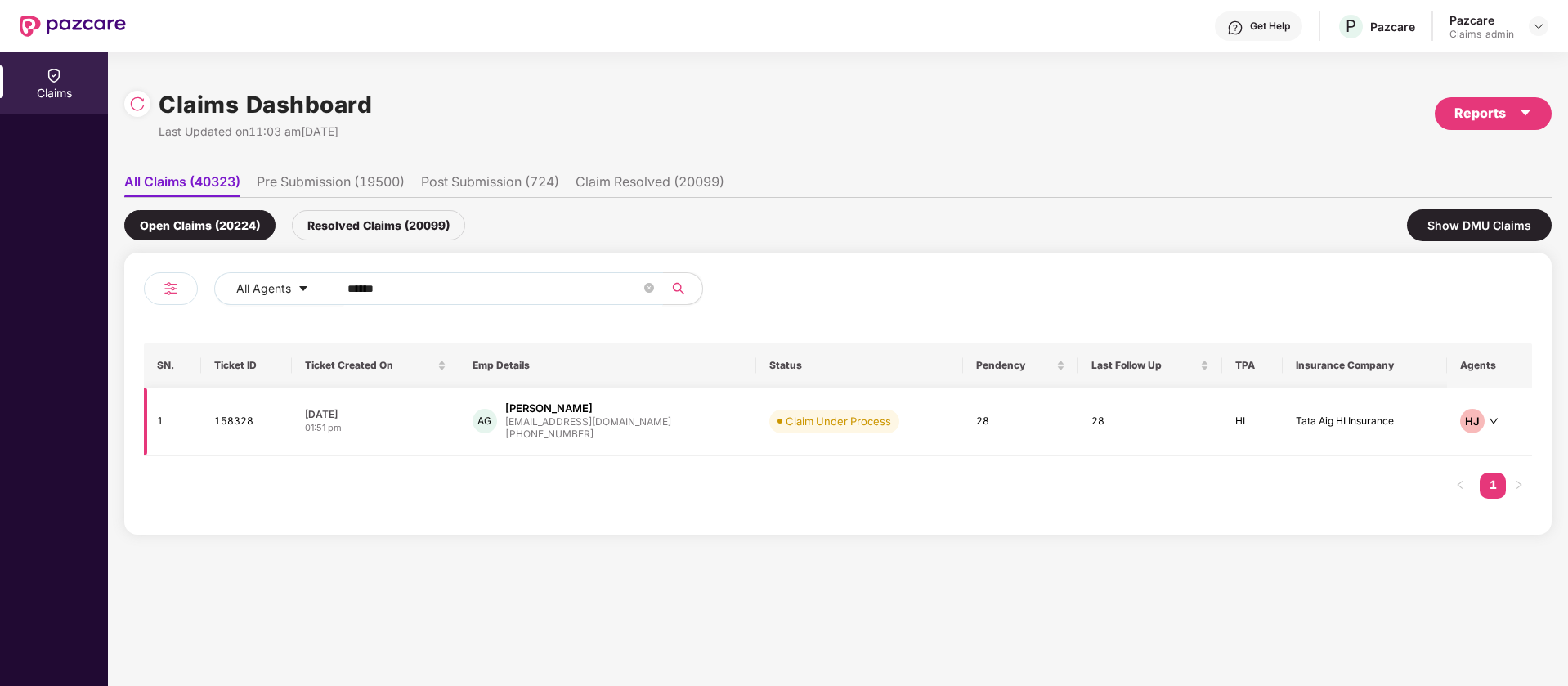
click at [860, 411] on td "Claim Under Process" at bounding box center [859, 422] width 206 height 68
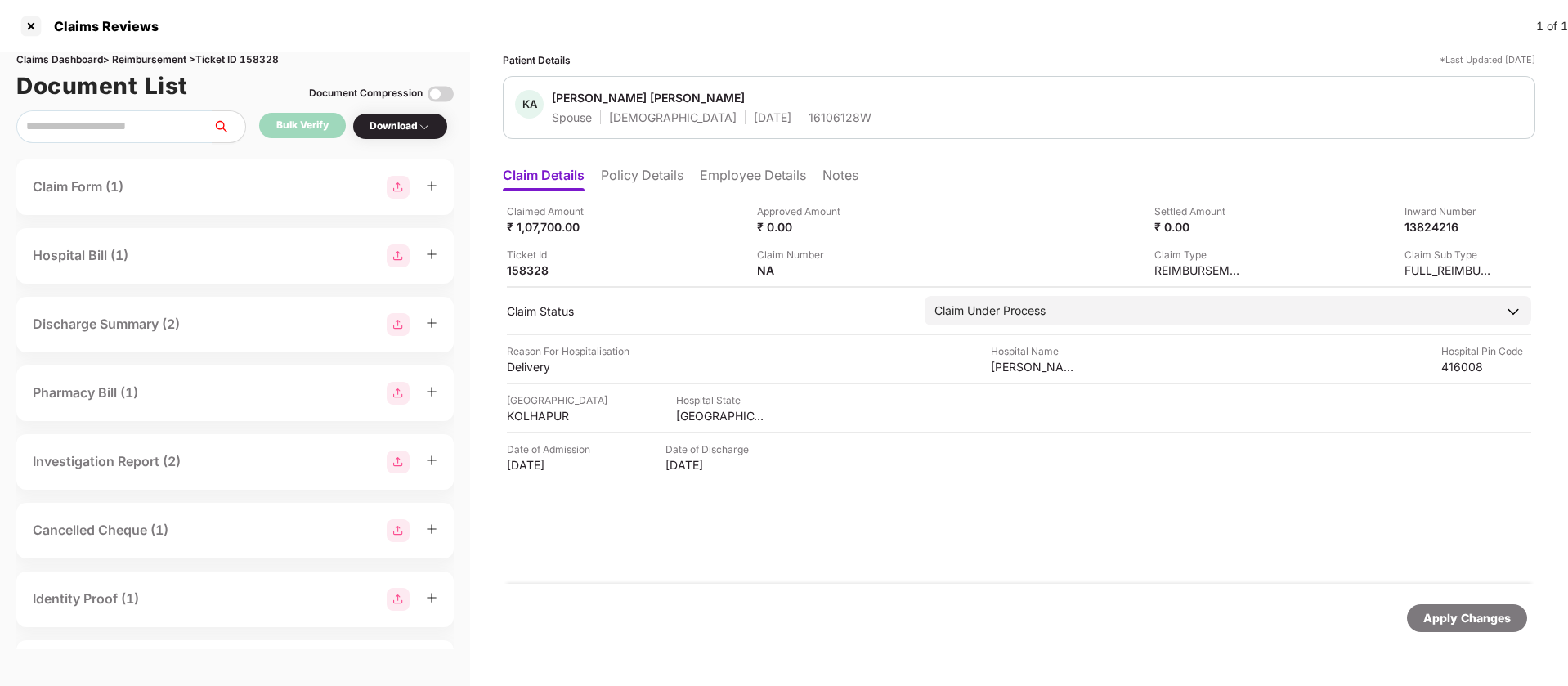
click at [627, 175] on li "Policy Details" at bounding box center [642, 178] width 82 height 24
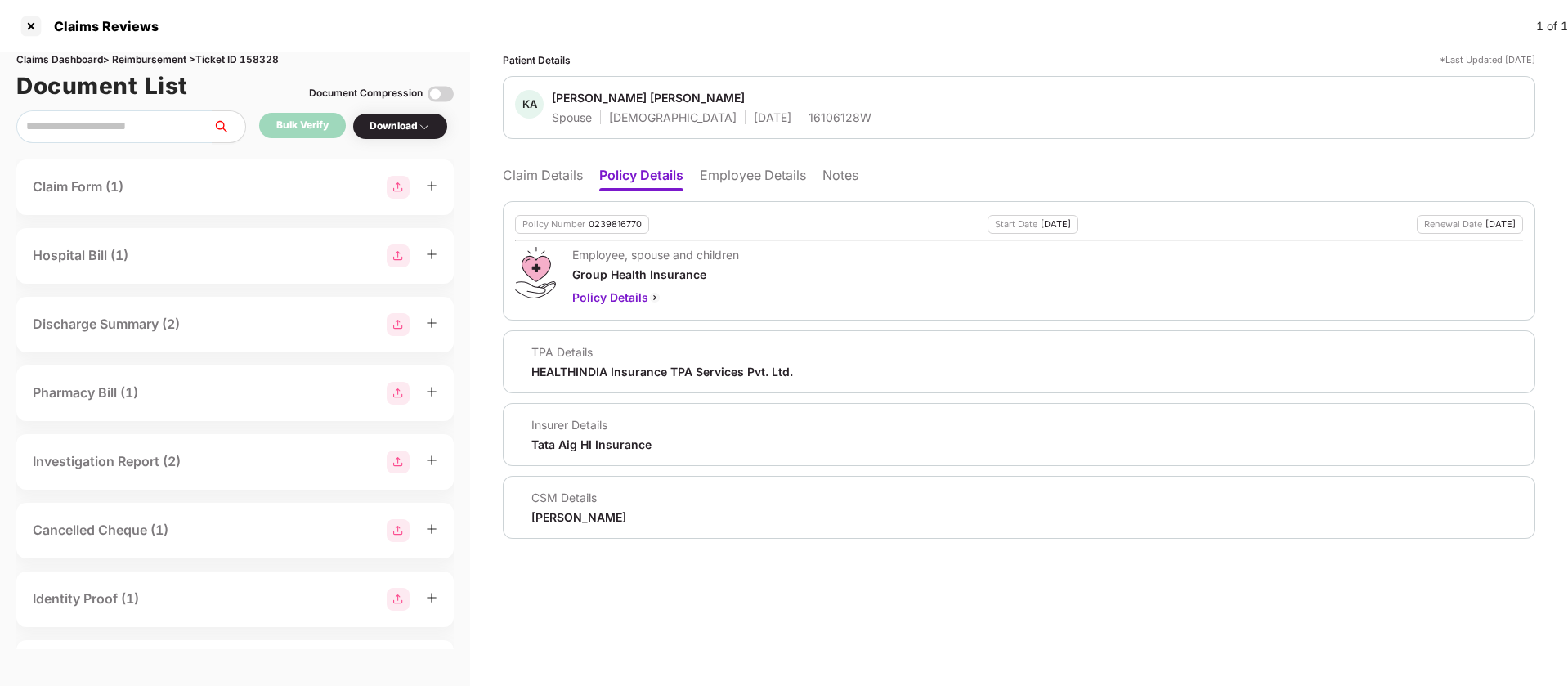
click at [771, 177] on li "Employee Details" at bounding box center [753, 178] width 106 height 24
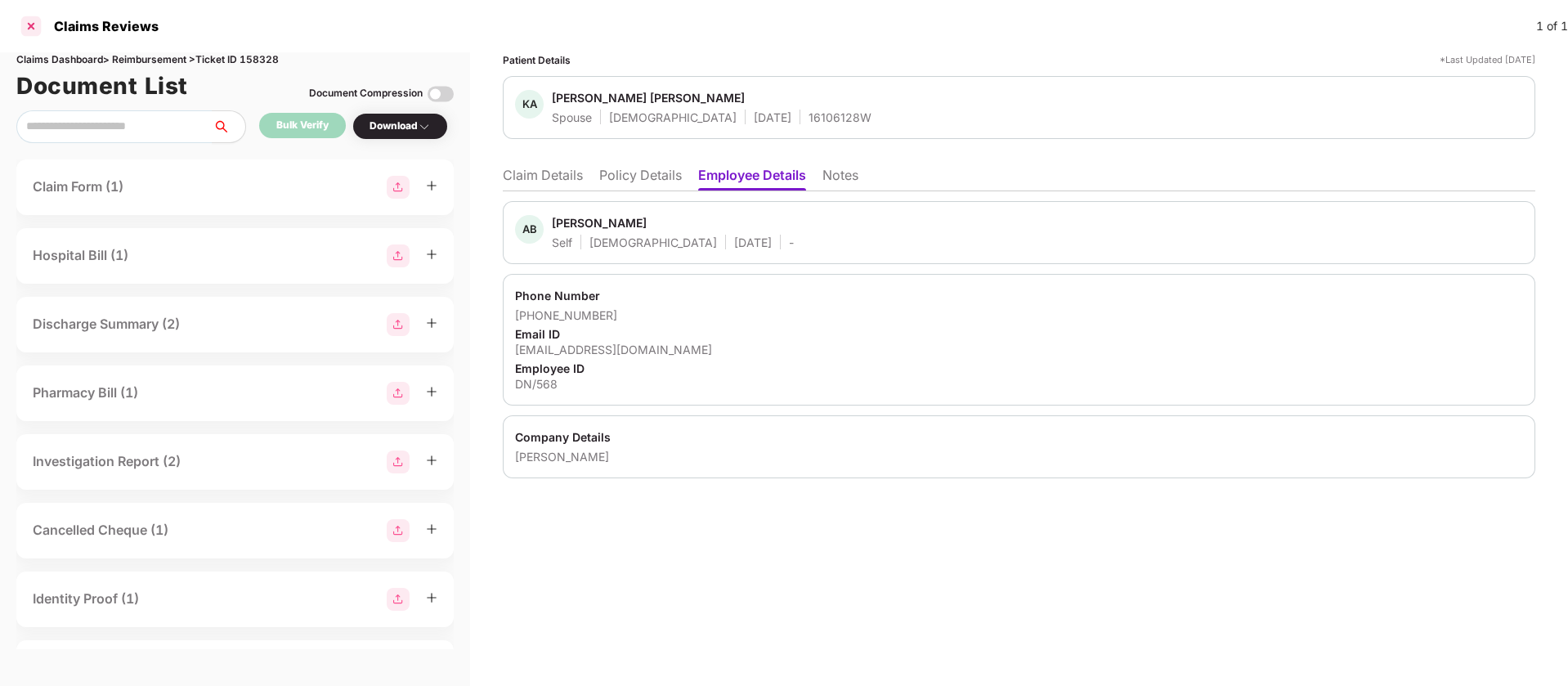
click at [27, 18] on div at bounding box center [31, 26] width 26 height 26
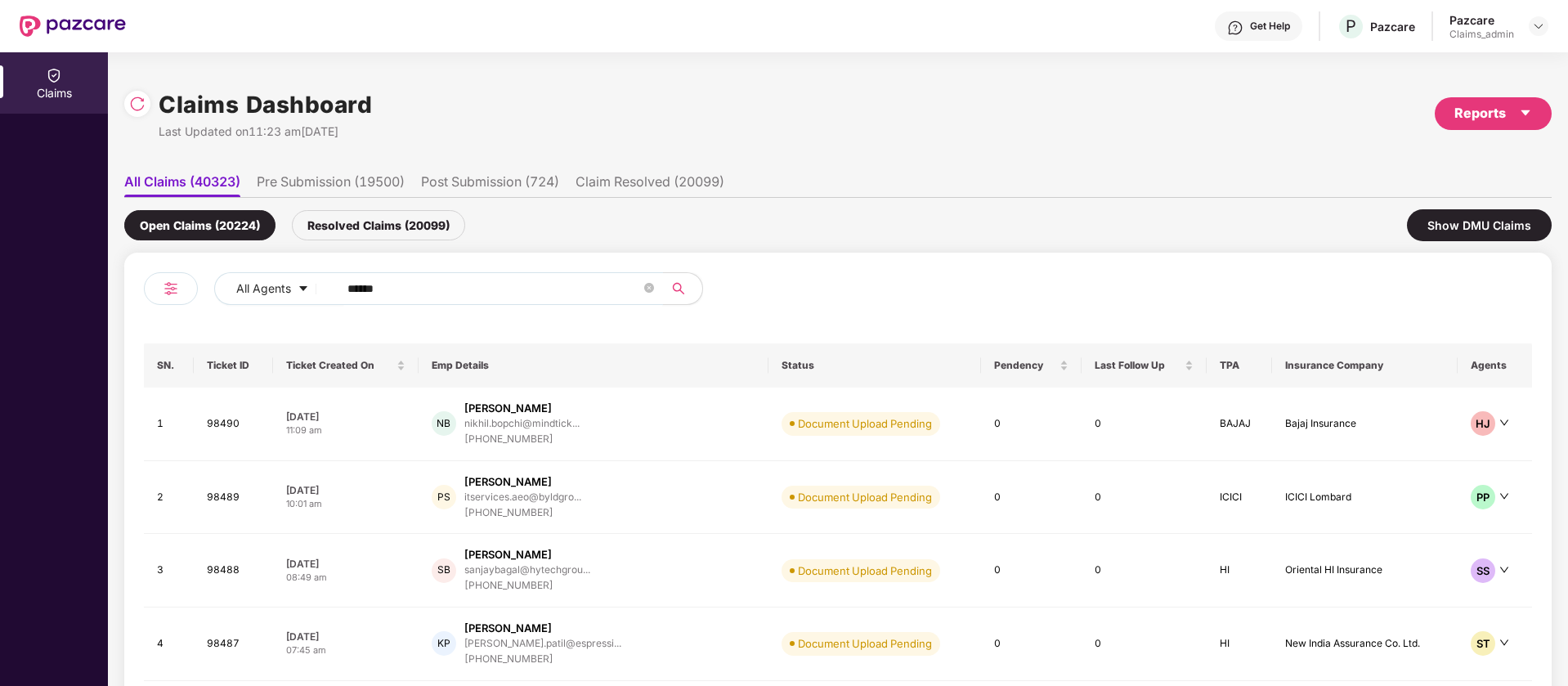
click at [436, 290] on input "******" at bounding box center [494, 289] width 293 height 25
paste input "text"
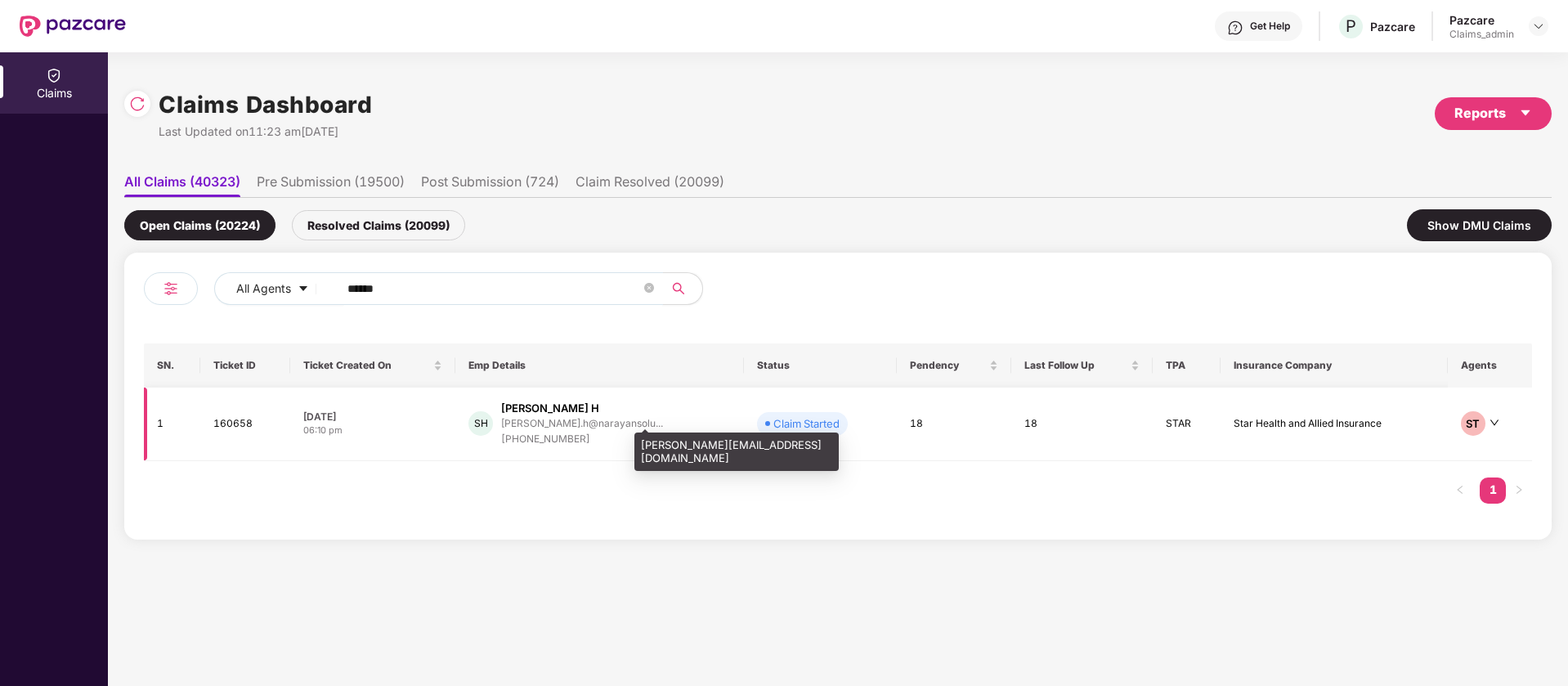
type input "******"
click at [641, 432] on div "SH Spoorthi H spoorthi.h@narayansolu... +918050328318" at bounding box center [599, 424] width 262 height 46
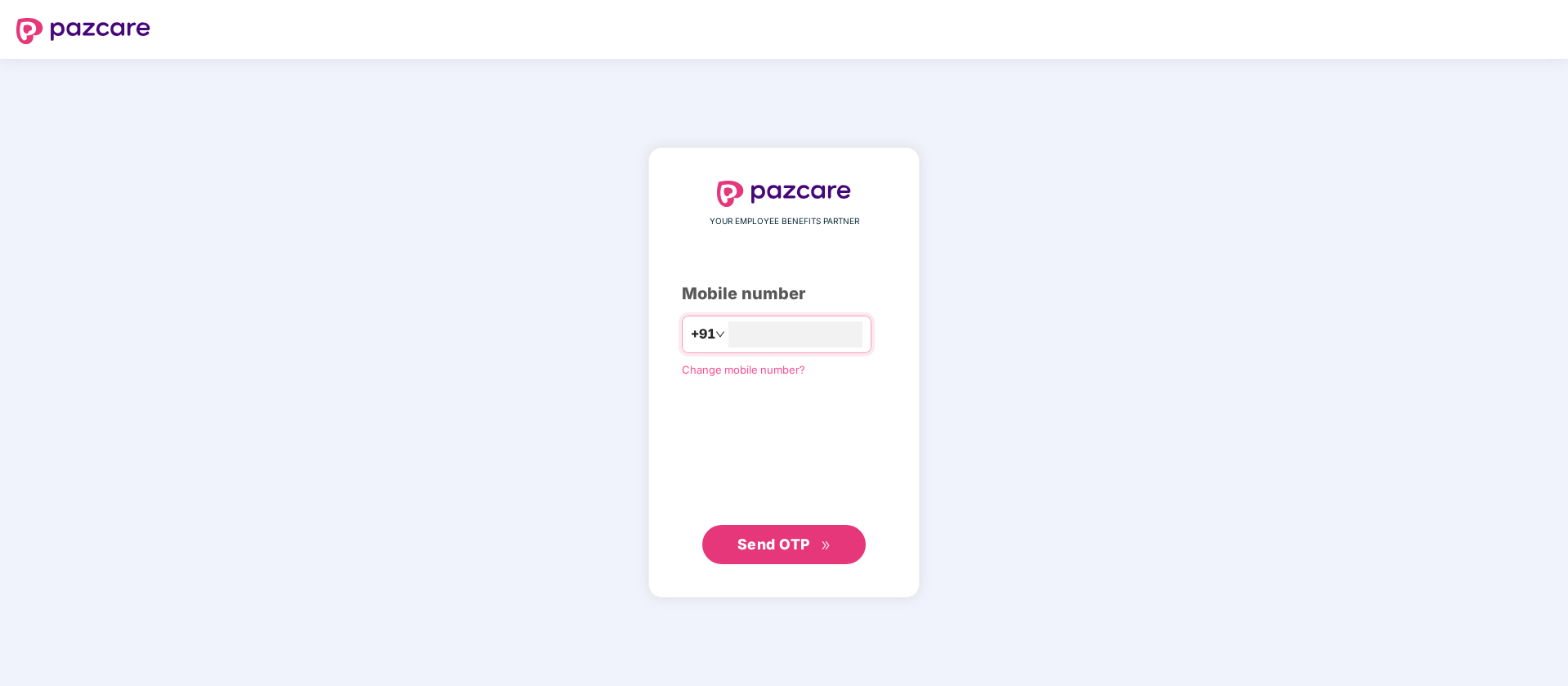
type input "**********"
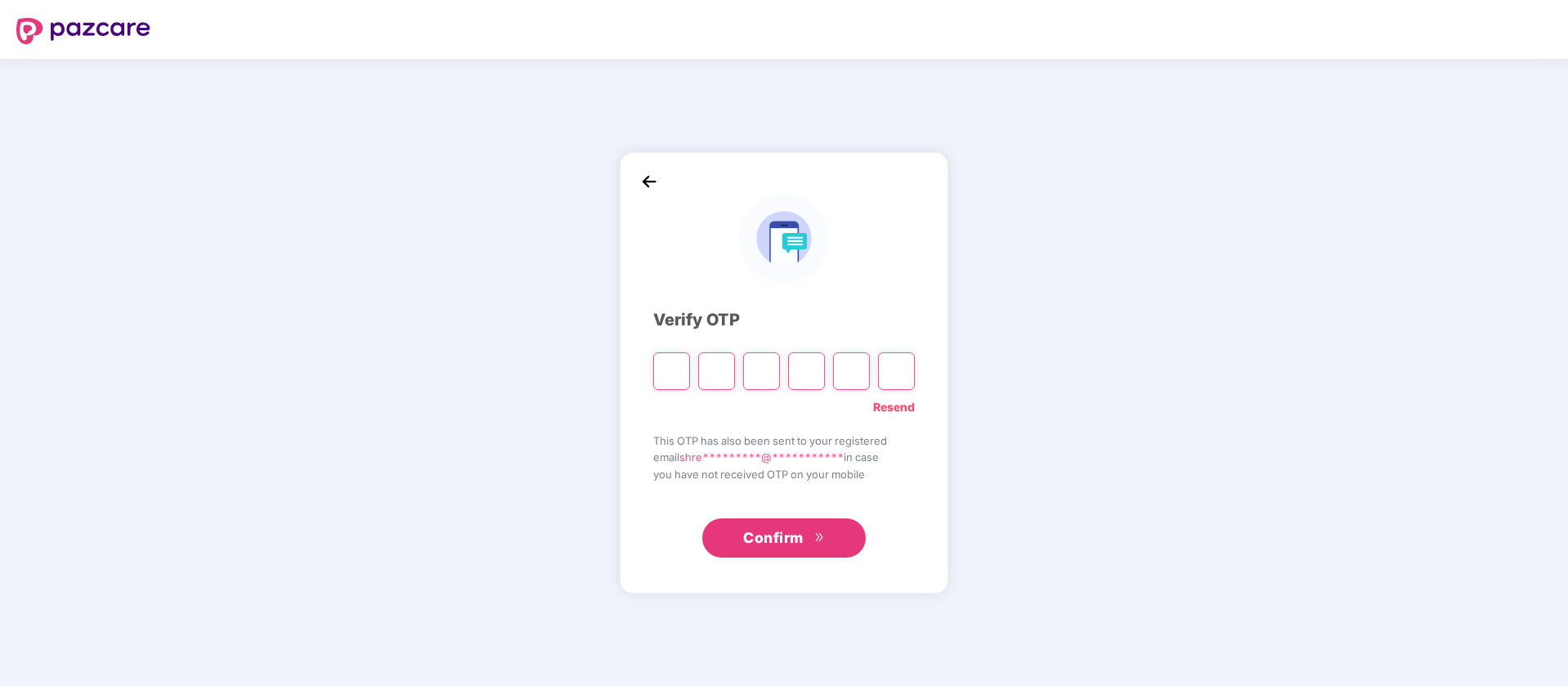
type input "*"
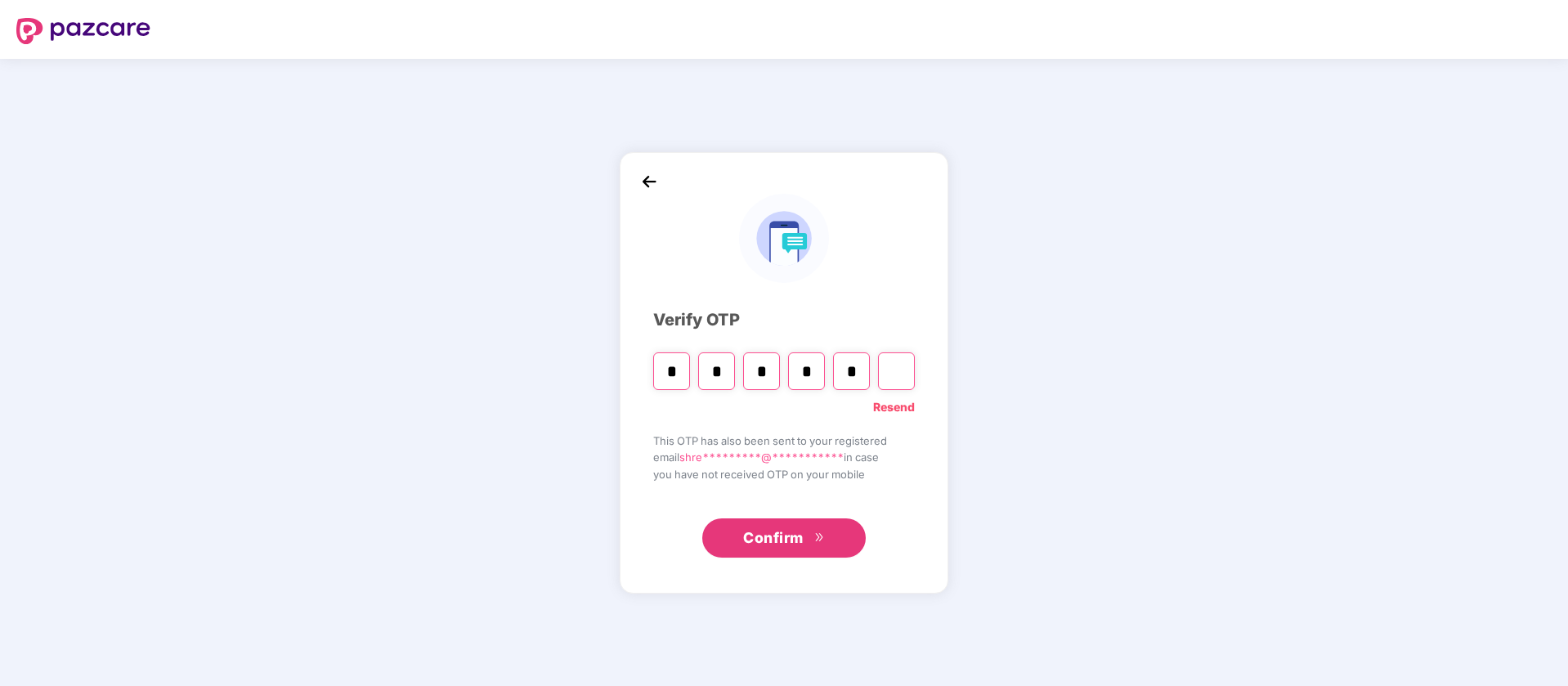
type input "*"
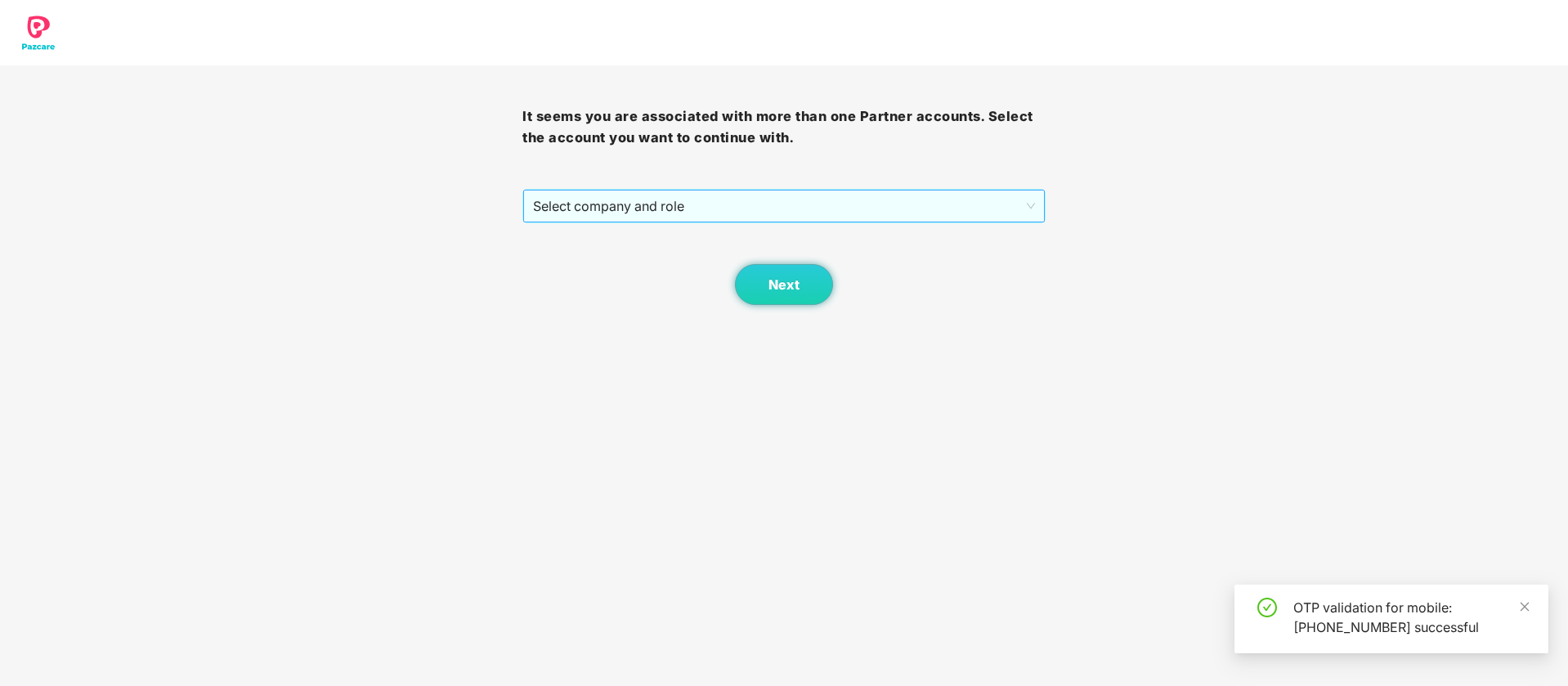
click at [664, 216] on span "Select company and role" at bounding box center [783, 205] width 501 height 31
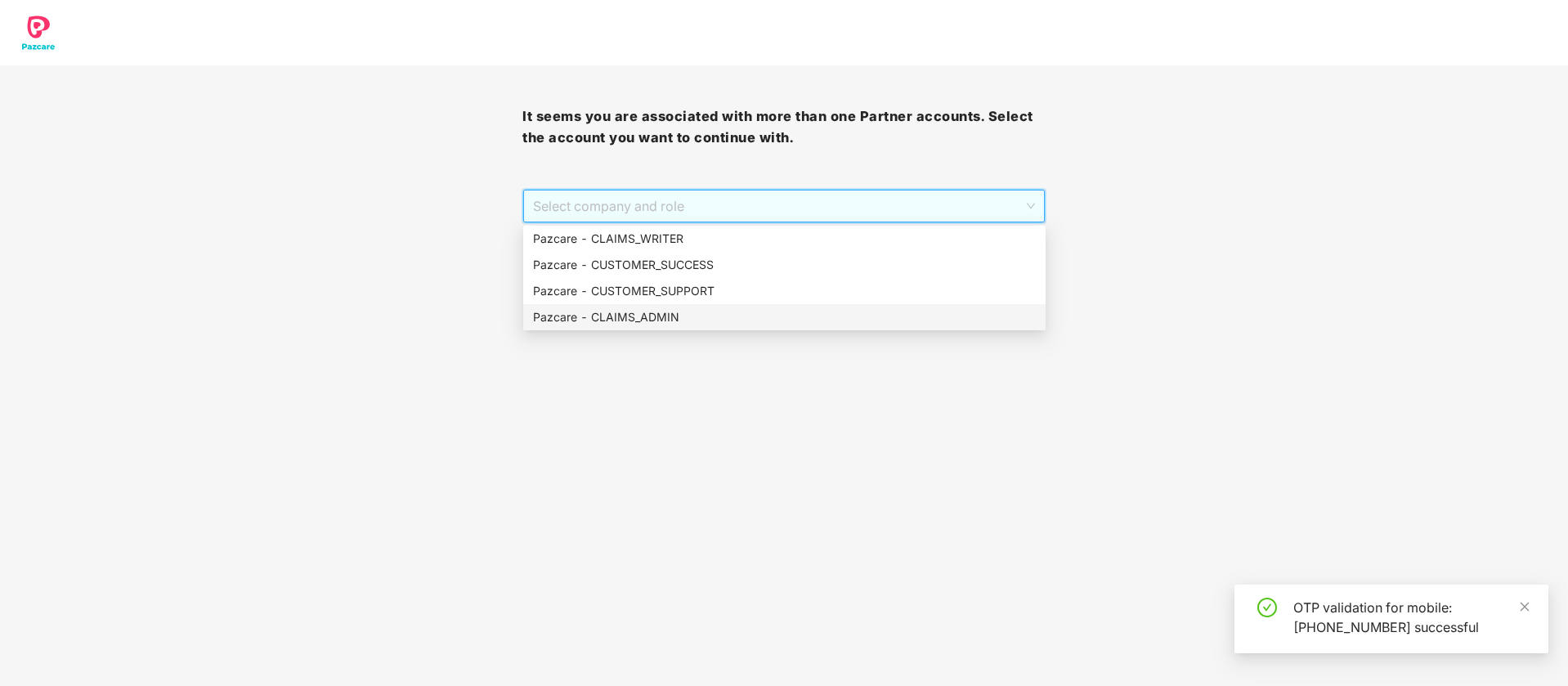
click at [677, 317] on div "Pazcare - CLAIMS_ADMIN" at bounding box center [784, 317] width 503 height 18
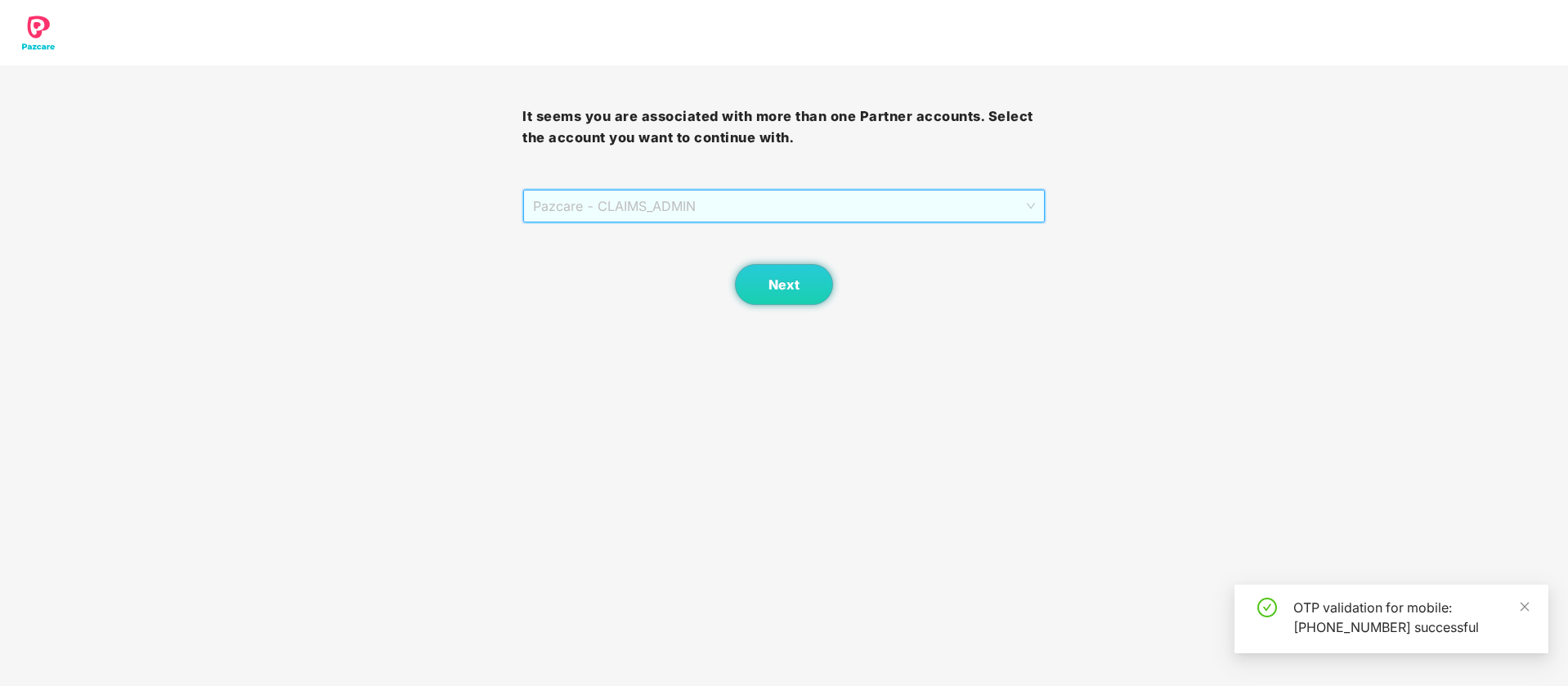
click at [759, 196] on span "Pazcare - CLAIMS_ADMIN" at bounding box center [783, 205] width 501 height 31
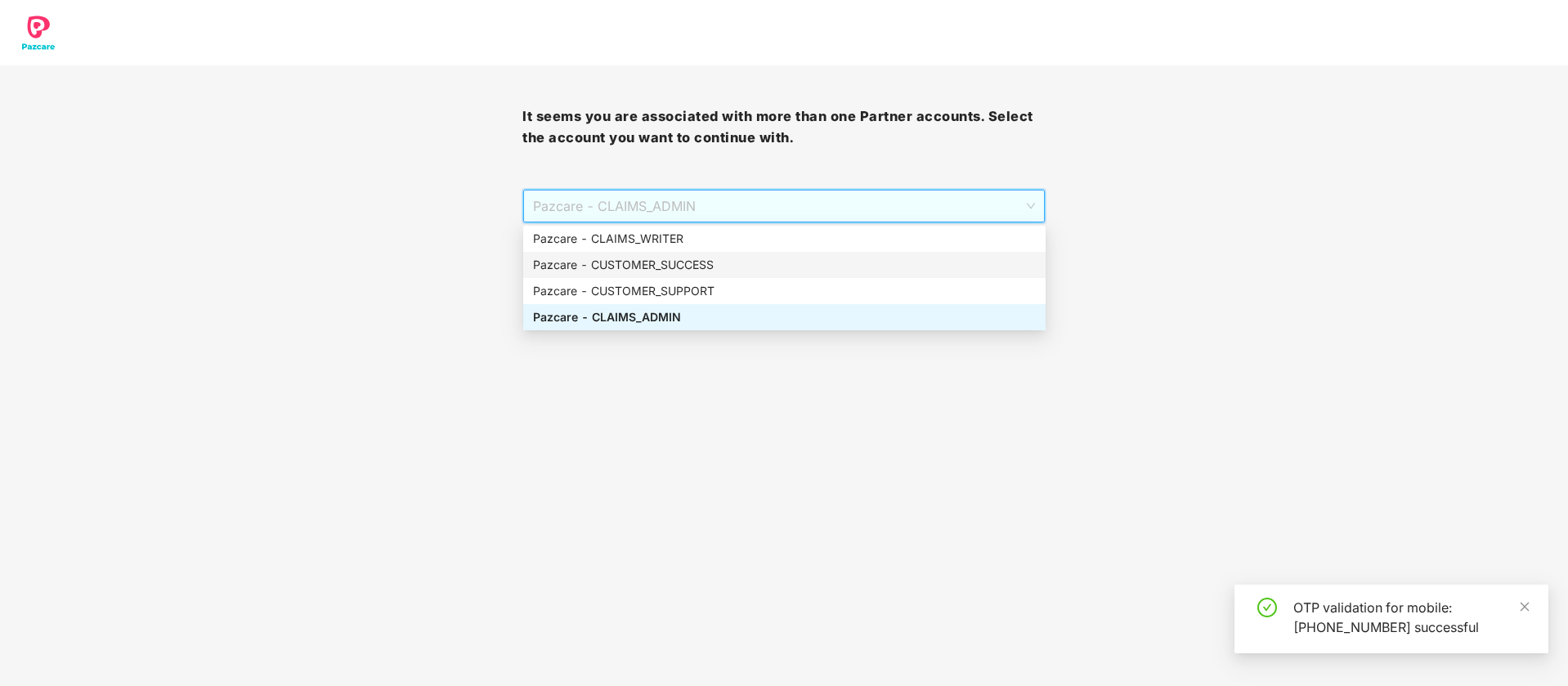
click at [742, 260] on div "Pazcare - CUSTOMER_SUCCESS" at bounding box center [784, 265] width 503 height 18
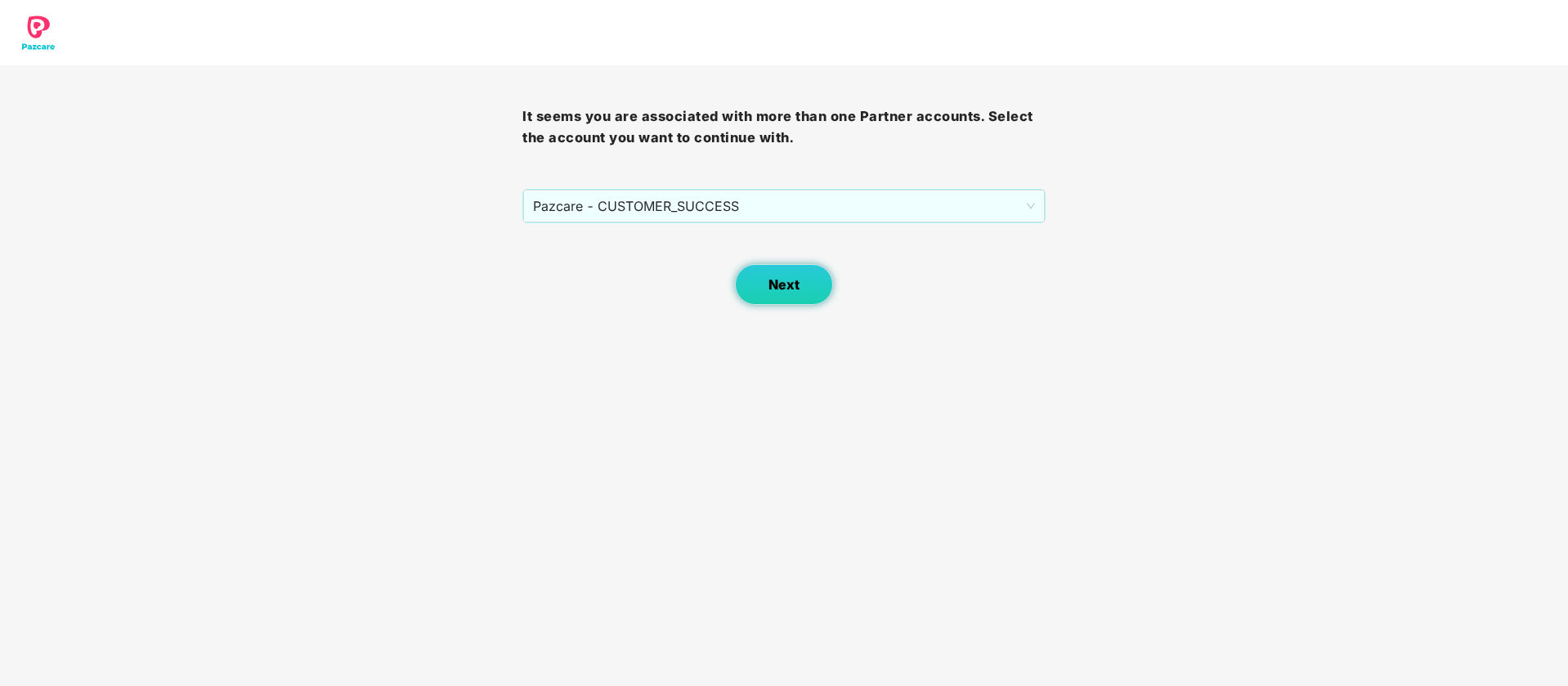
click at [784, 285] on span "Next" at bounding box center [784, 285] width 31 height 16
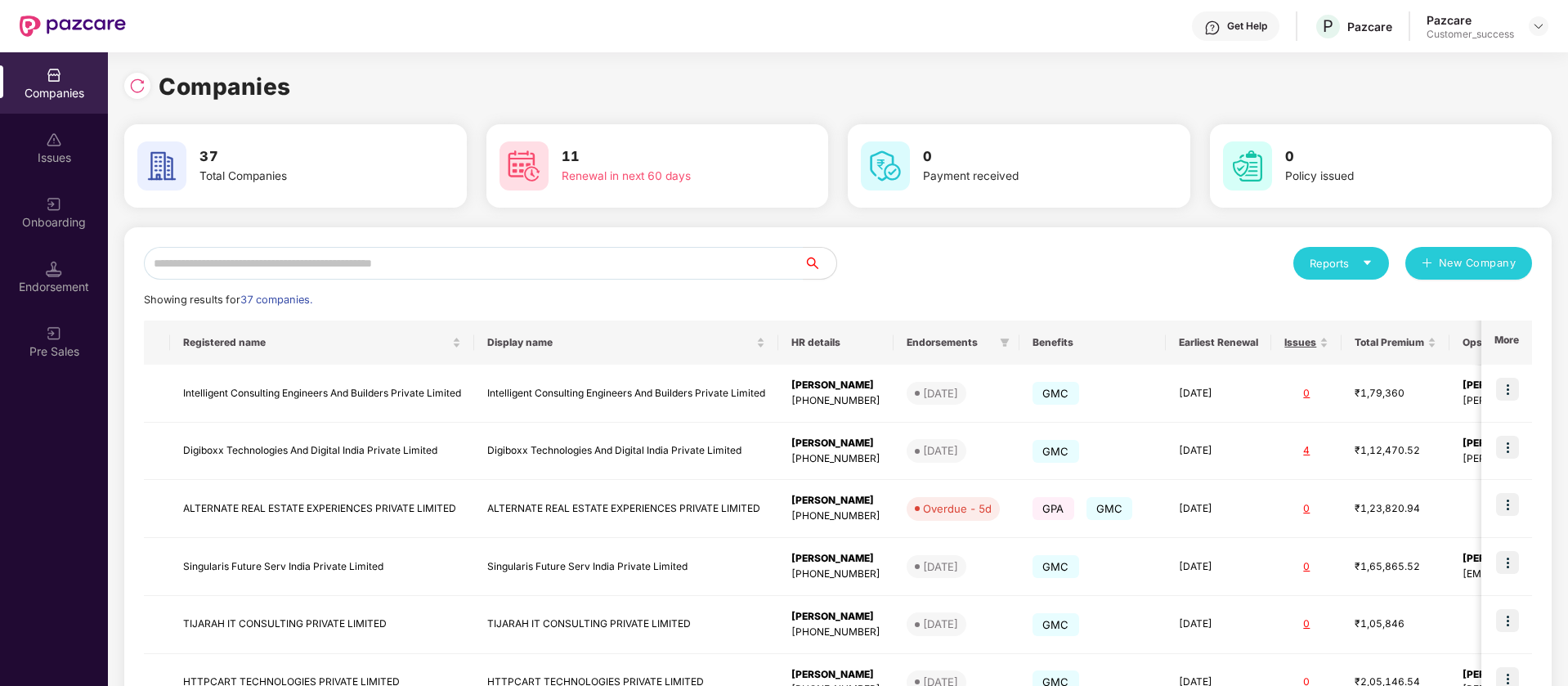
click at [141, 97] on div at bounding box center [138, 86] width 26 height 26
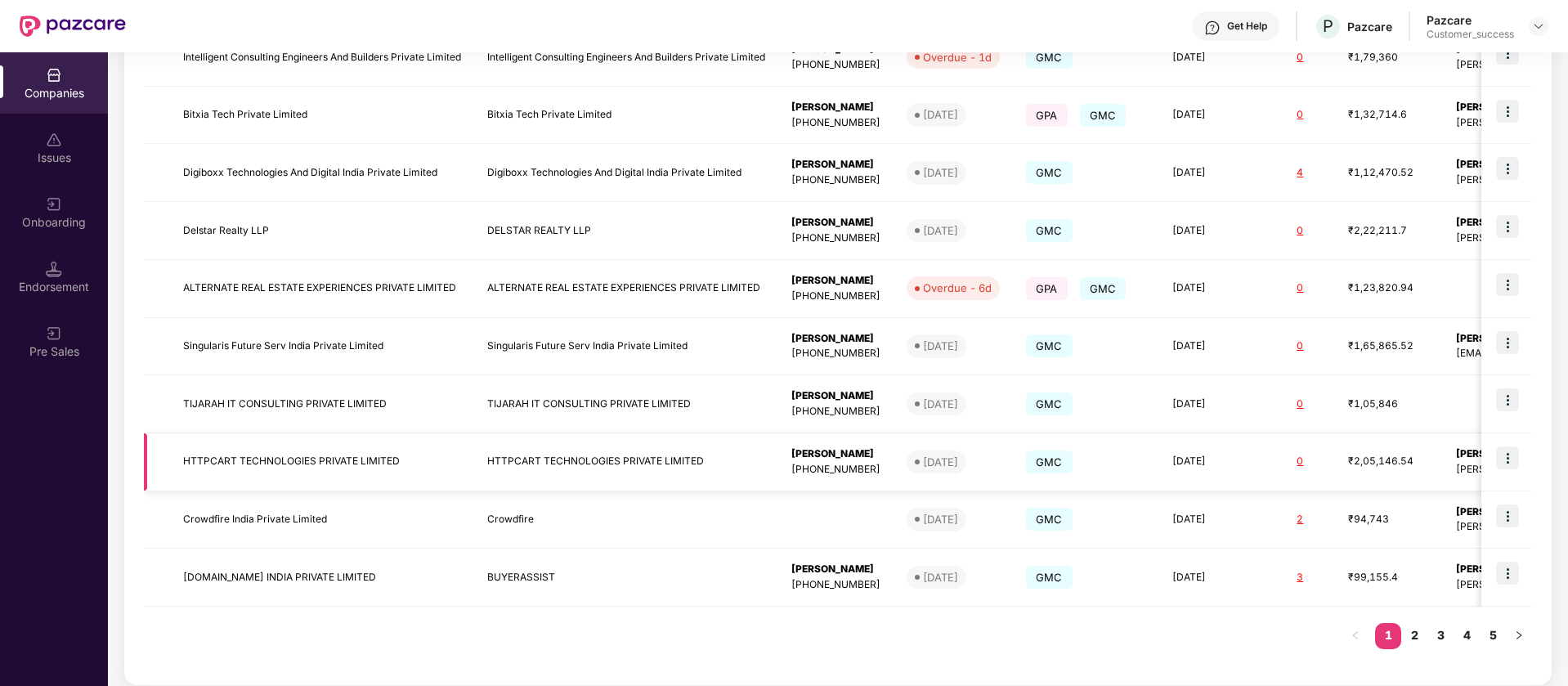
scroll to position [348, 0]
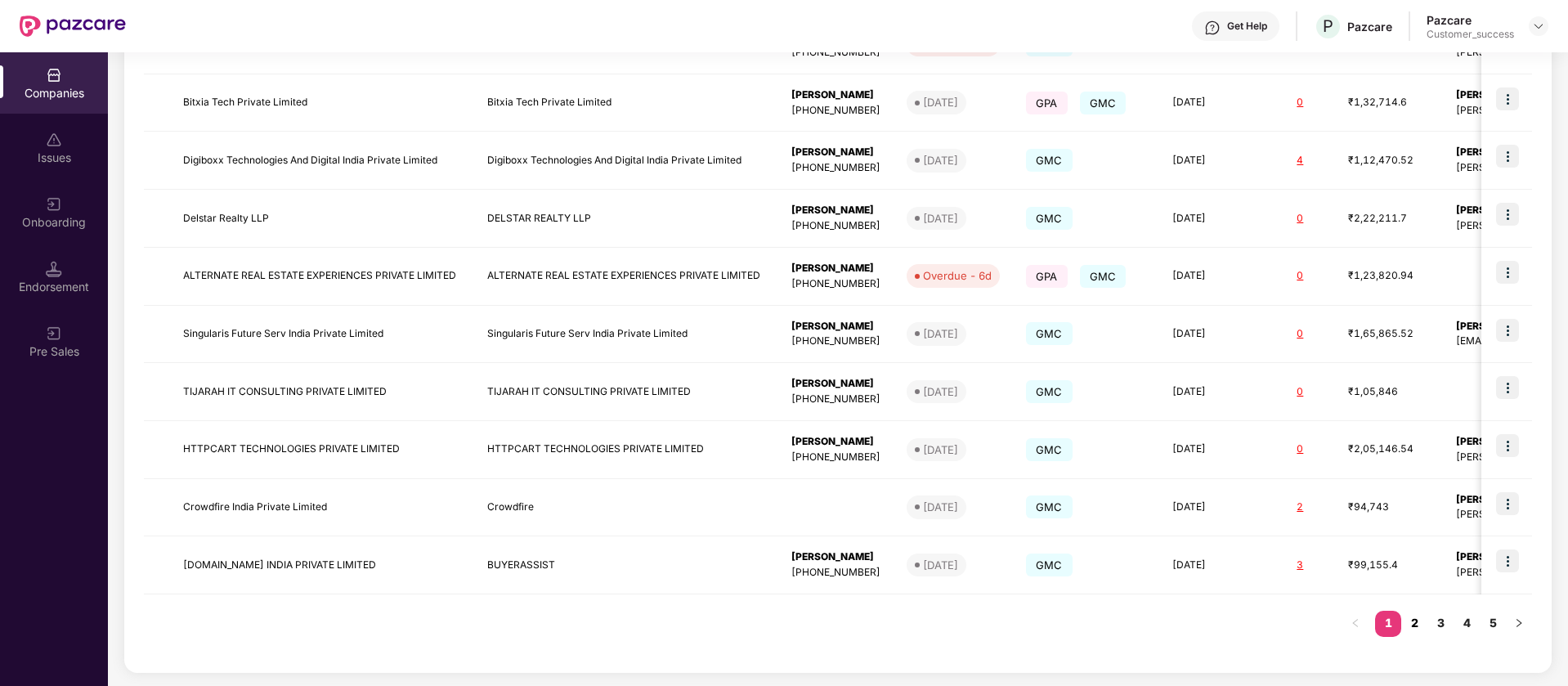
click at [1418, 626] on link "2" at bounding box center [1414, 623] width 26 height 25
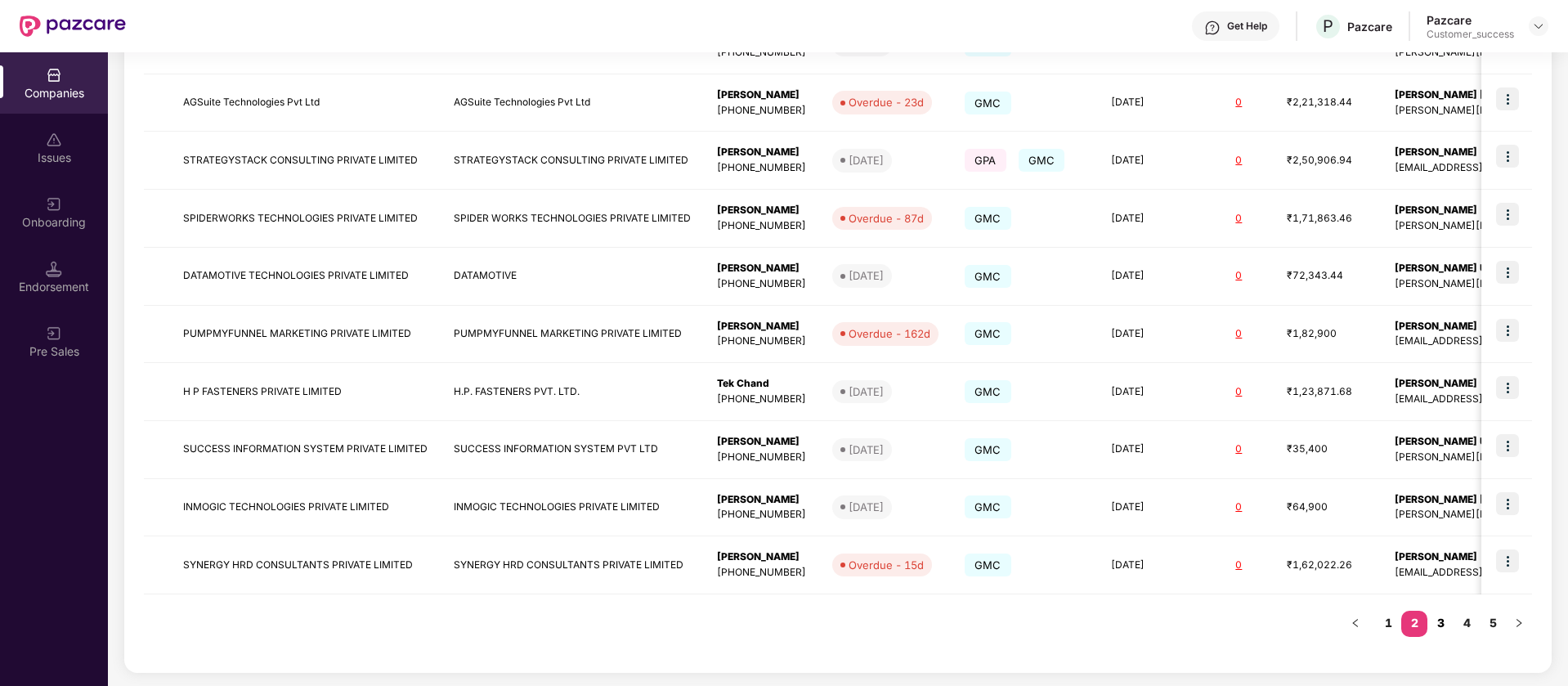
click at [1443, 623] on link "3" at bounding box center [1441, 623] width 26 height 25
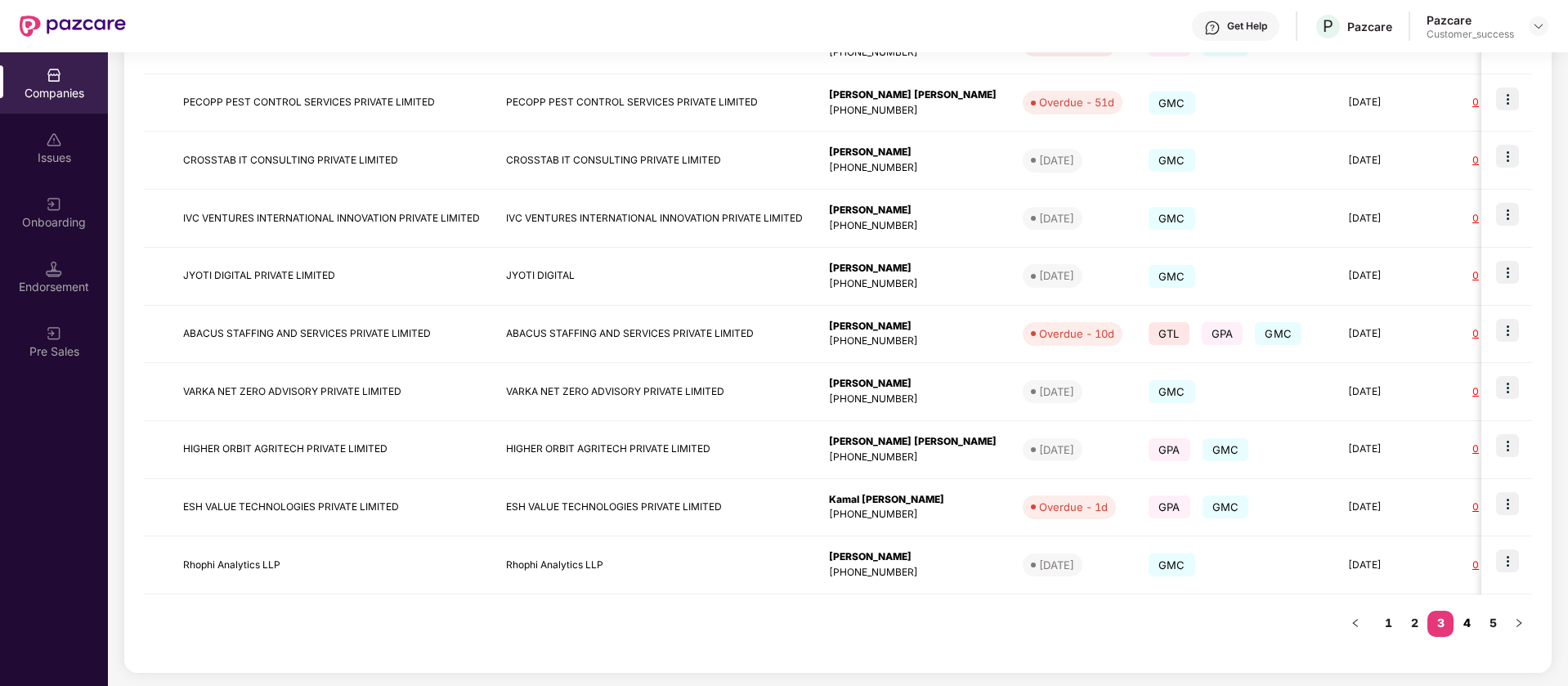
click at [1466, 619] on link "4" at bounding box center [1467, 623] width 26 height 25
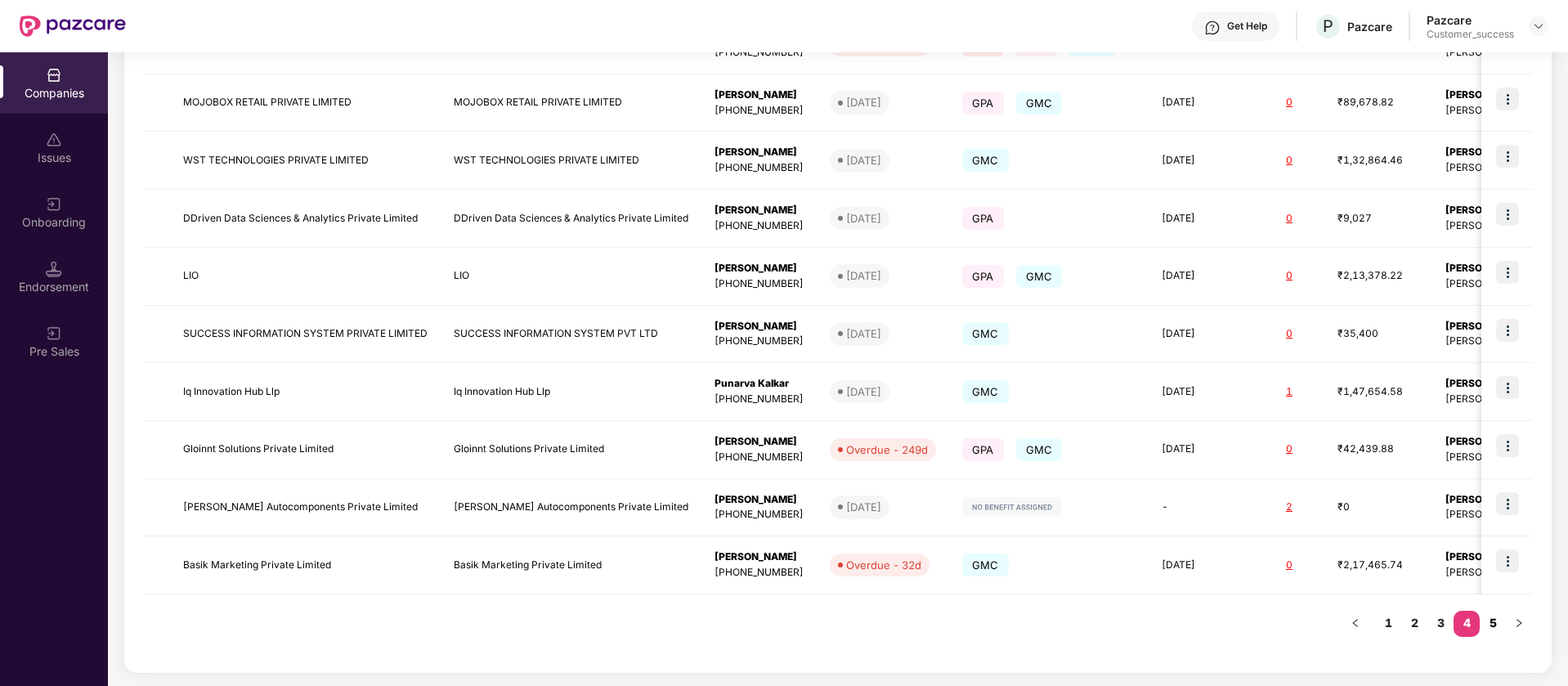
click at [1497, 619] on link "5" at bounding box center [1493, 623] width 26 height 25
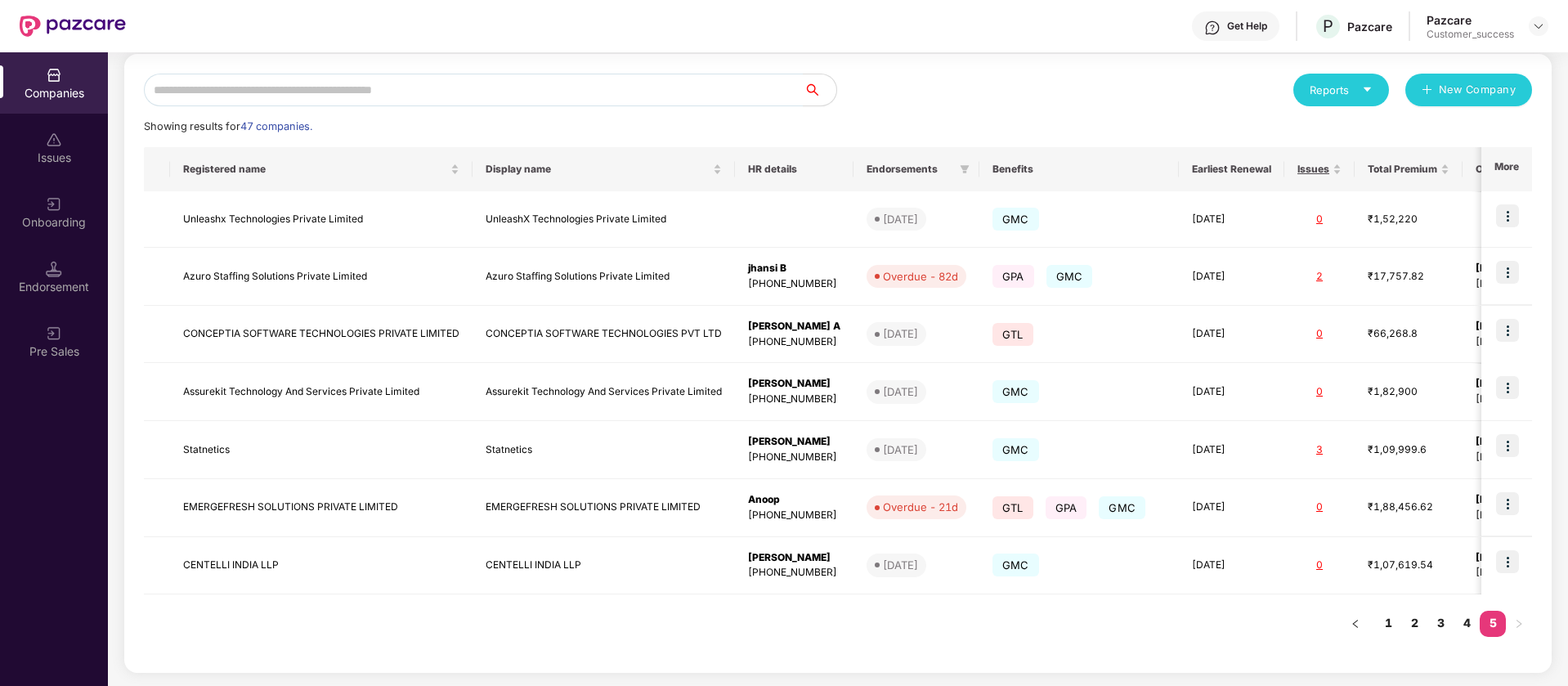
scroll to position [174, 0]
click at [226, 229] on td "Unleashx Technologies Private Limited" at bounding box center [321, 219] width 303 height 56
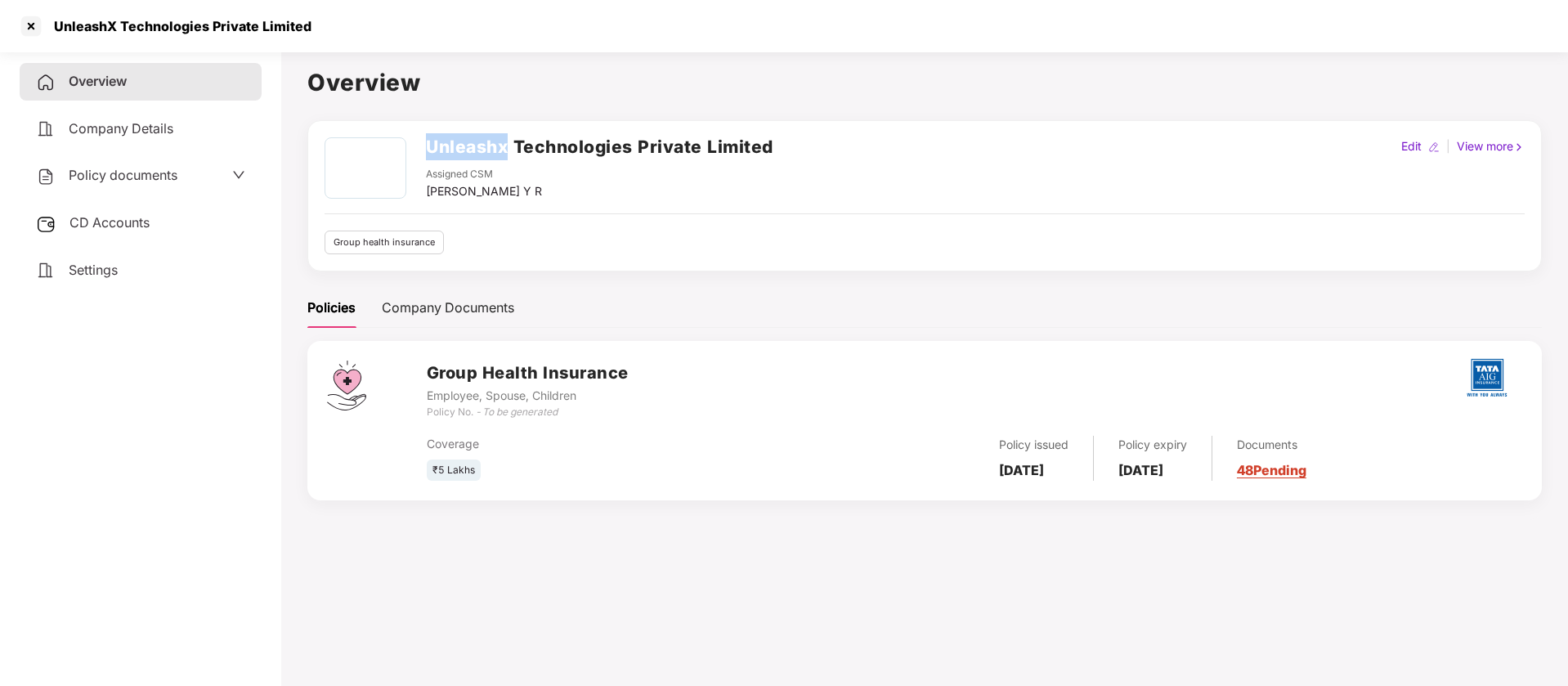
drag, startPoint x: 508, startPoint y: 148, endPoint x: 429, endPoint y: 148, distance: 79.0
click at [429, 148] on h2 "Unleashx Technologies Private Limited" at bounding box center [599, 146] width 347 height 27
copy h2 "Unleashx"
click at [101, 118] on div "Company Details" at bounding box center [140, 129] width 242 height 38
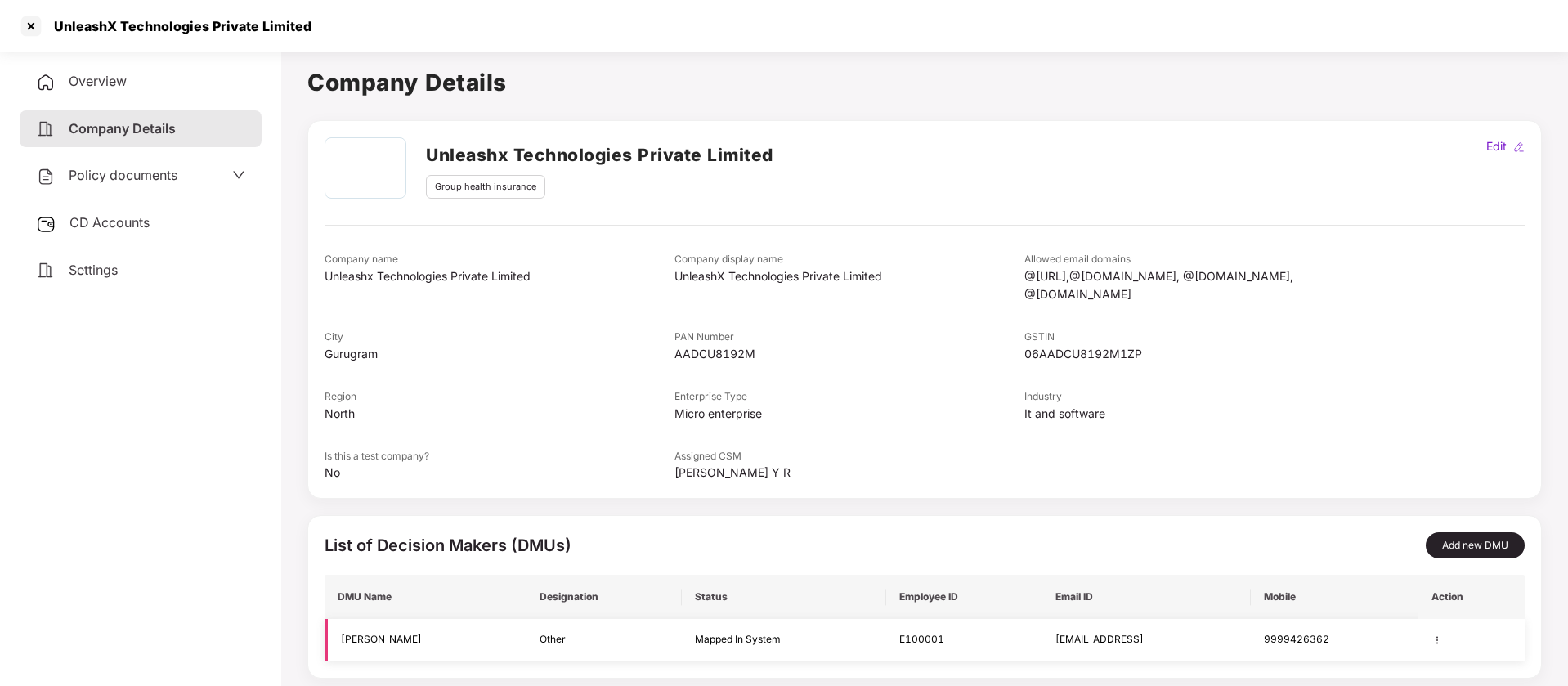
click at [1431, 634] on img at bounding box center [1436, 640] width 11 height 11
click at [1461, 545] on li "Edit" at bounding box center [1471, 543] width 94 height 34
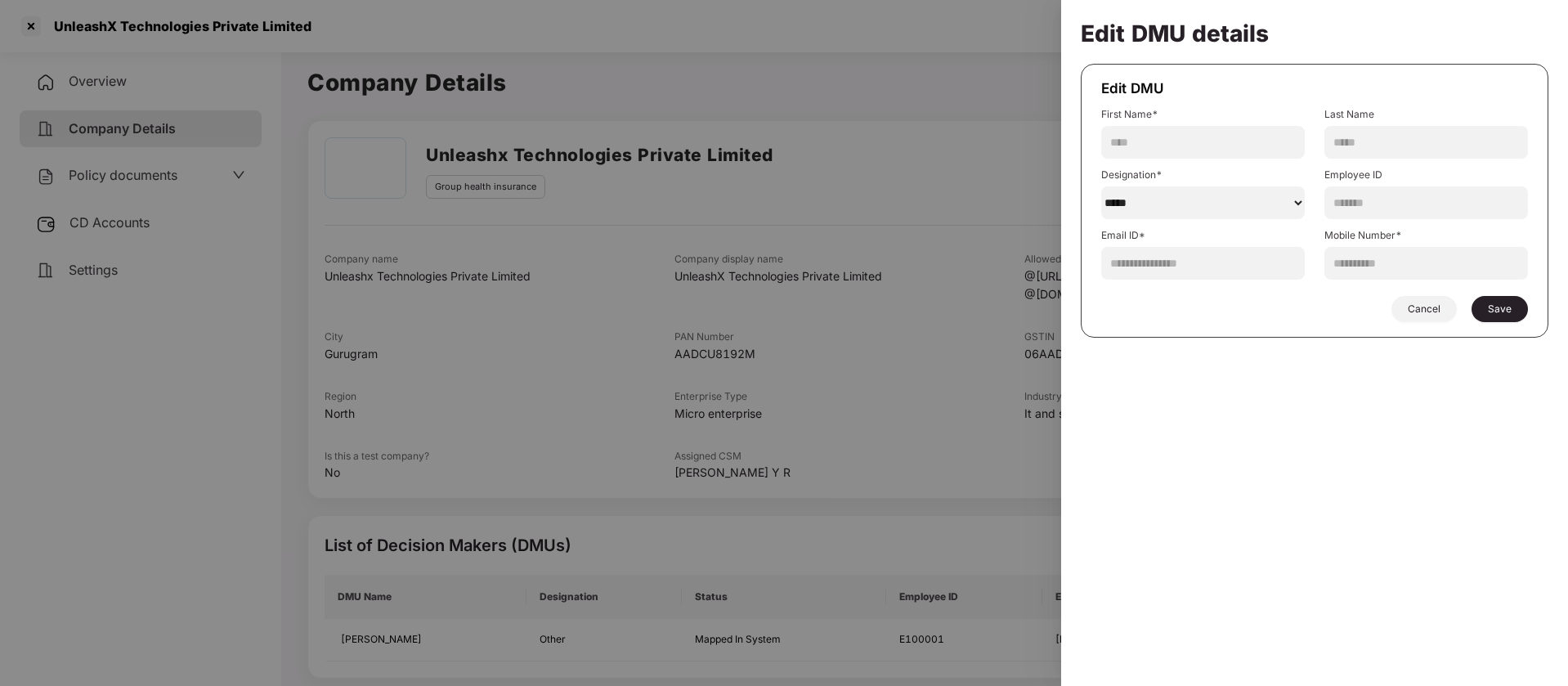
click at [1172, 190] on select "******" at bounding box center [1203, 202] width 204 height 32
select select "********"
click at [1101, 186] on select "******" at bounding box center [1203, 202] width 204 height 32
click at [1489, 318] on button "Save" at bounding box center [1500, 309] width 56 height 26
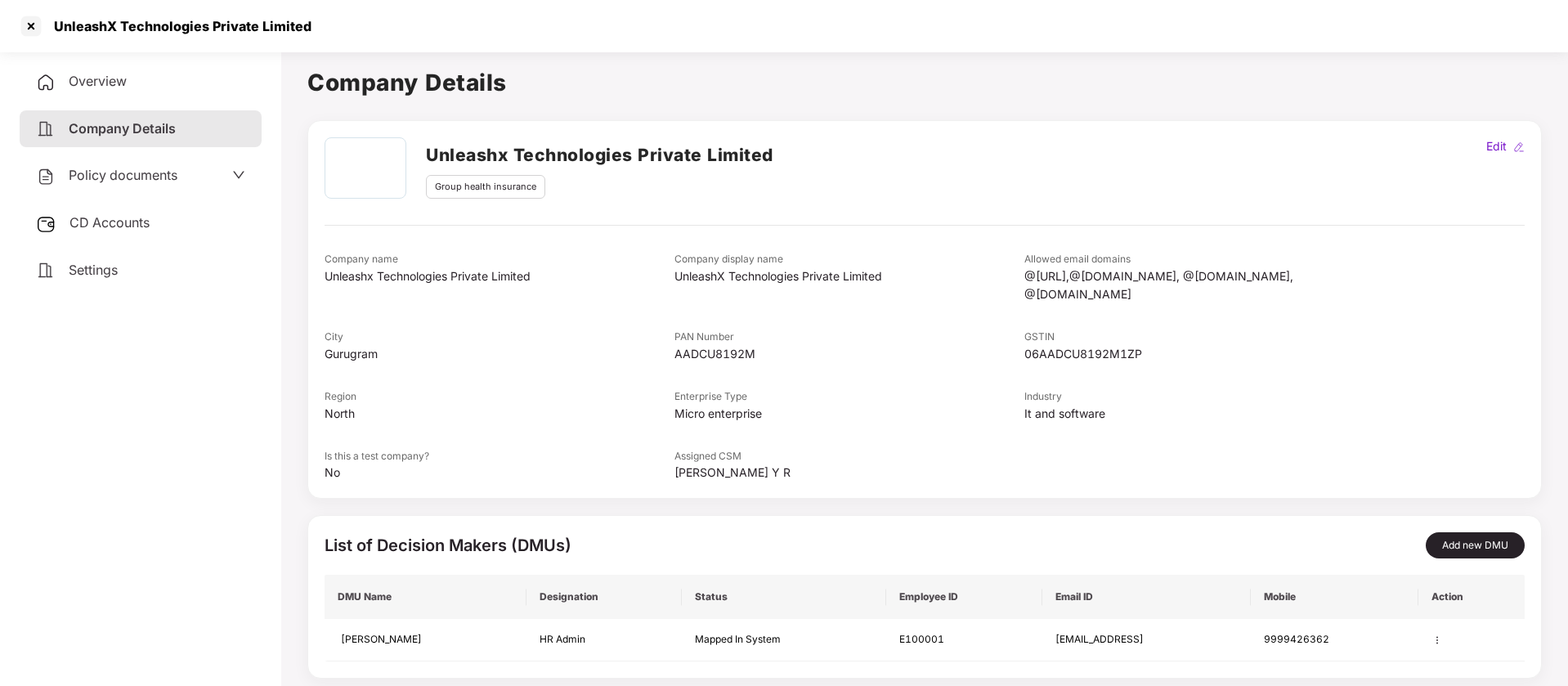
click at [169, 175] on span "Policy documents" at bounding box center [123, 175] width 109 height 17
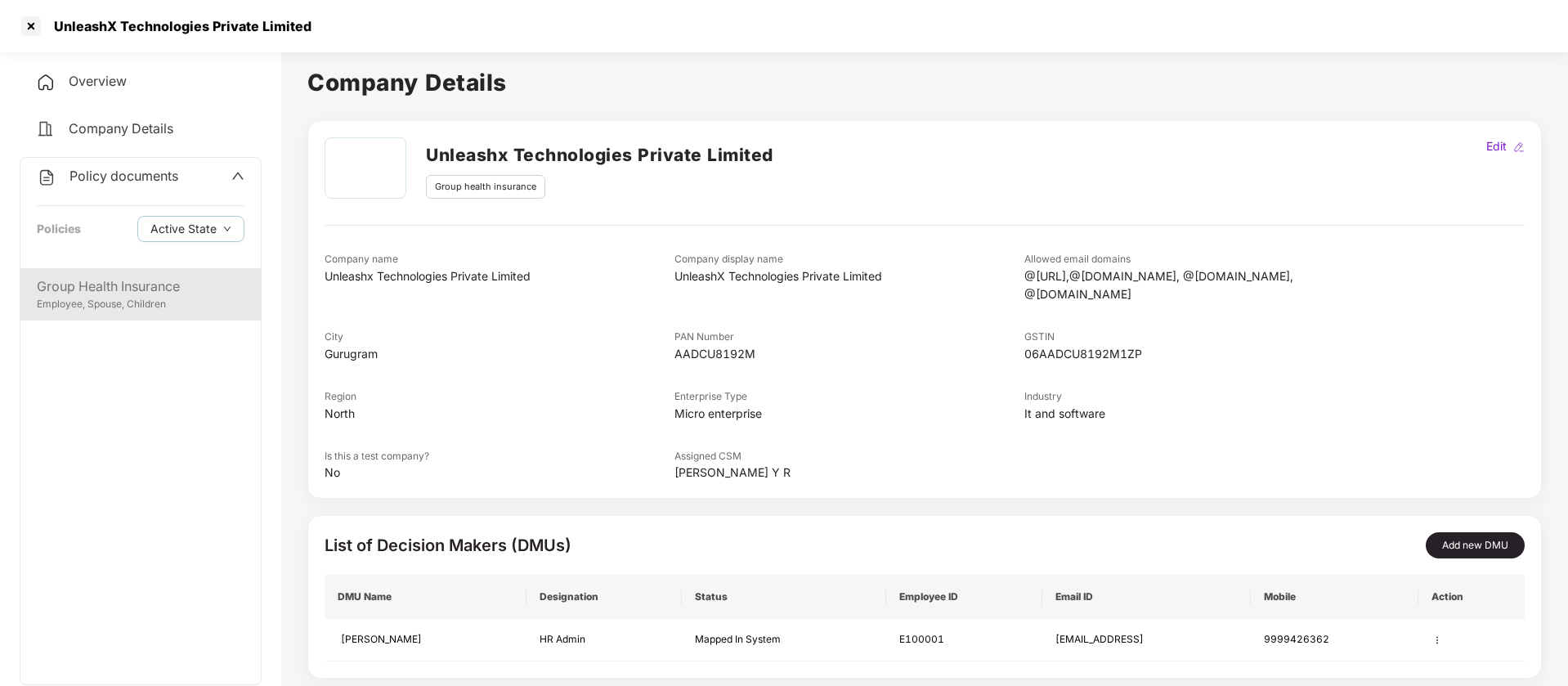
click at [102, 299] on div "Employee, Spouse, Children" at bounding box center [140, 304] width 208 height 16
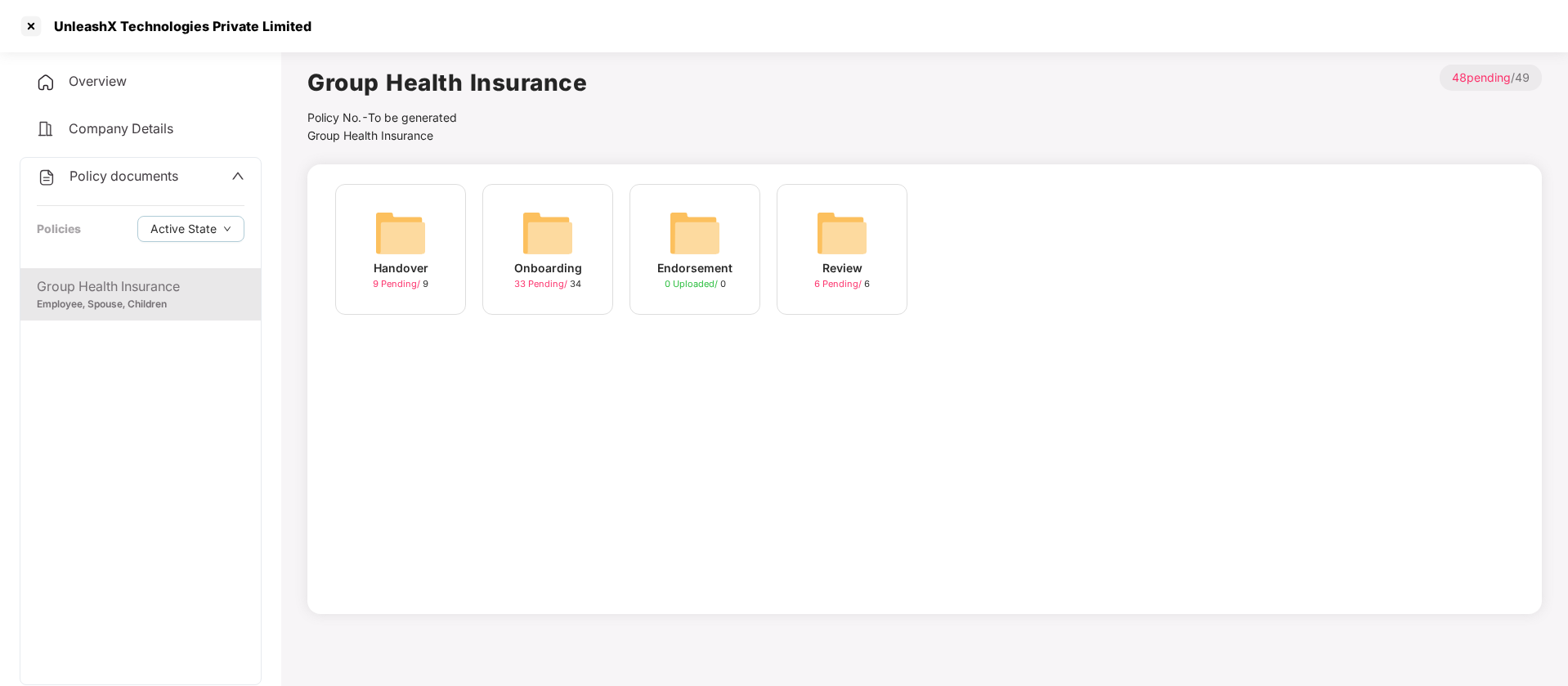
click at [118, 168] on span "Policy documents" at bounding box center [124, 175] width 109 height 17
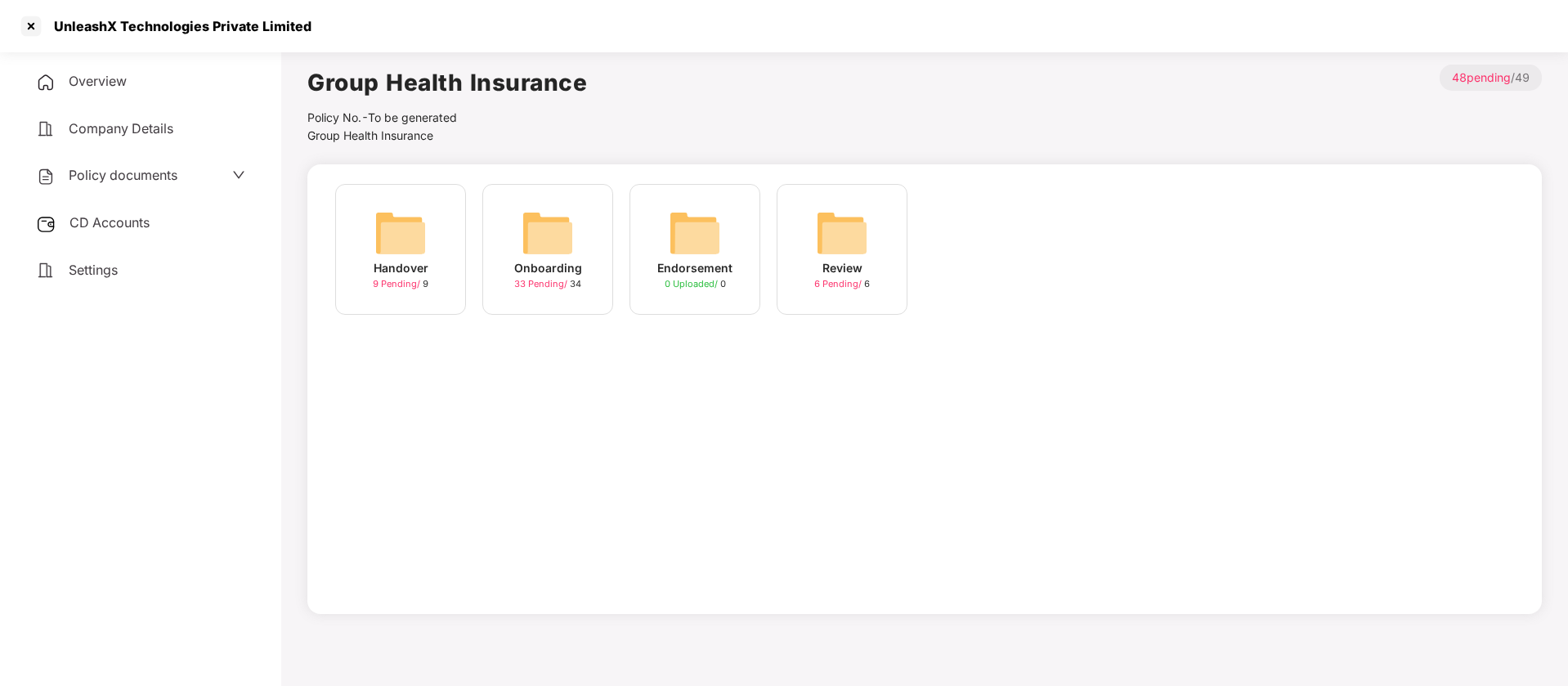
click at [125, 227] on span "CD Accounts" at bounding box center [109, 222] width 80 height 17
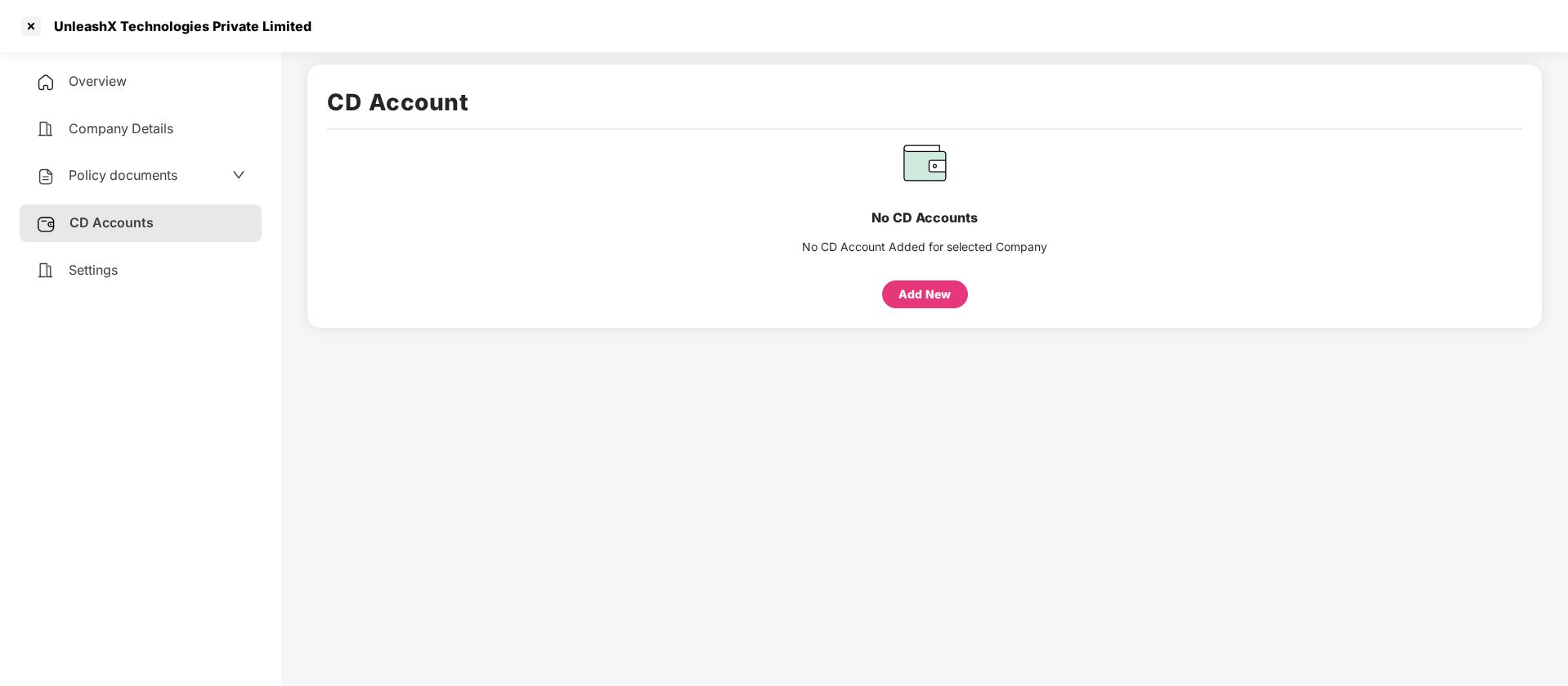
click at [125, 264] on div "Settings" at bounding box center [140, 270] width 242 height 38
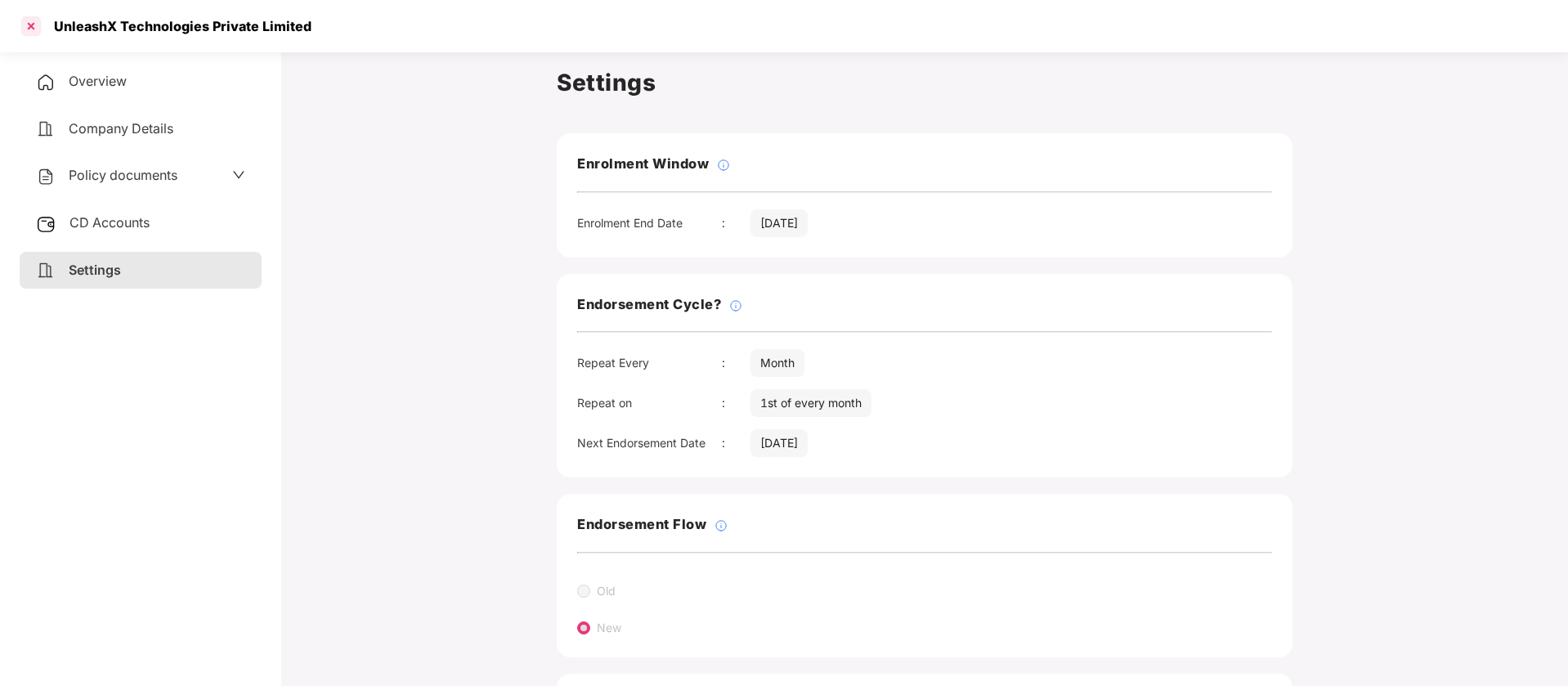
click at [32, 30] on div at bounding box center [31, 26] width 26 height 26
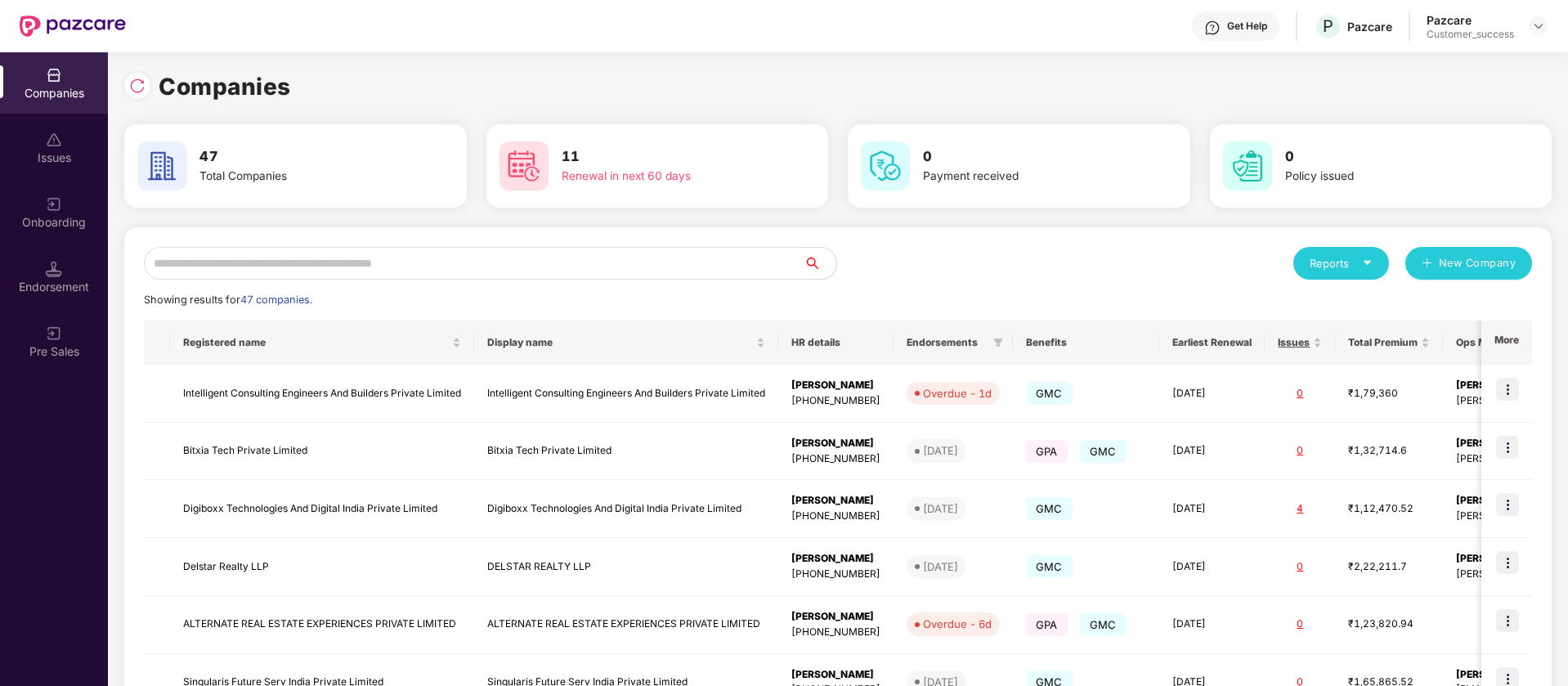
click at [345, 245] on div "Reports New Company Showing results for 47 companies. Registered name Display n…" at bounding box center [838, 624] width 1428 height 794
click at [341, 273] on input "text" at bounding box center [474, 262] width 660 height 32
paste input "**********"
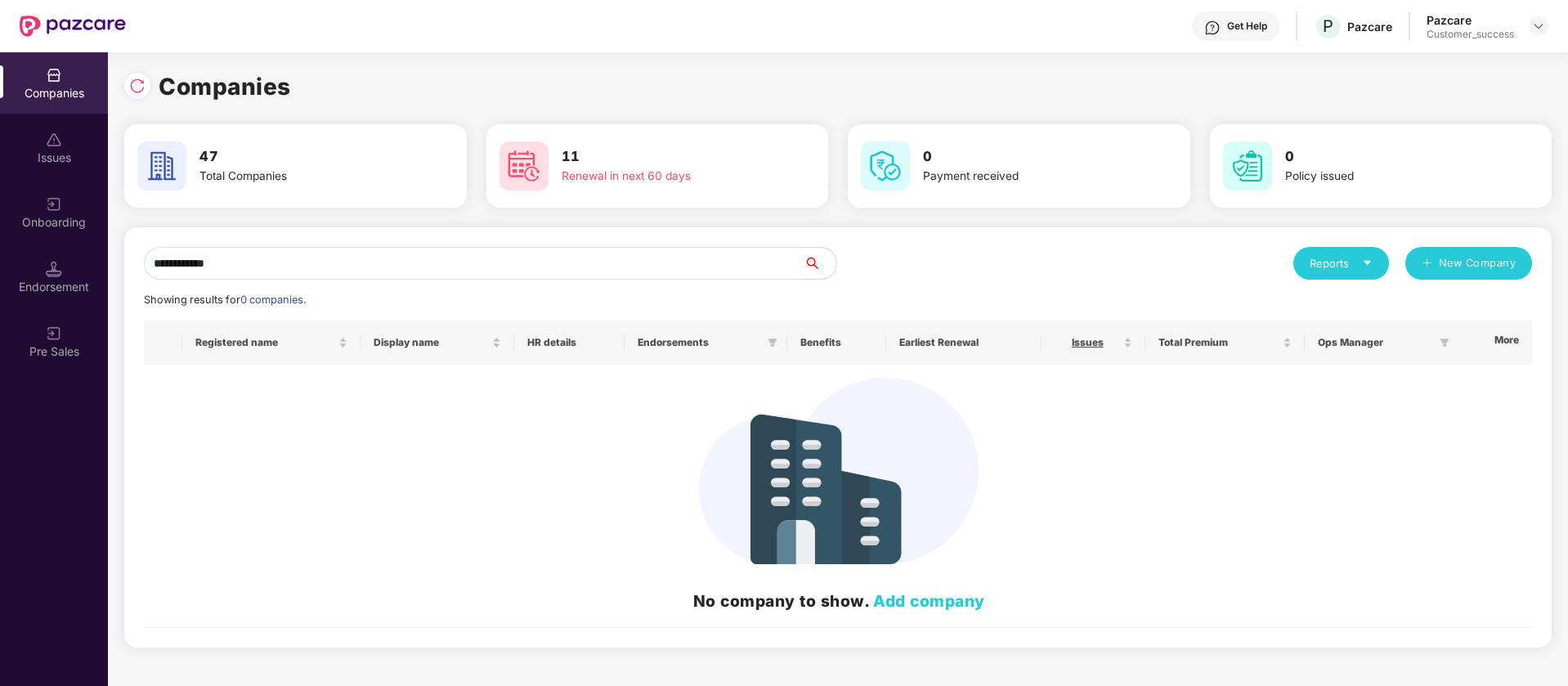
drag, startPoint x: 162, startPoint y: 262, endPoint x: 124, endPoint y: 261, distance: 38.0
click at [124, 261] on div "**********" at bounding box center [838, 369] width 1460 height 633
click at [254, 255] on input "**********" at bounding box center [474, 262] width 660 height 32
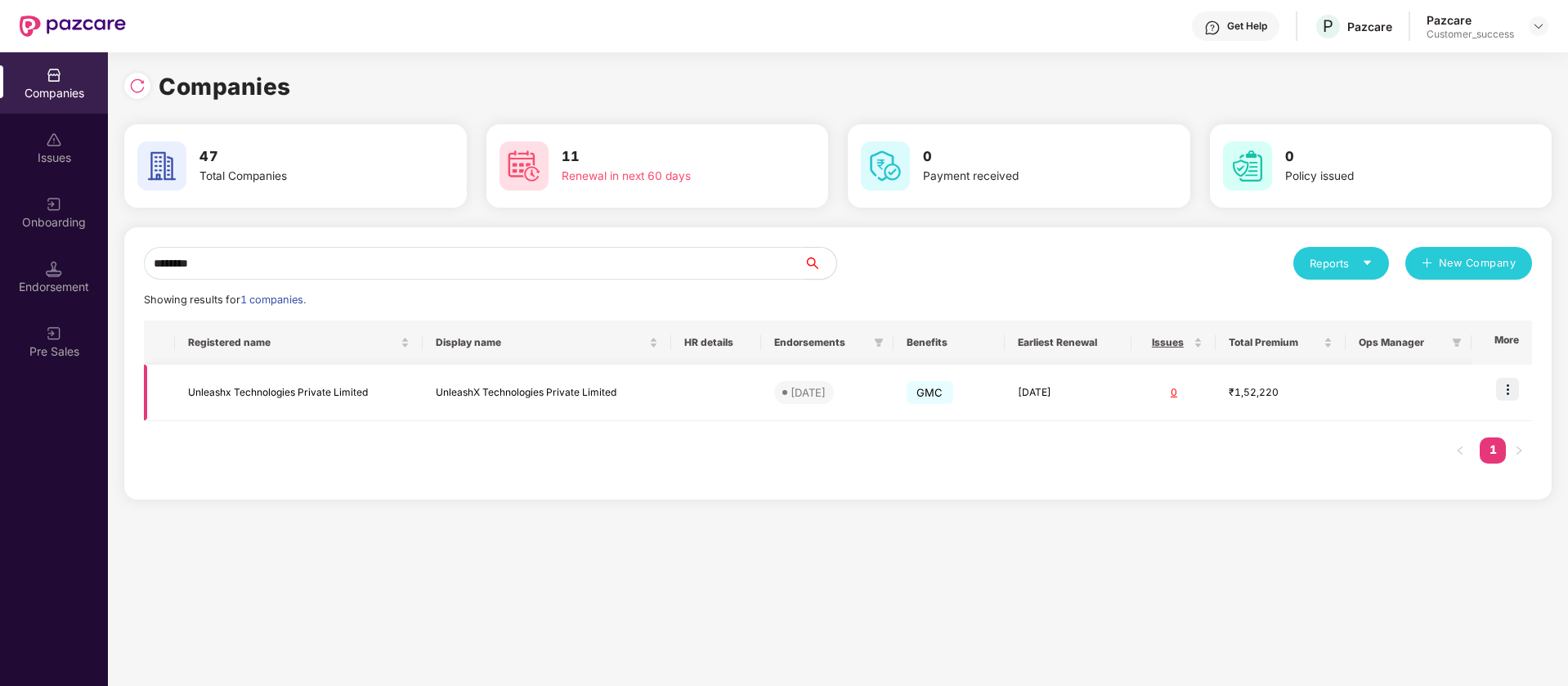
type input "********"
click at [1511, 388] on img at bounding box center [1507, 389] width 23 height 23
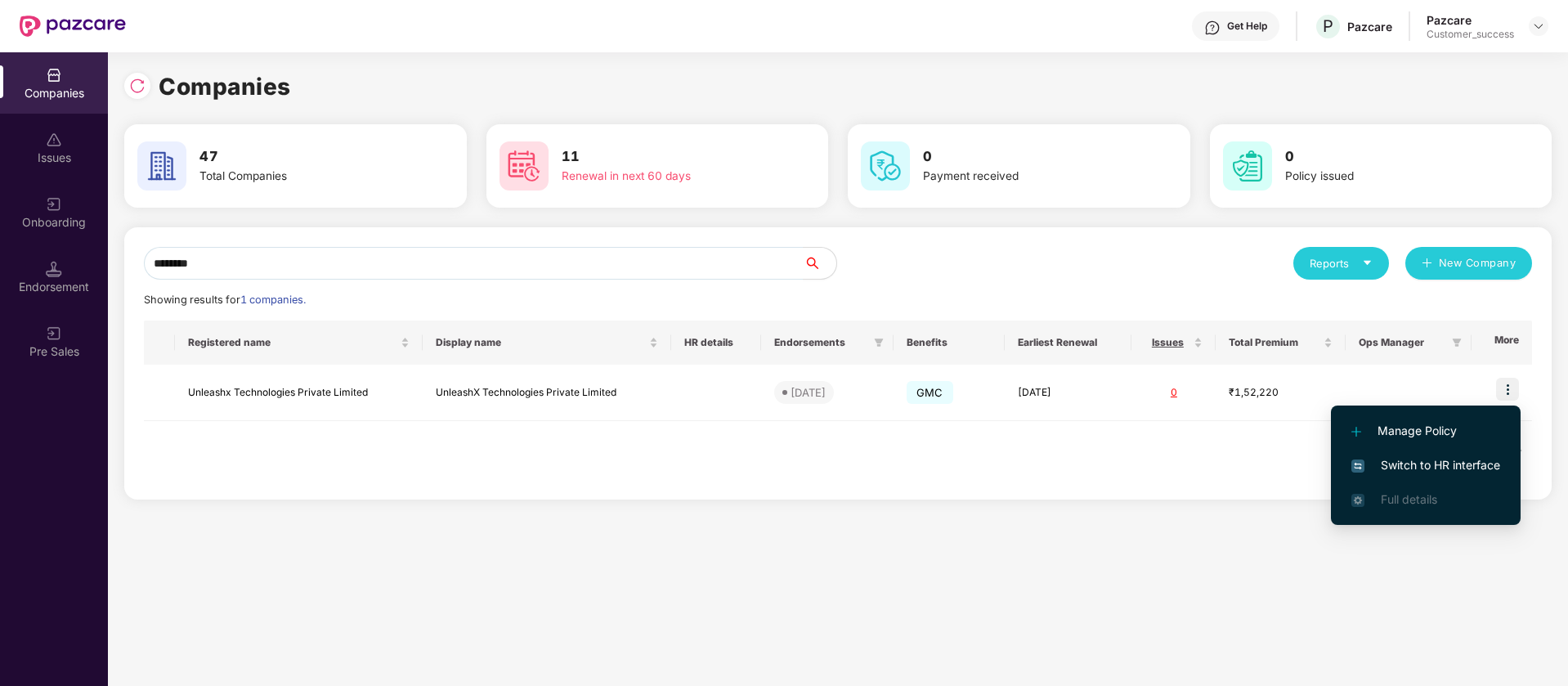
click at [1443, 461] on span "Switch to HR interface" at bounding box center [1426, 465] width 149 height 18
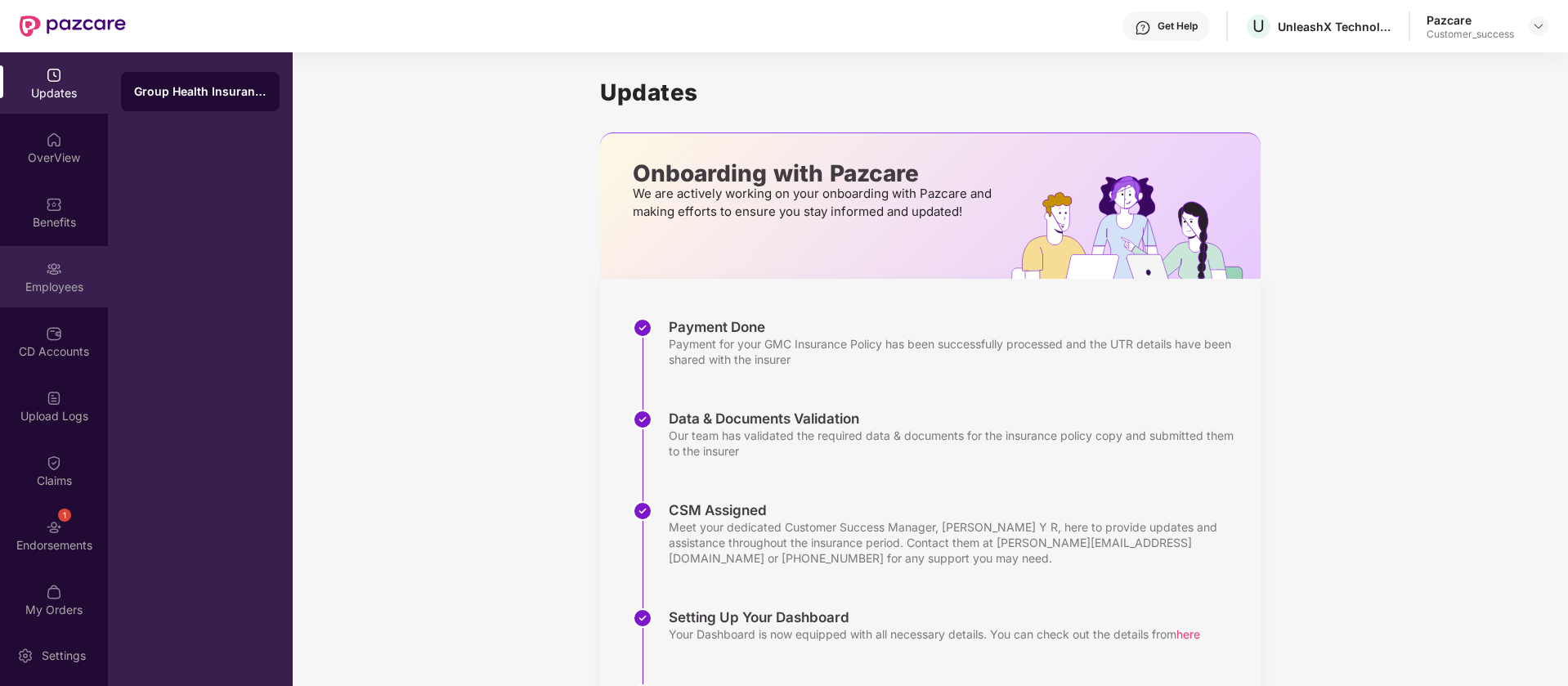
click at [39, 282] on div "Employees" at bounding box center [54, 287] width 108 height 17
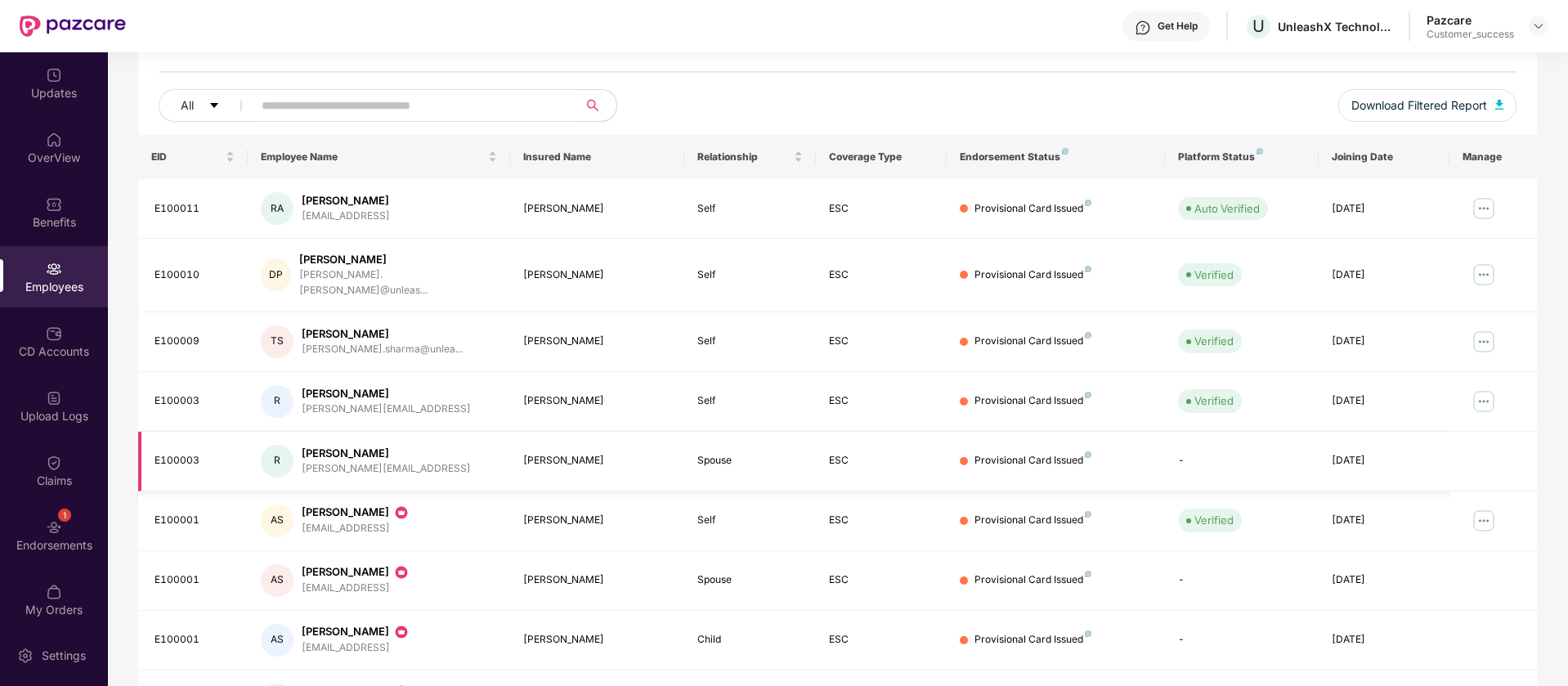
scroll to position [204, 0]
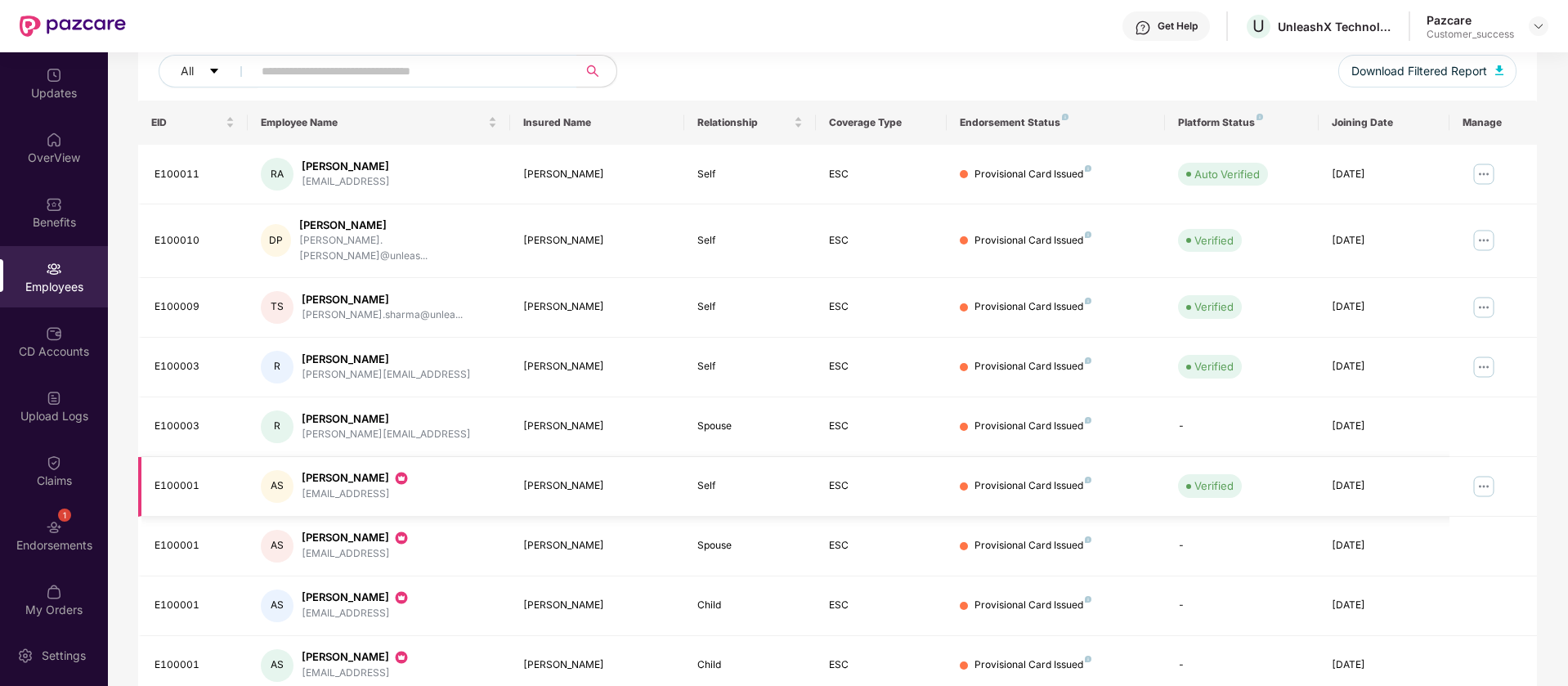
click at [1486, 475] on img at bounding box center [1484, 486] width 26 height 26
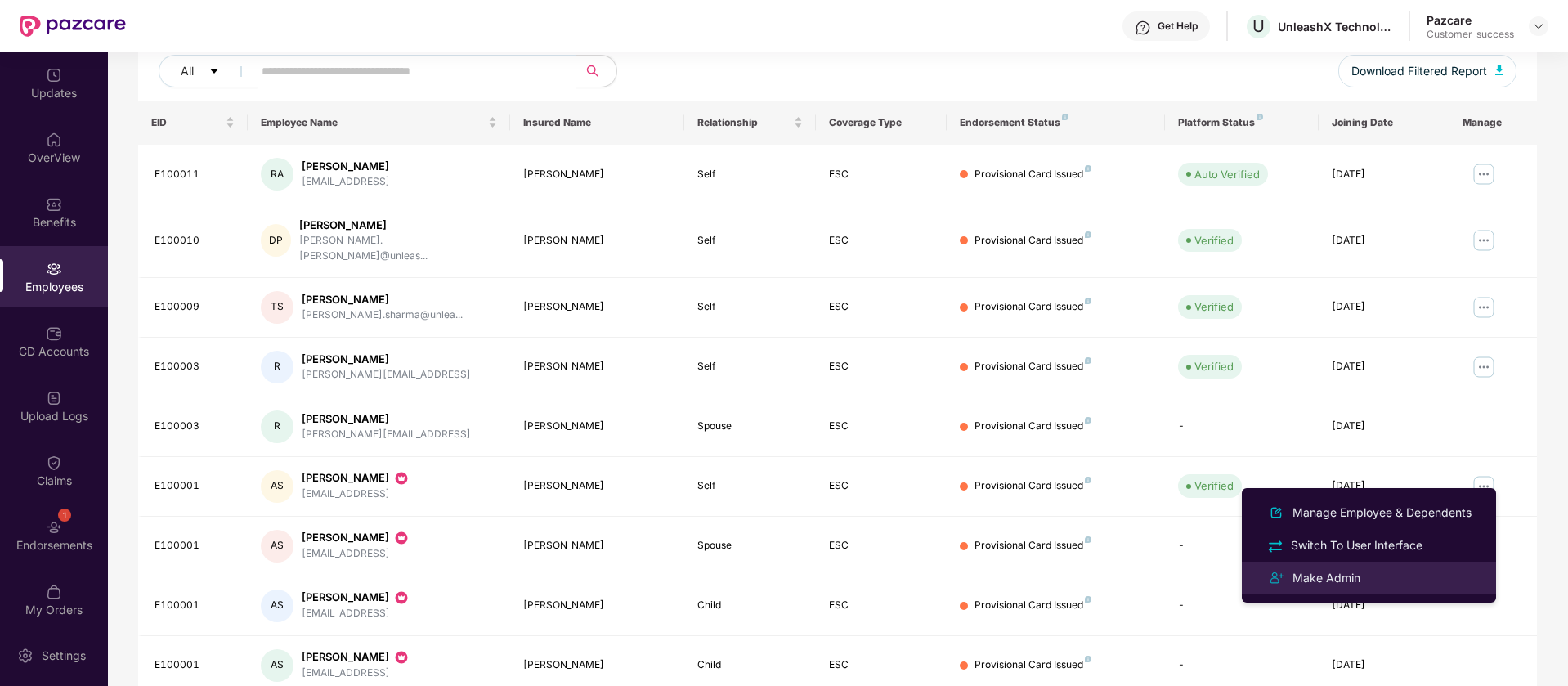
click at [1390, 577] on div "Make Admin" at bounding box center [1368, 578] width 211 height 19
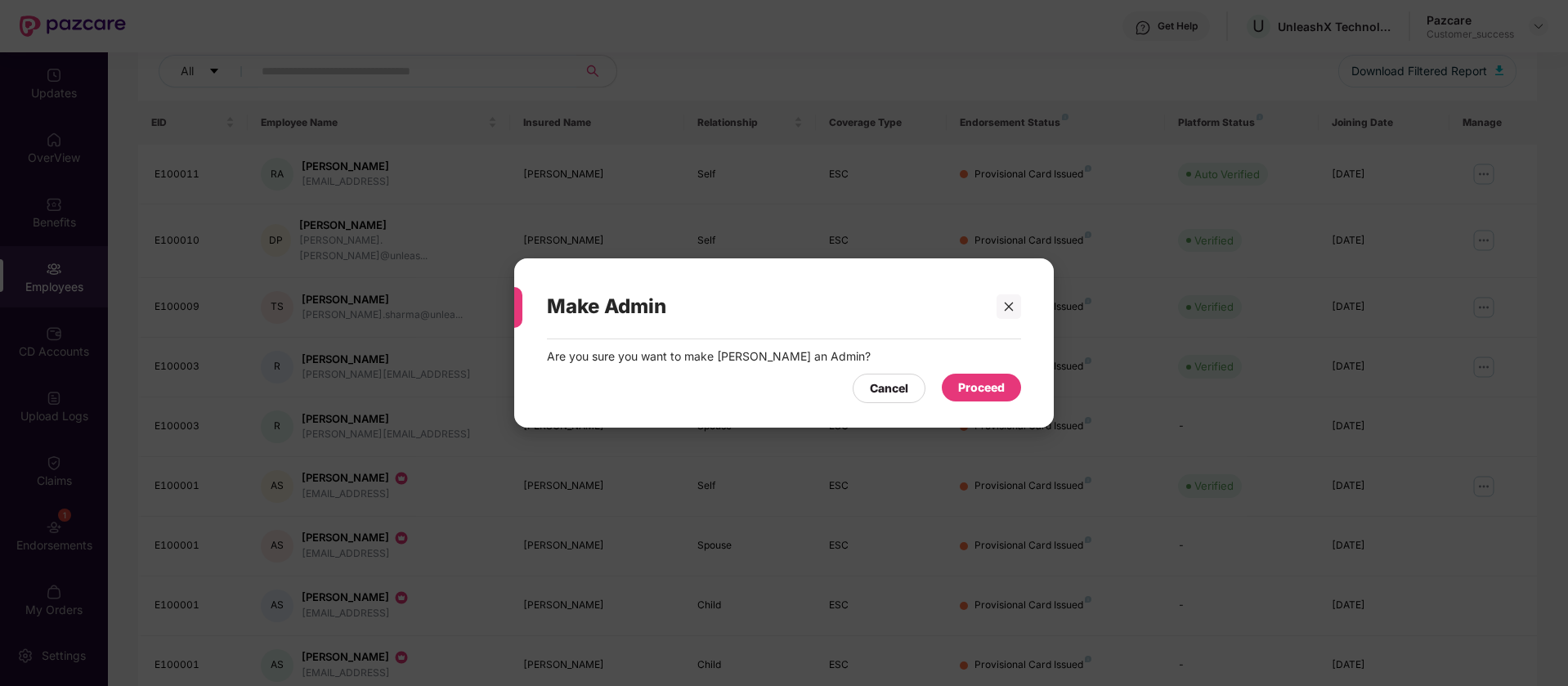
click at [994, 398] on div "Proceed" at bounding box center [981, 388] width 79 height 28
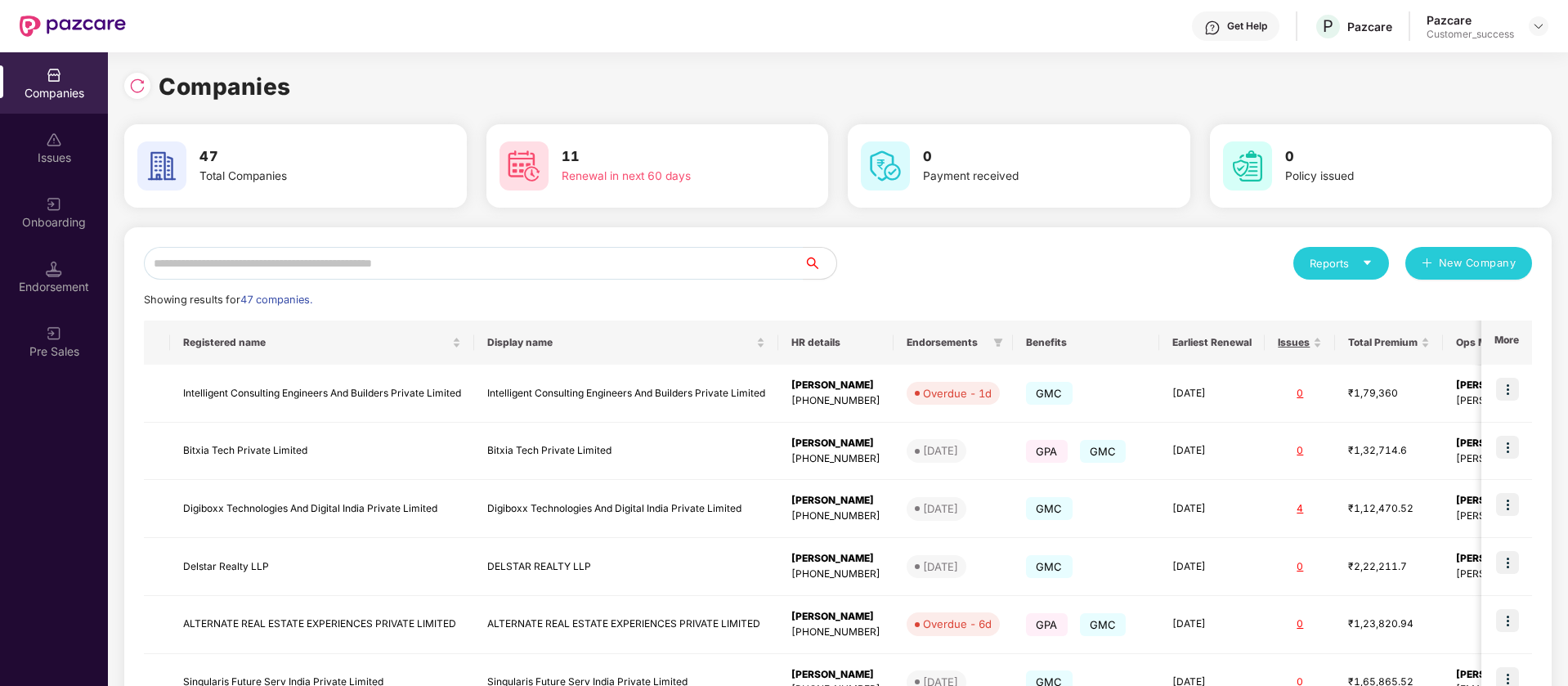
scroll to position [0, 2]
click at [138, 96] on div at bounding box center [138, 86] width 26 height 26
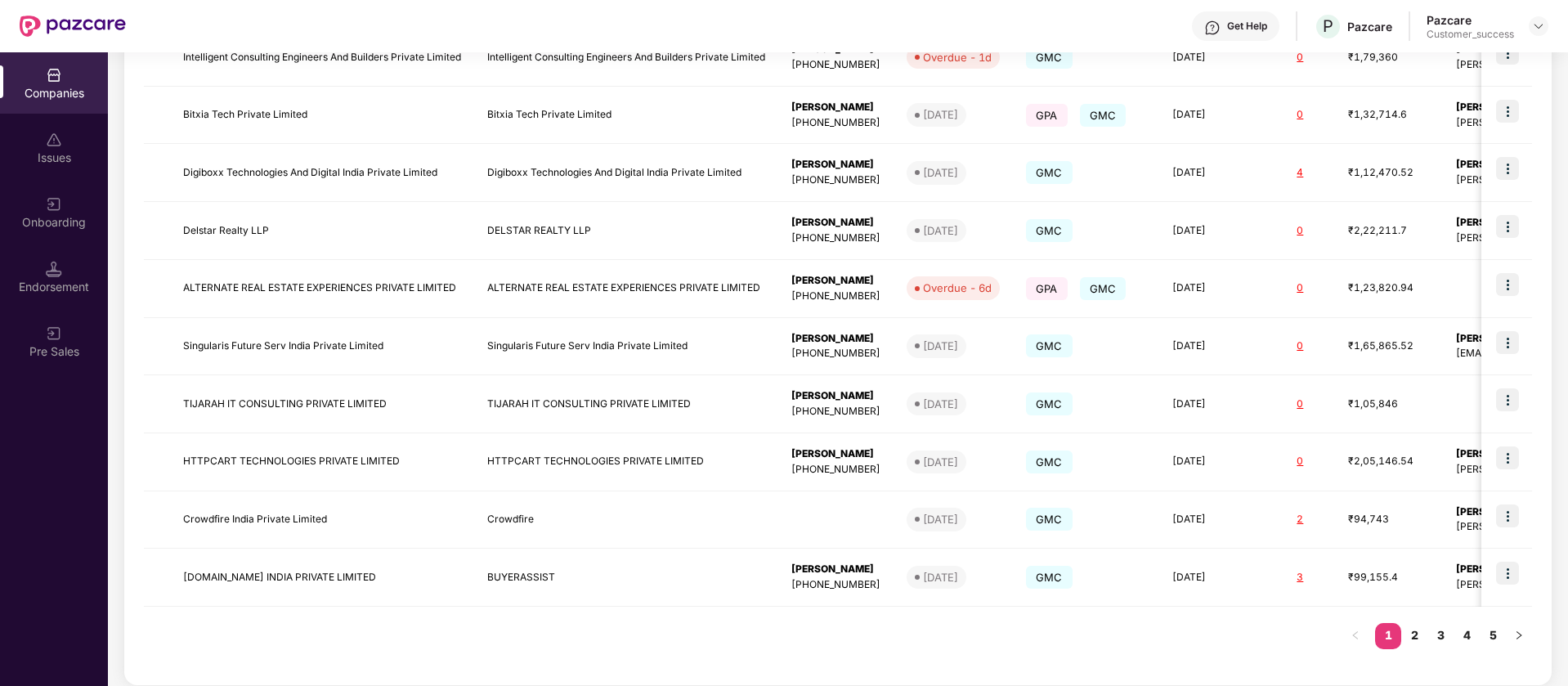
scroll to position [348, 0]
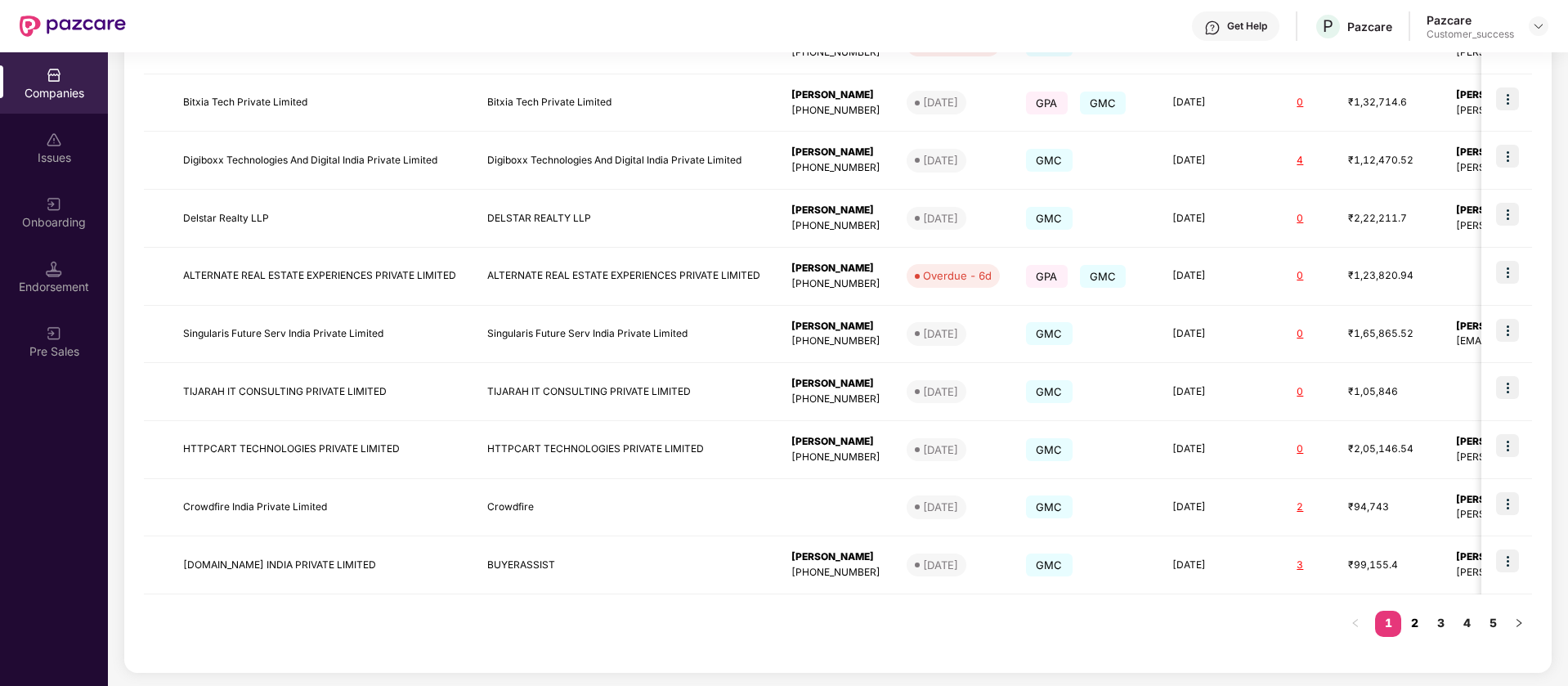
click at [1411, 622] on link "2" at bounding box center [1414, 623] width 26 height 25
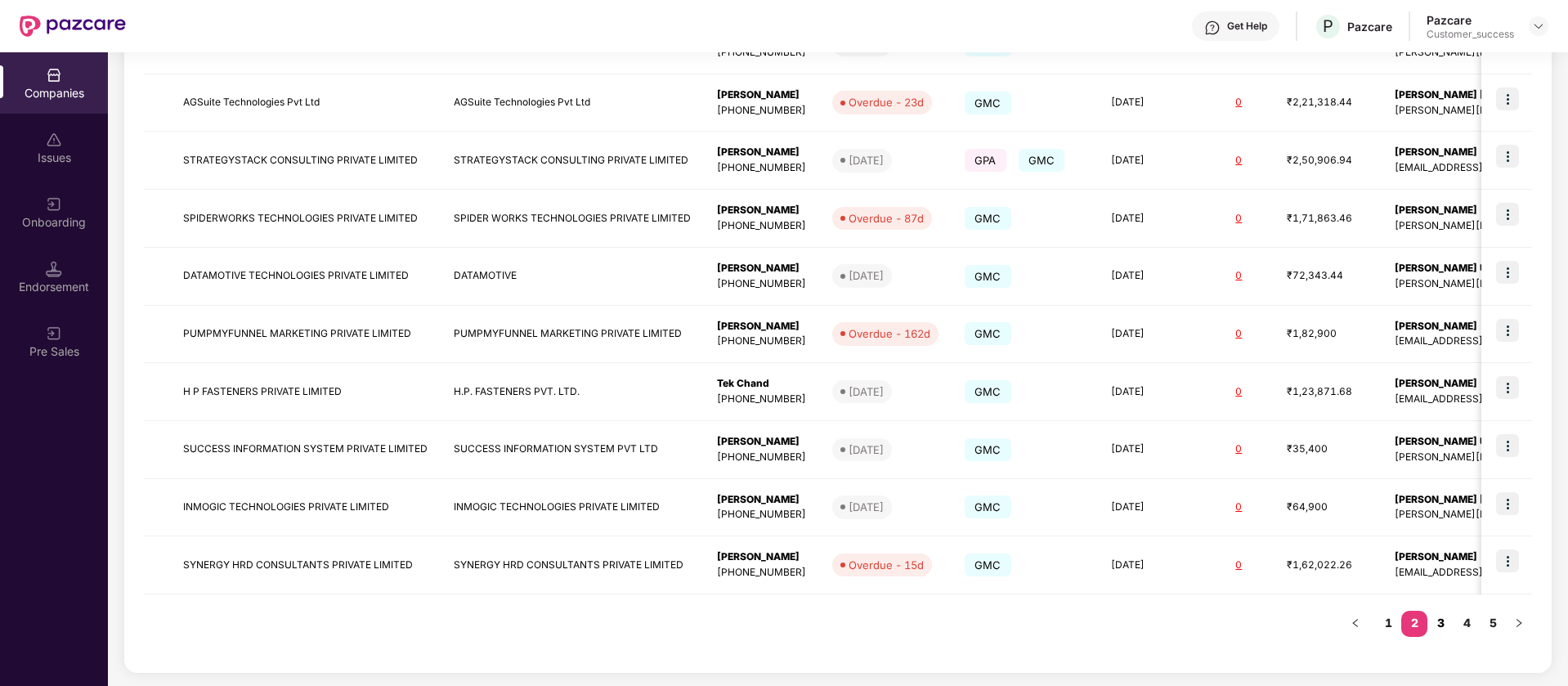
click at [1433, 622] on link "3" at bounding box center [1441, 623] width 26 height 25
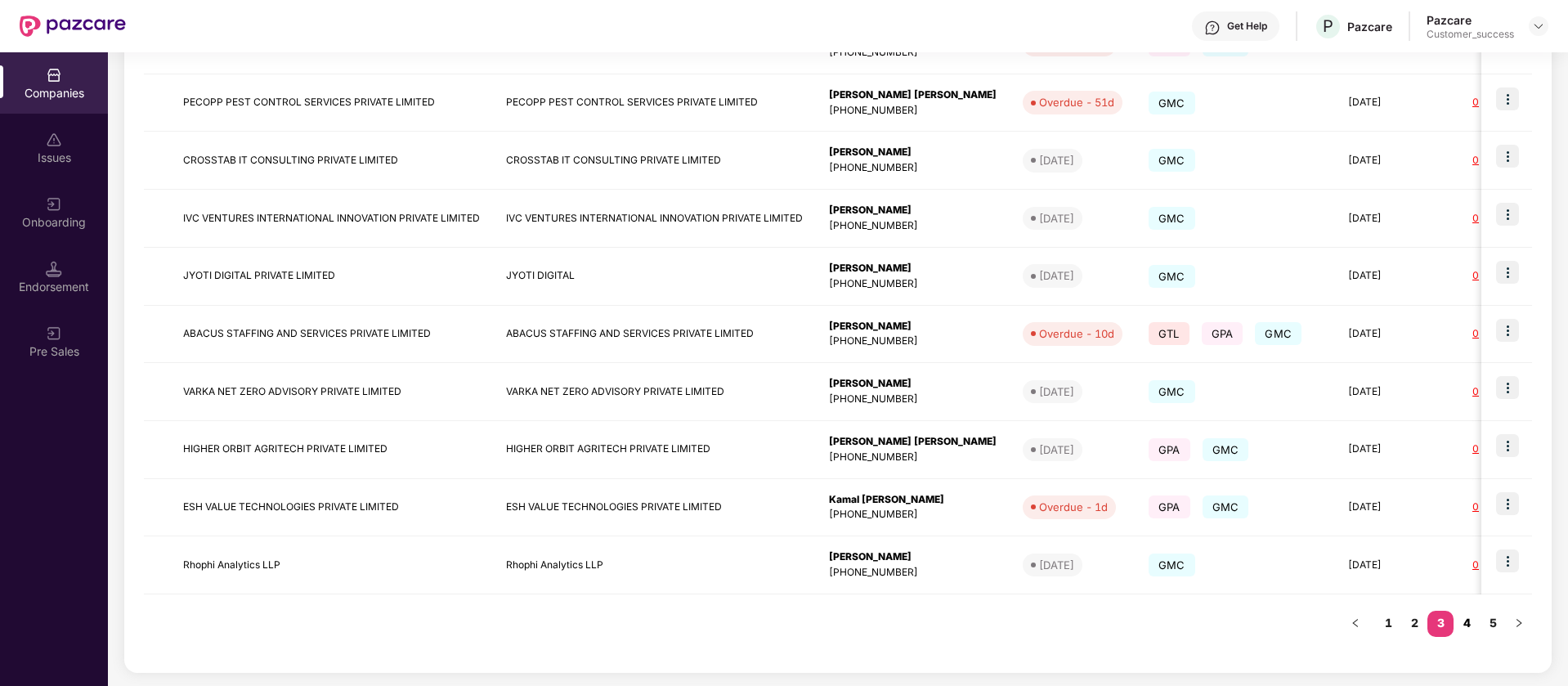
click at [1461, 622] on link "4" at bounding box center [1467, 623] width 26 height 25
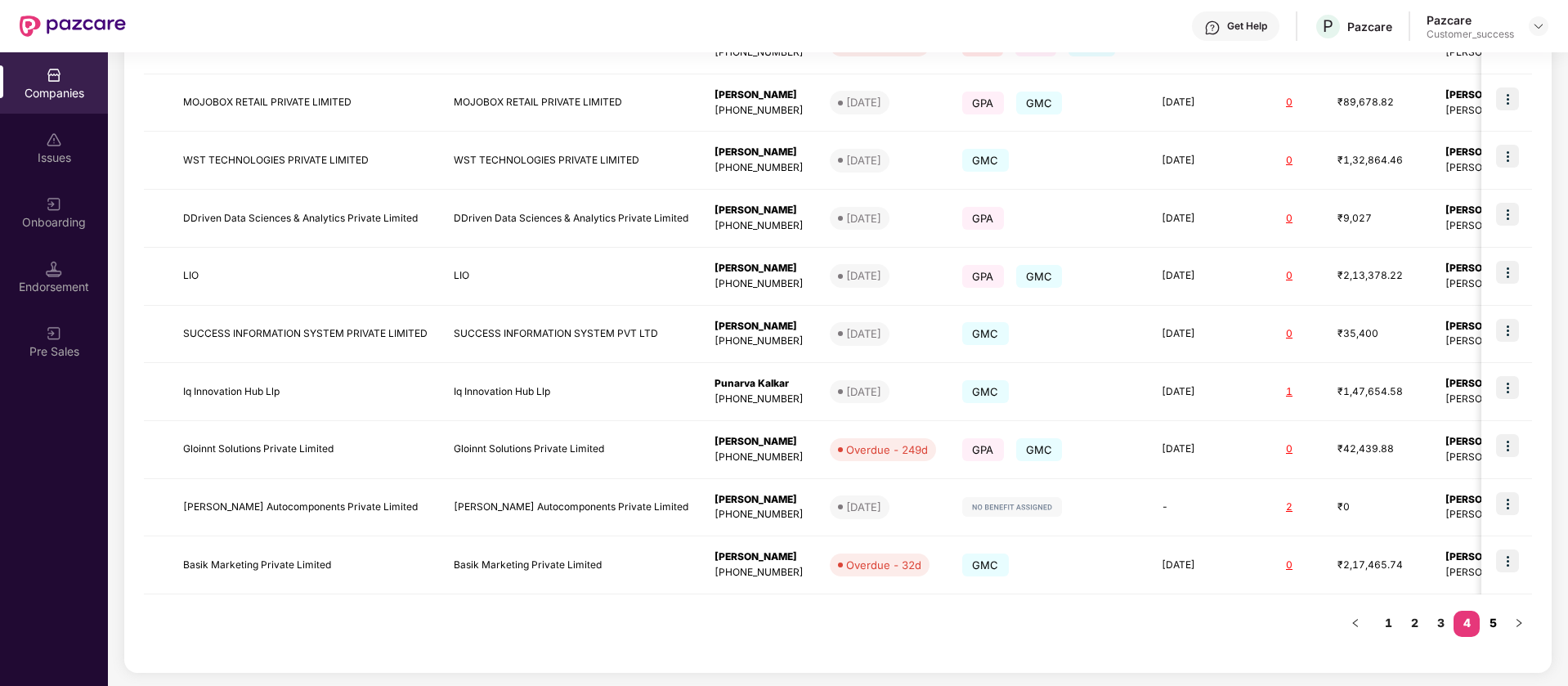
click at [1491, 618] on link "5" at bounding box center [1493, 623] width 26 height 25
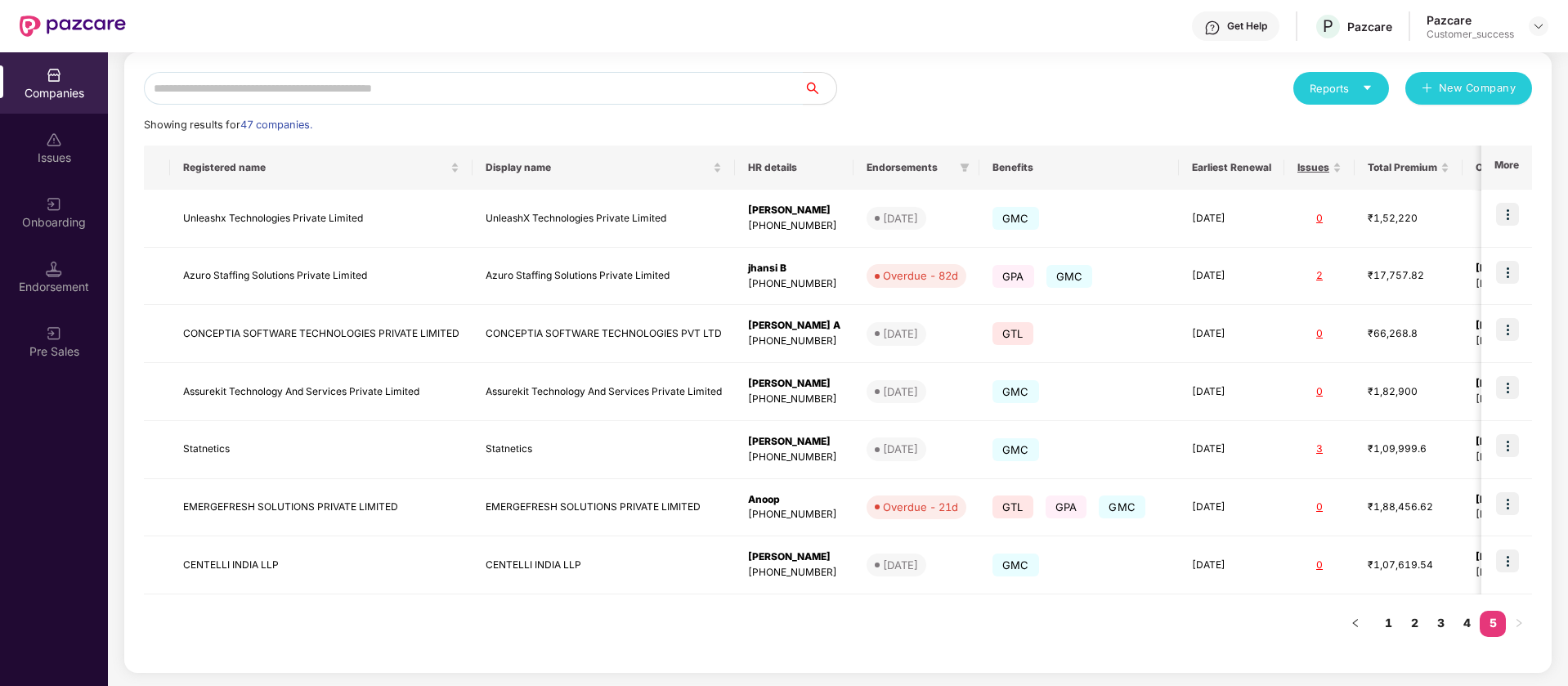
scroll to position [175, 0]
click at [1414, 616] on link "2" at bounding box center [1414, 623] width 26 height 25
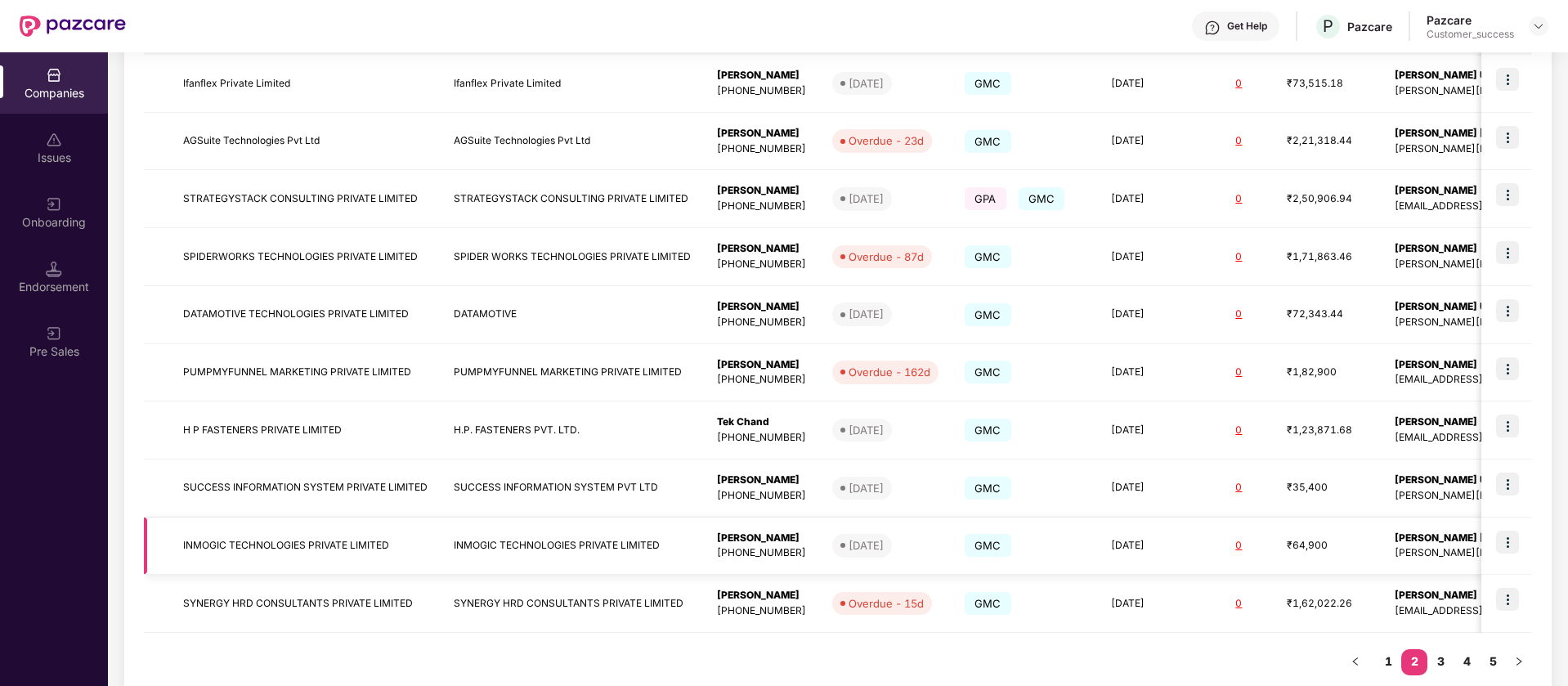
scroll to position [348, 0]
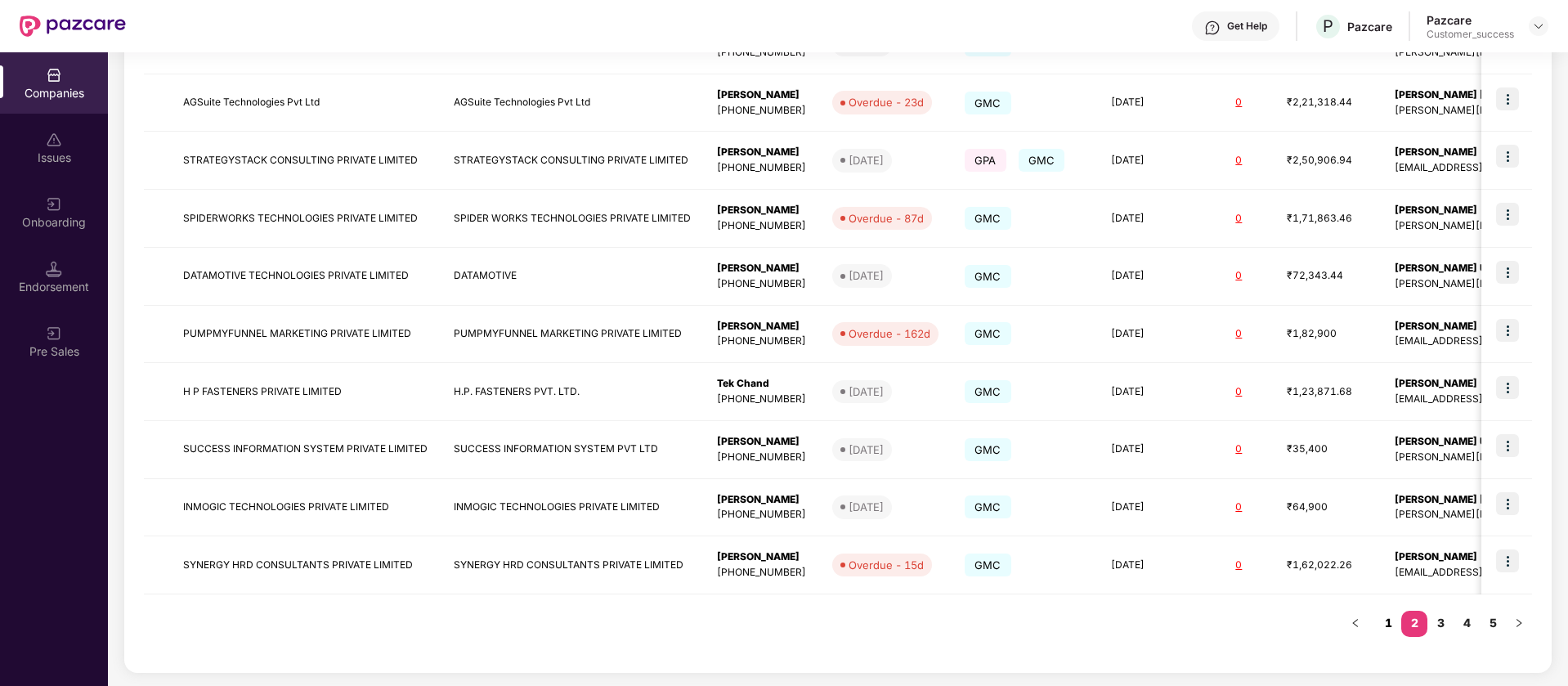
click at [1392, 625] on link "1" at bounding box center [1388, 623] width 26 height 25
